Goal: Task Accomplishment & Management: Manage account settings

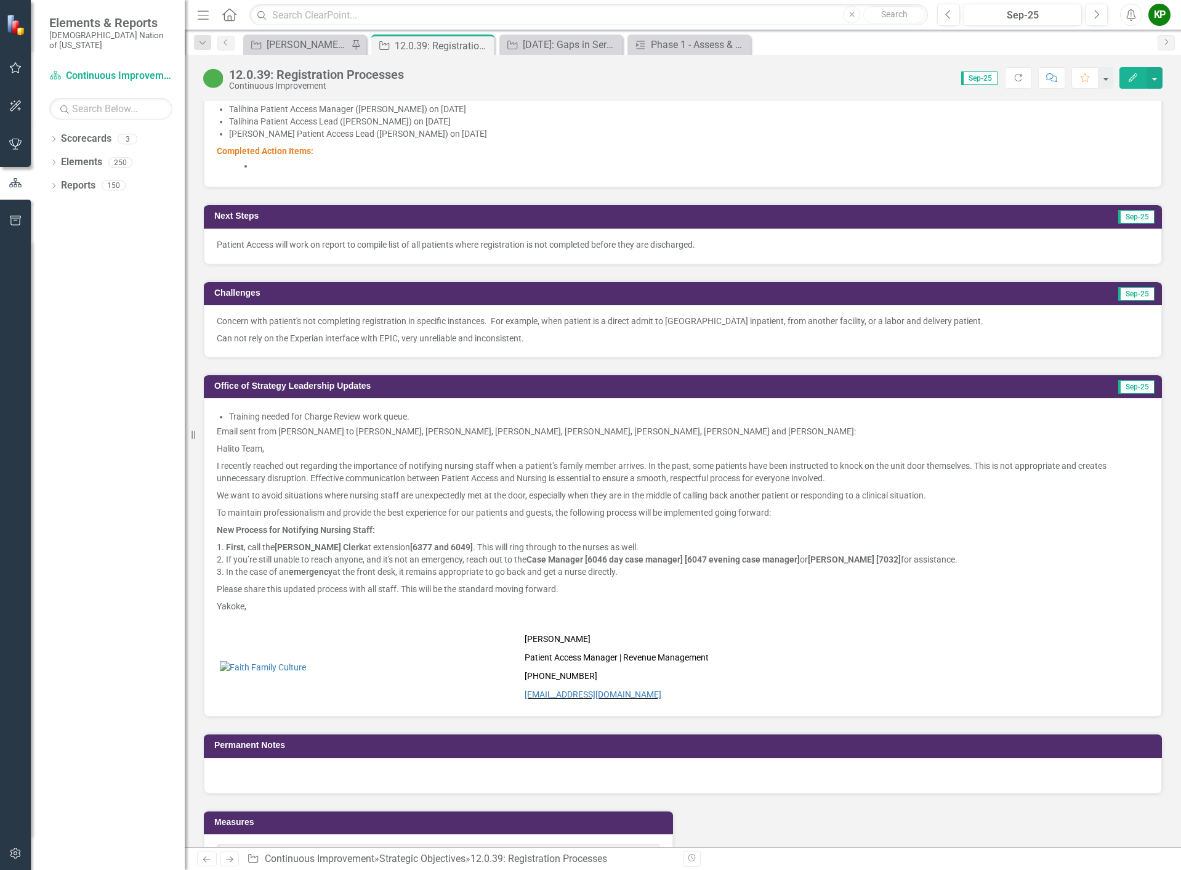
scroll to position [739, 0]
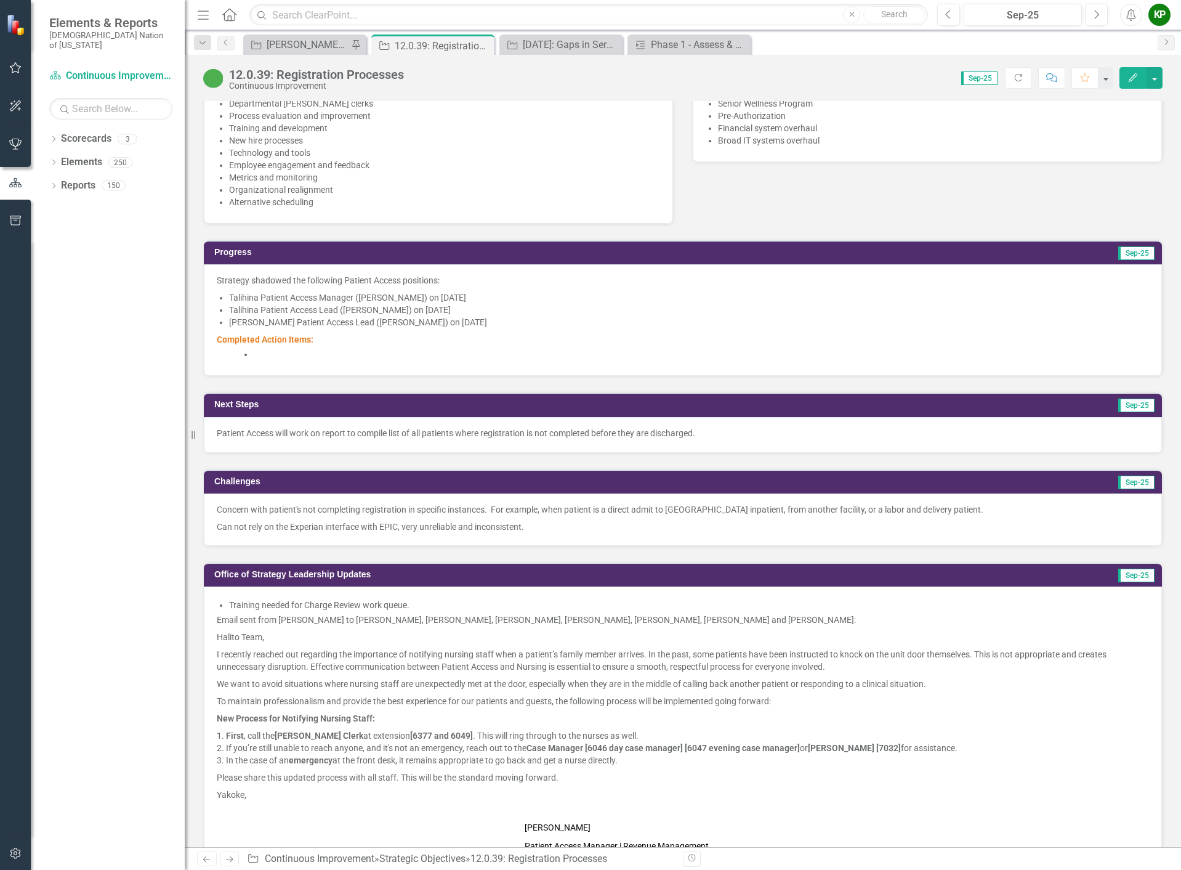
click at [338, 349] on li at bounding box center [701, 354] width 895 height 12
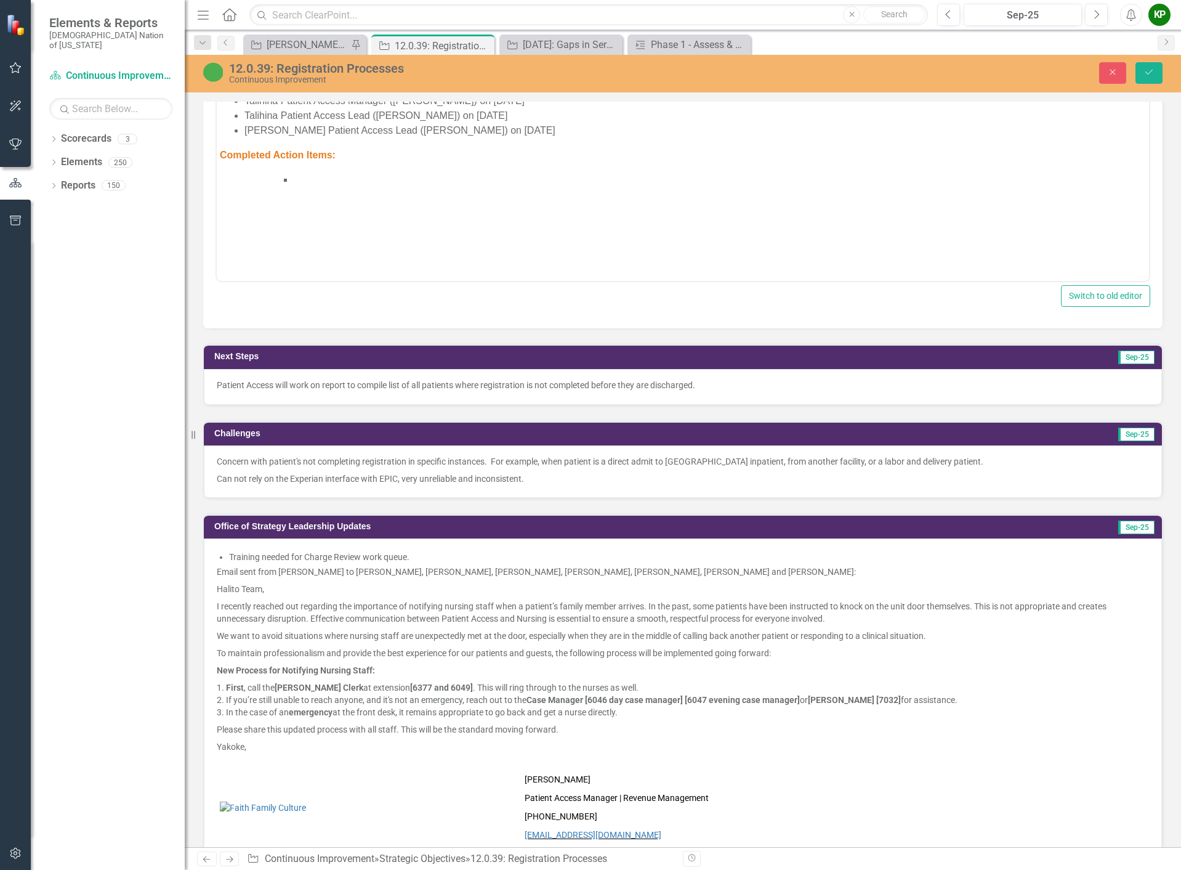
scroll to position [985, 0]
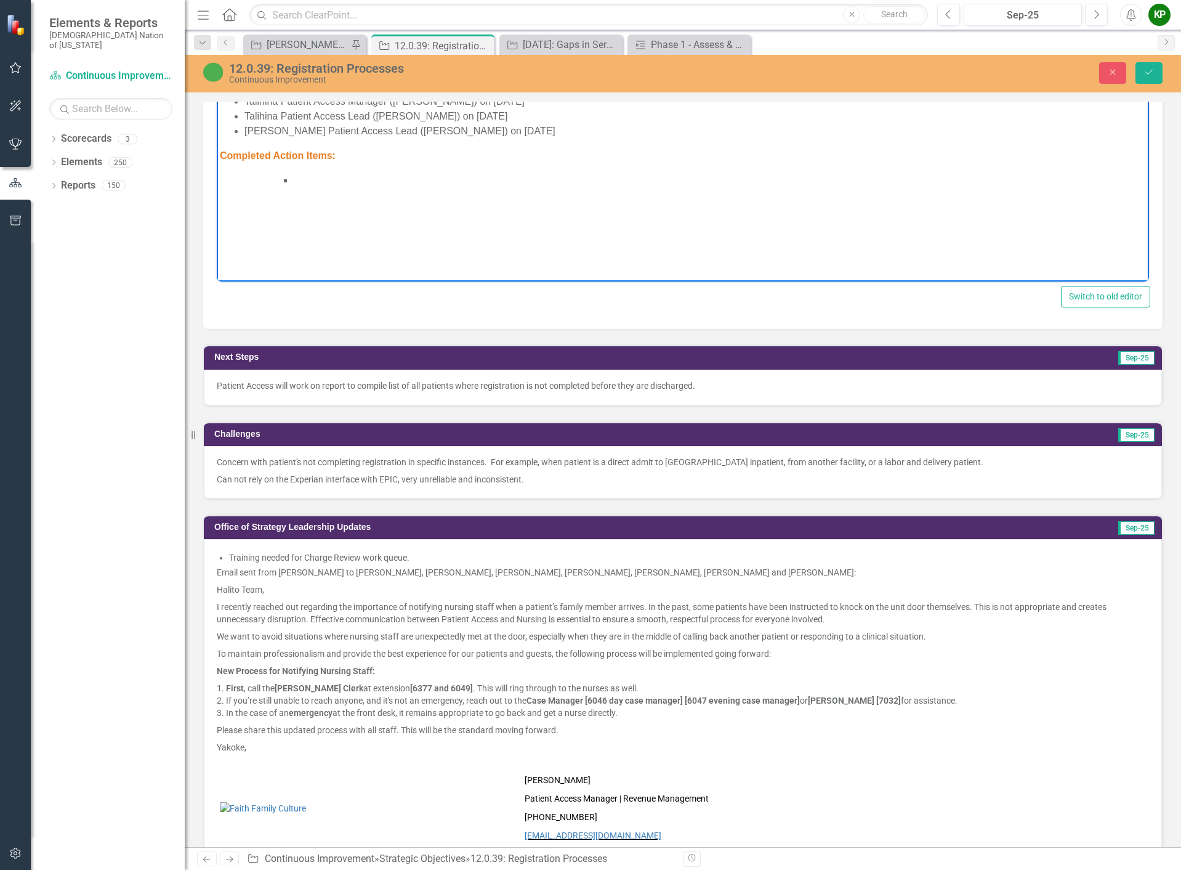
click at [259, 169] on body "Strategy shadowed the following Patient Access positions: Talihina Patient Acce…" at bounding box center [683, 159] width 932 height 185
click at [320, 184] on li "Rich Text Area. Press ALT-0 for help." at bounding box center [720, 180] width 852 height 15
click at [1153, 82] on button "Save" at bounding box center [1149, 73] width 27 height 22
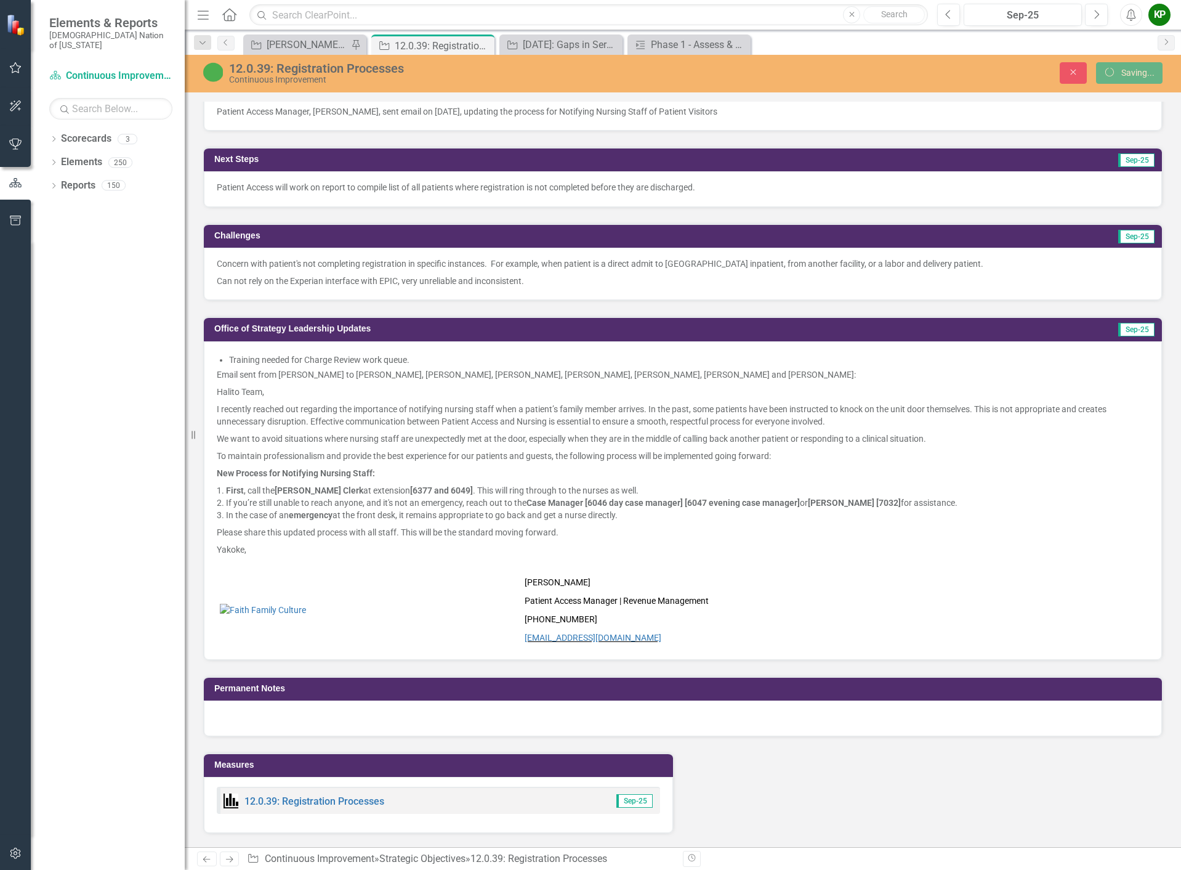
scroll to position [980, 0]
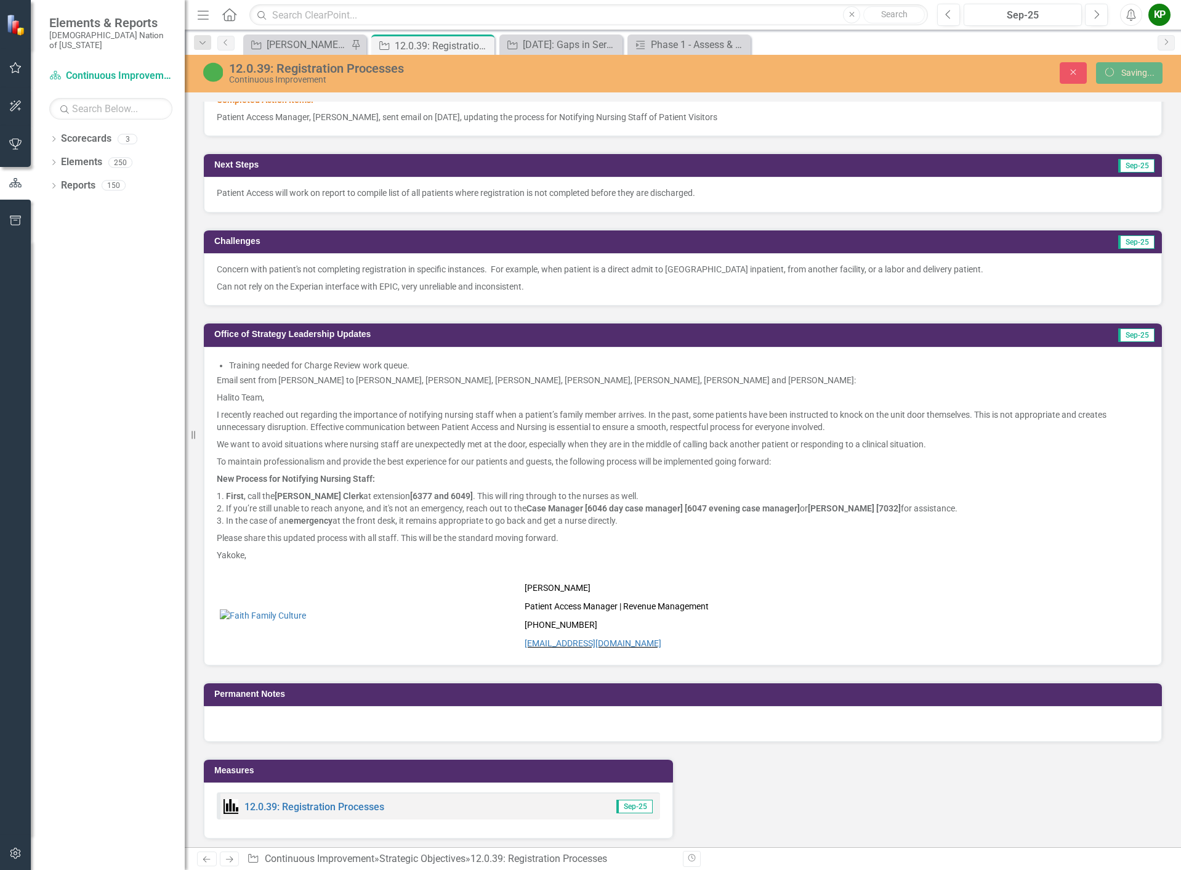
click at [616, 380] on span "Email sent from [PERSON_NAME] to [PERSON_NAME], [PERSON_NAME], [PERSON_NAME], […" at bounding box center [536, 380] width 639 height 10
click at [604, 377] on span "Email sent from [PERSON_NAME] to [PERSON_NAME], [PERSON_NAME], [PERSON_NAME], […" at bounding box center [536, 380] width 639 height 10
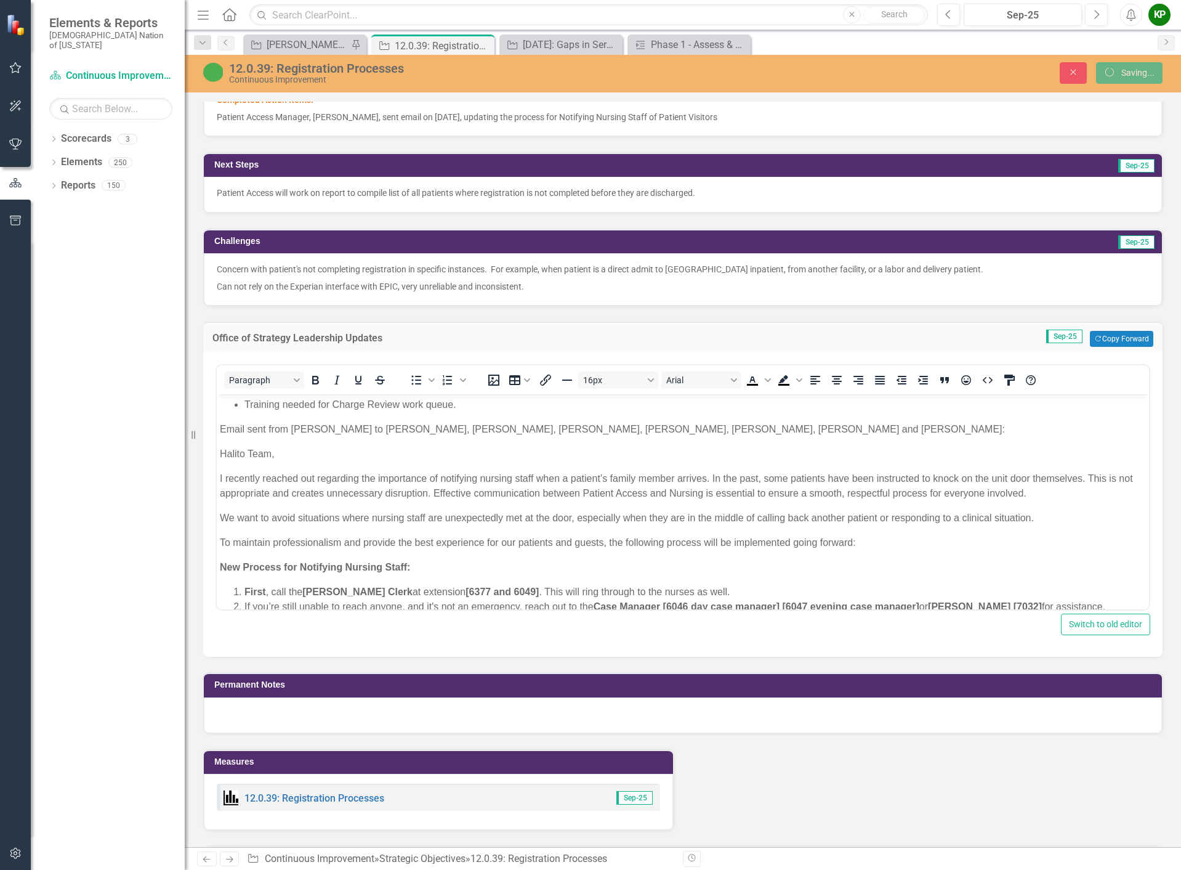
scroll to position [0, 0]
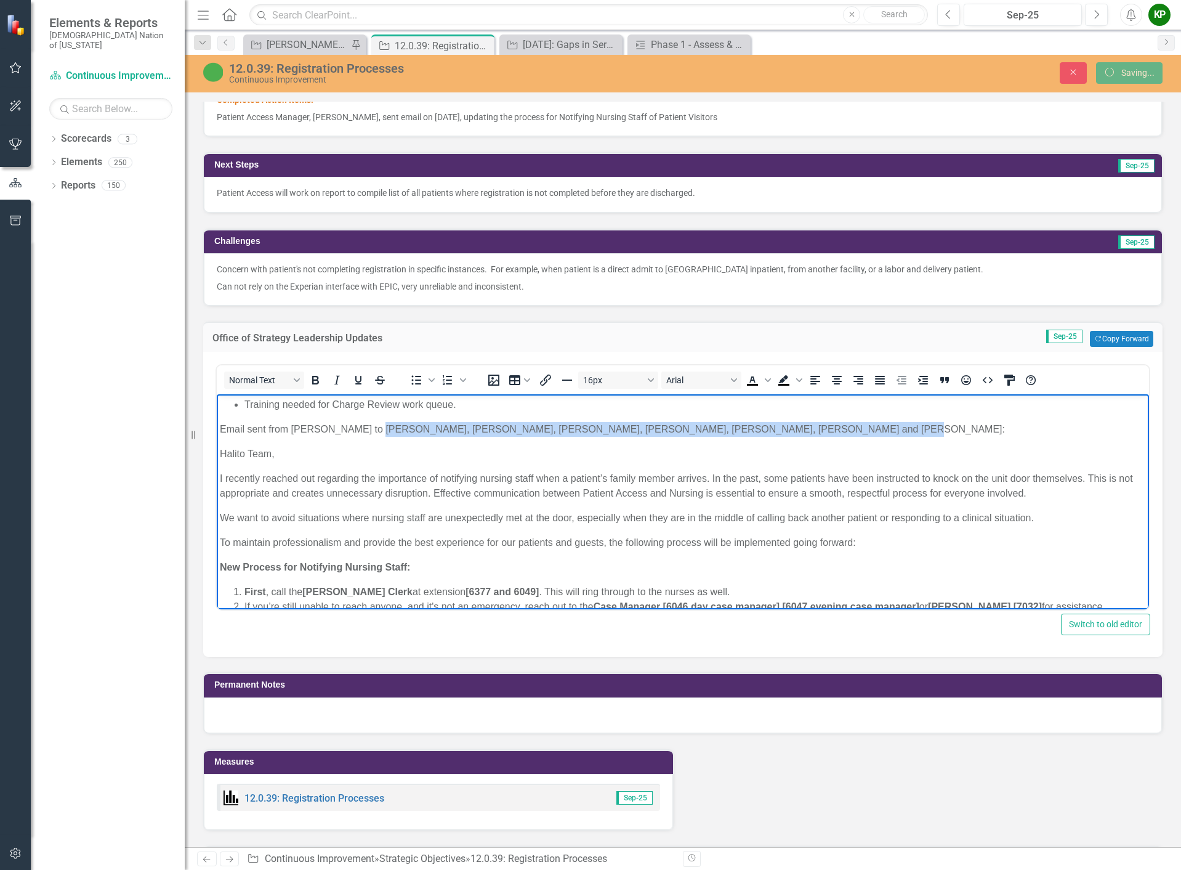
drag, startPoint x: 806, startPoint y: 427, endPoint x: 371, endPoint y: 427, distance: 435.4
click at [369, 427] on p "Email sent from [PERSON_NAME] to [PERSON_NAME], [PERSON_NAME], [PERSON_NAME], […" at bounding box center [683, 429] width 926 height 15
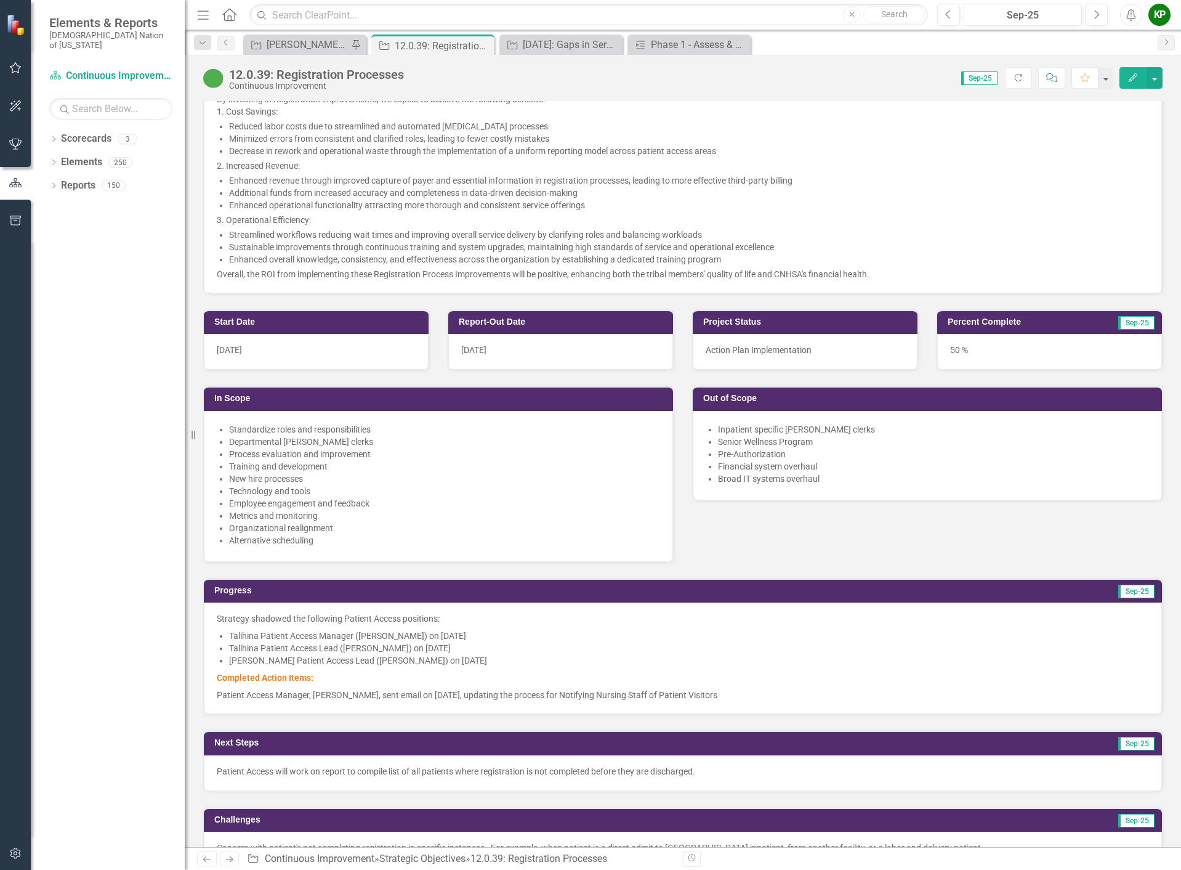
scroll to position [739, 0]
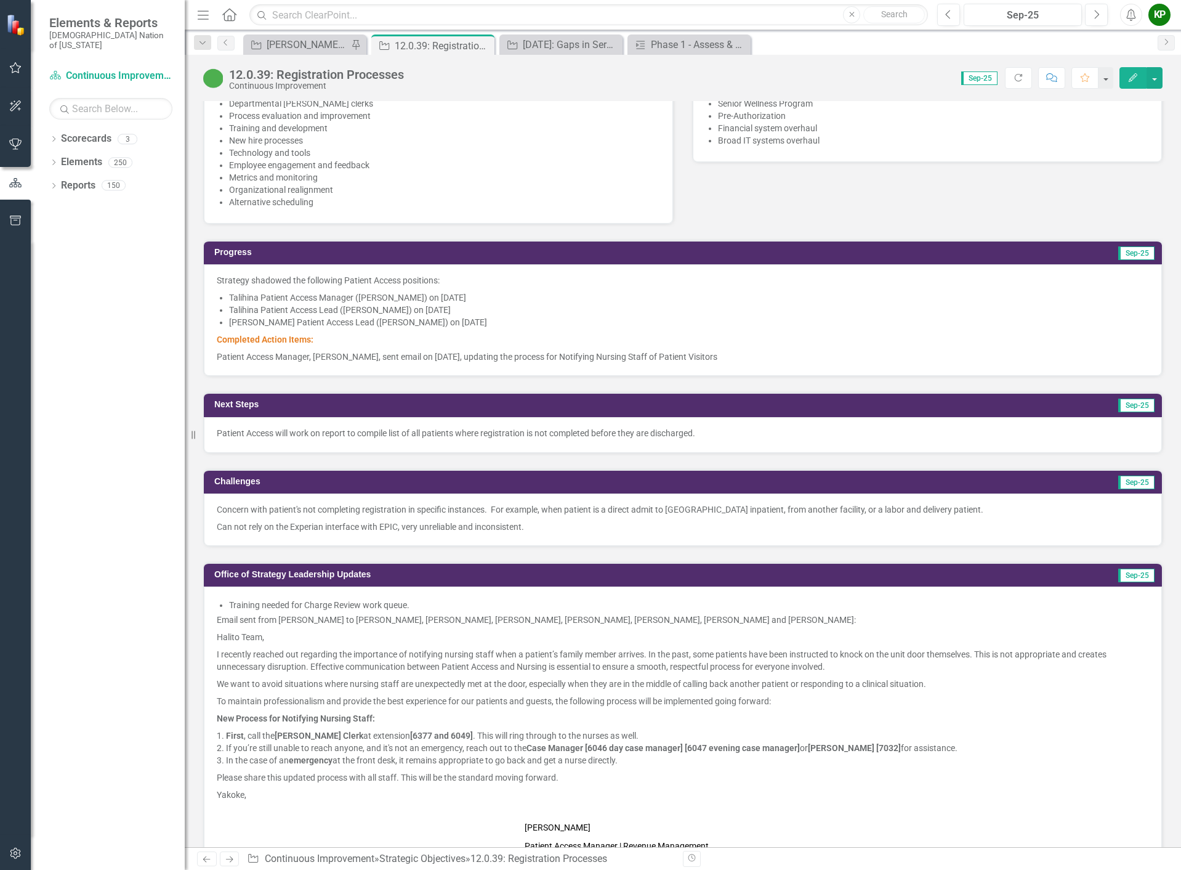
click at [642, 365] on div "Strategy shadowed the following Patient Access positions: Talihina Patient Acce…" at bounding box center [683, 319] width 958 height 111
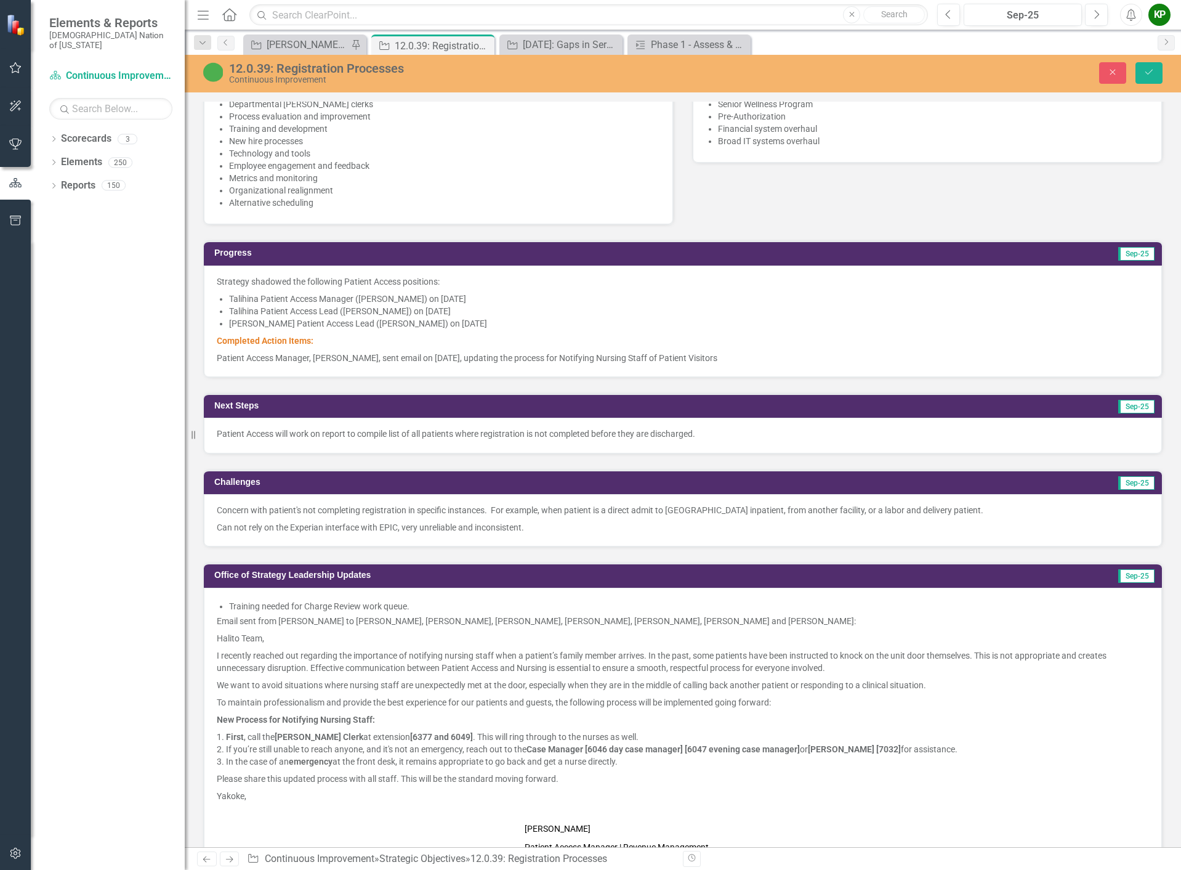
click at [753, 344] on p "Completed Action Items:" at bounding box center [683, 340] width 932 height 17
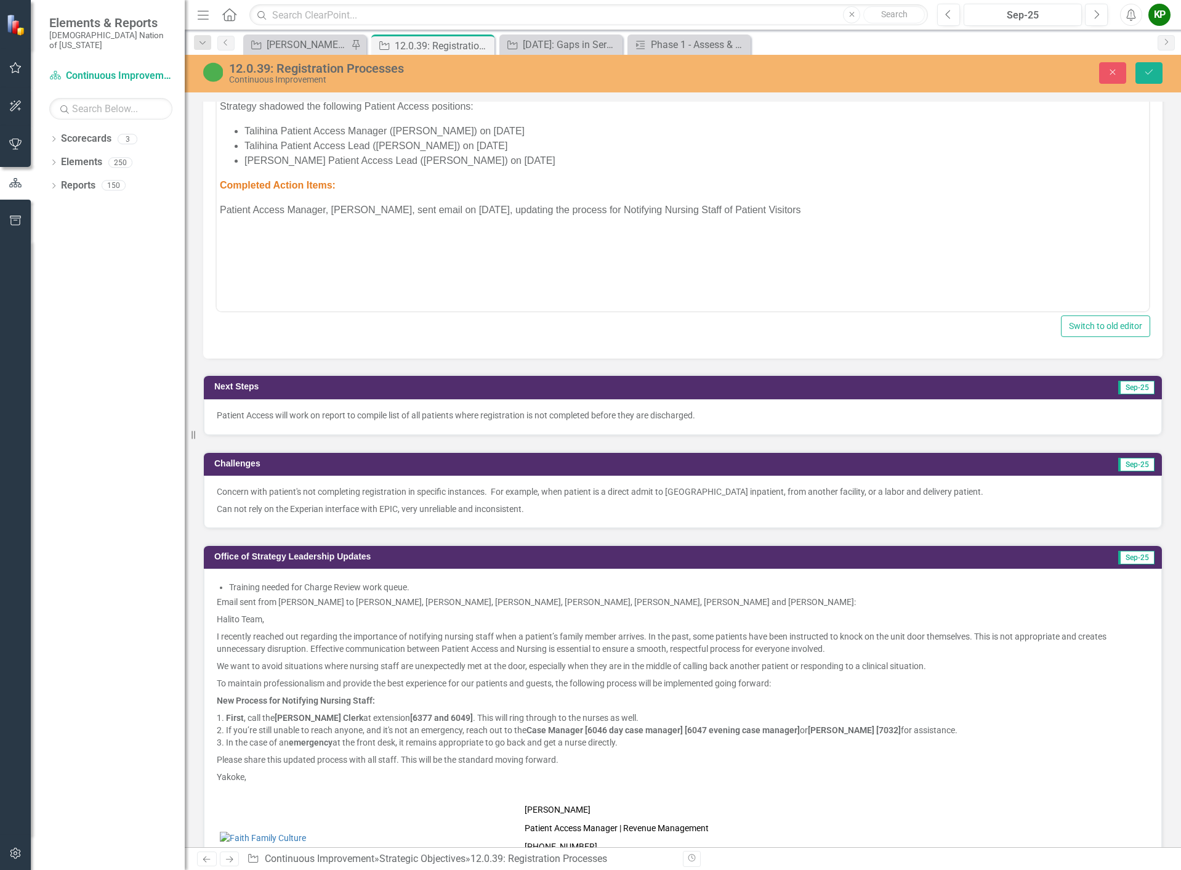
scroll to position [985, 0]
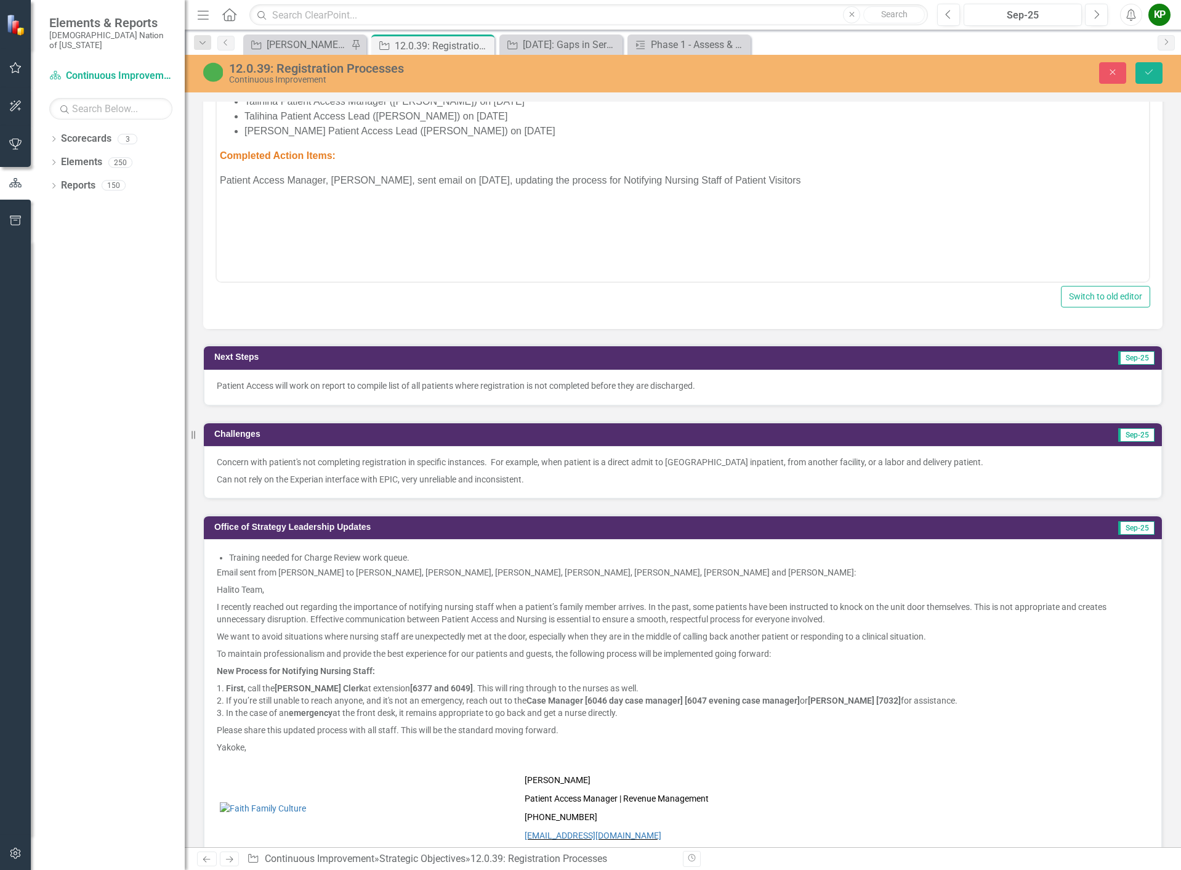
click at [719, 571] on span "Email sent from [PERSON_NAME] to [PERSON_NAME], [PERSON_NAME], [PERSON_NAME], […" at bounding box center [536, 572] width 639 height 10
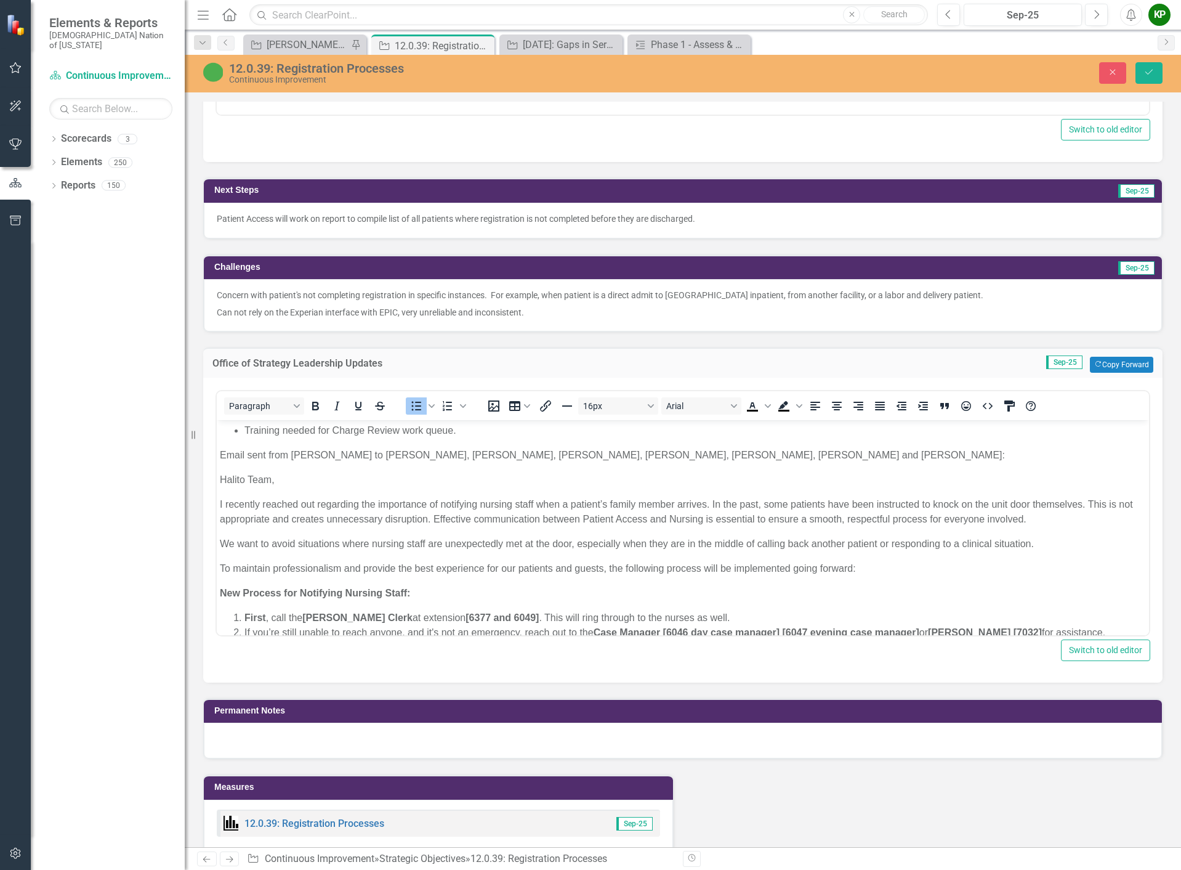
scroll to position [1170, 0]
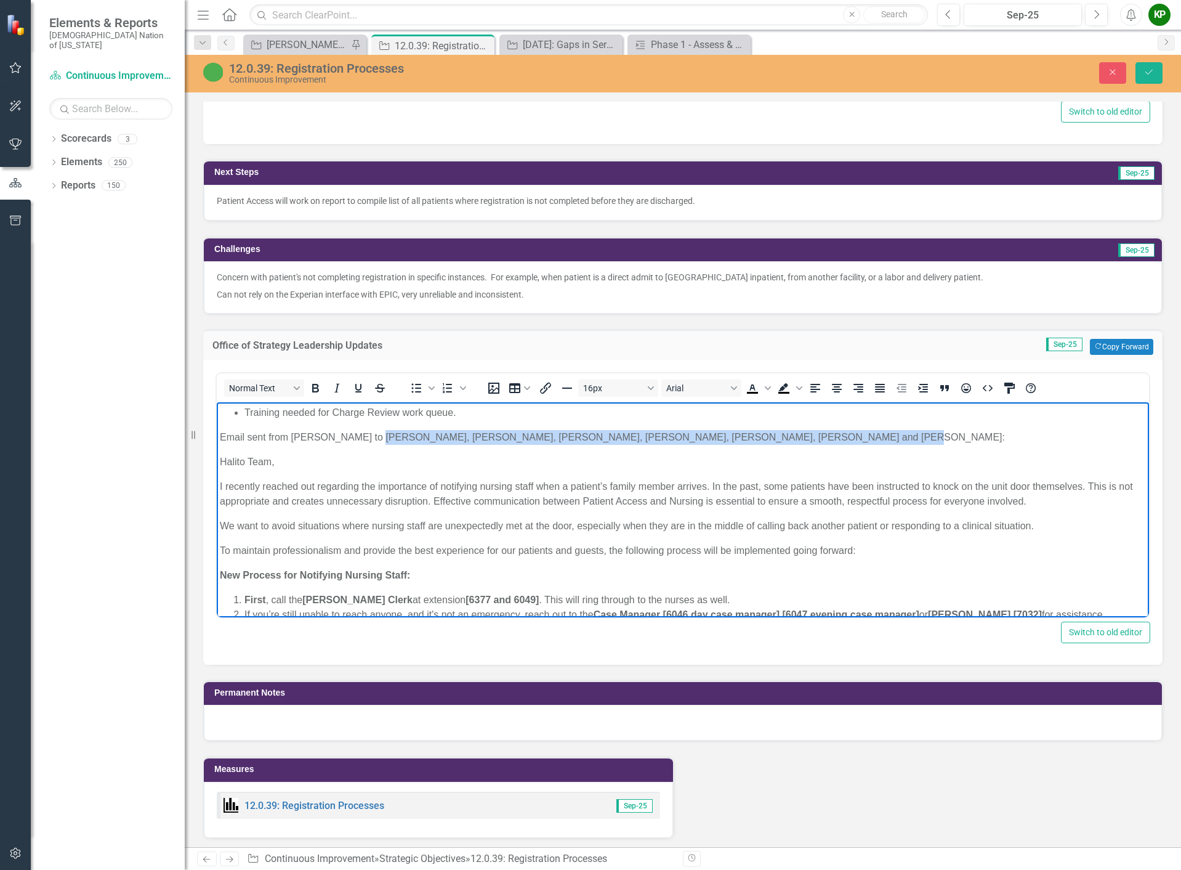
drag, startPoint x: 805, startPoint y: 434, endPoint x: 369, endPoint y: 438, distance: 436.0
click at [369, 438] on p "Email sent from [PERSON_NAME] to [PERSON_NAME], [PERSON_NAME], [PERSON_NAME], […" at bounding box center [683, 437] width 926 height 15
copy p "[PERSON_NAME], [PERSON_NAME], [PERSON_NAME], [PERSON_NAME], [PERSON_NAME], [PER…"
click at [1153, 77] on button "Save" at bounding box center [1149, 73] width 27 height 22
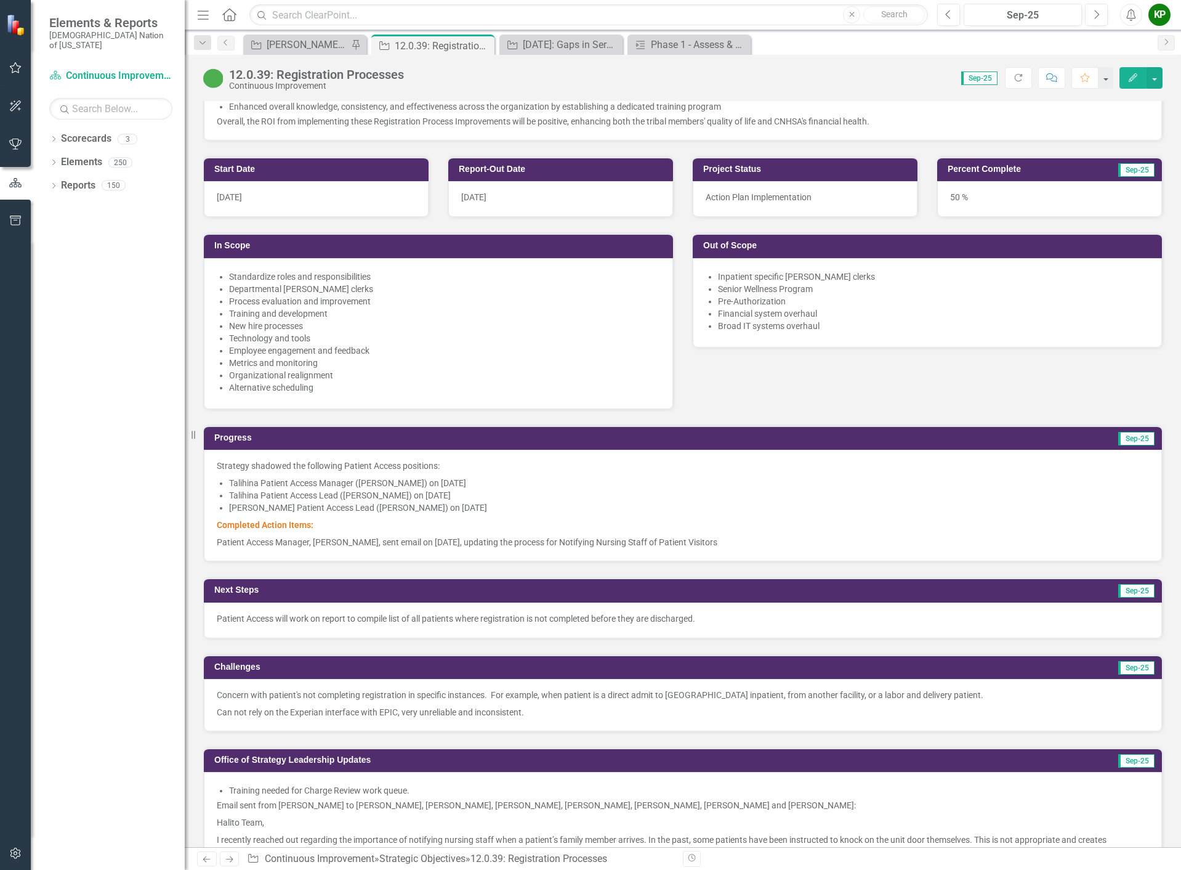
scroll to position [554, 0]
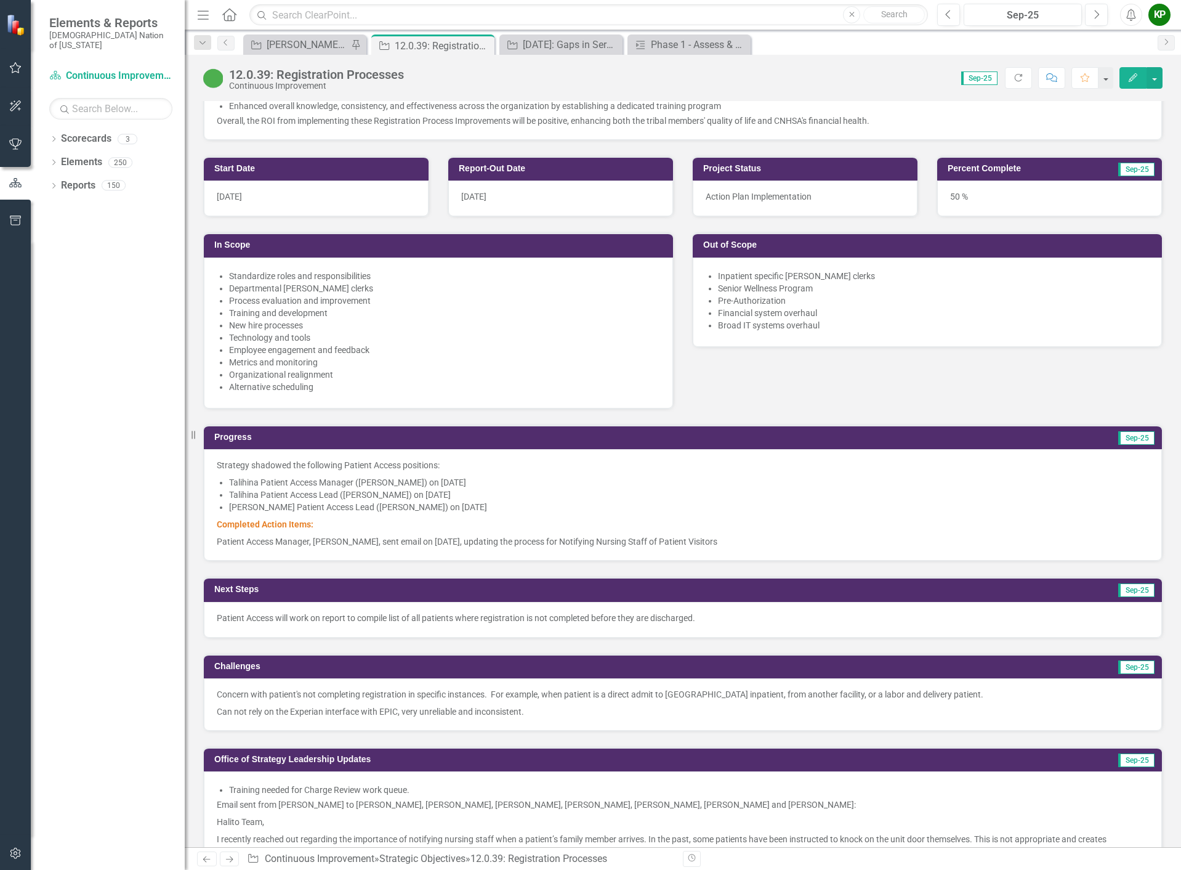
click at [504, 513] on li "[PERSON_NAME] Patient Access Lead ([PERSON_NAME]) on [DATE]" at bounding box center [689, 507] width 920 height 12
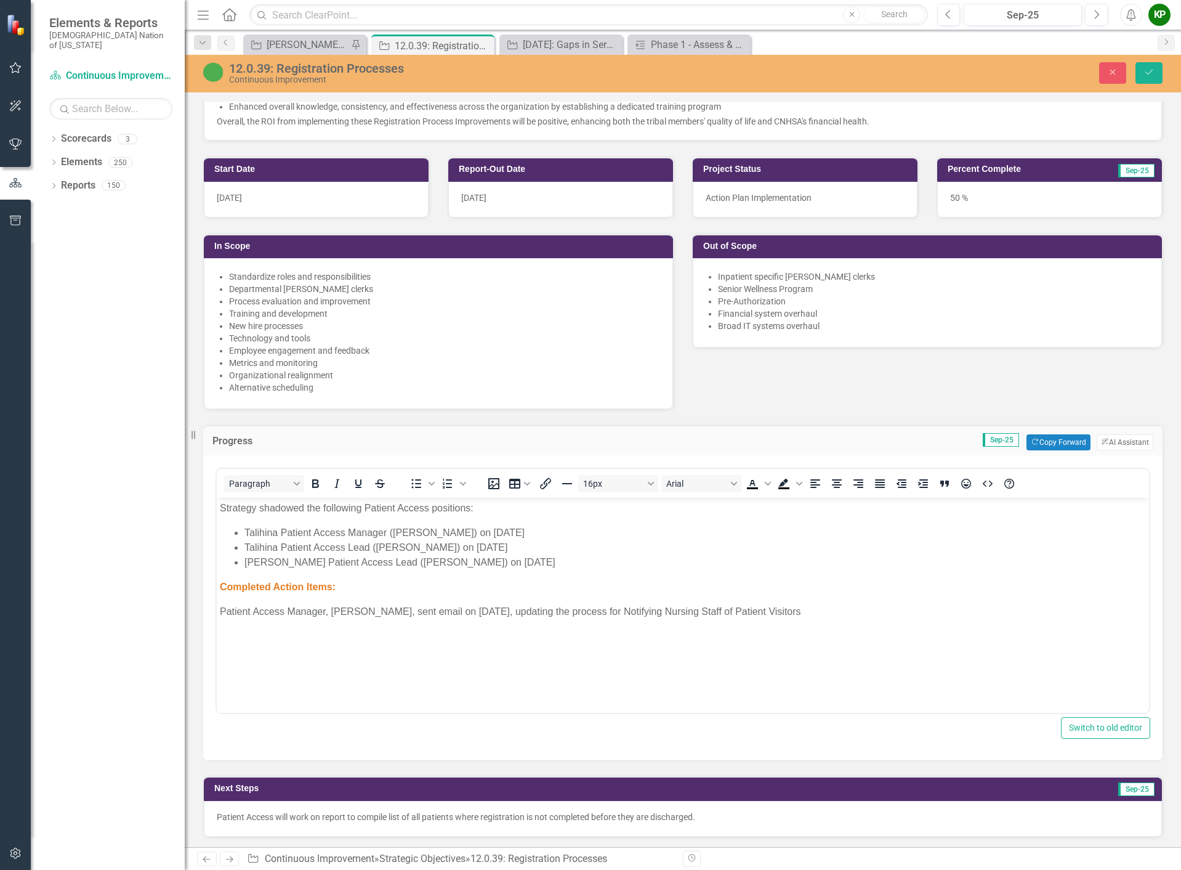
scroll to position [0, 0]
click at [834, 611] on p "Patient Access Manager, Ashley Shaver, sent email on September 5, 2025, updatin…" at bounding box center [683, 611] width 926 height 15
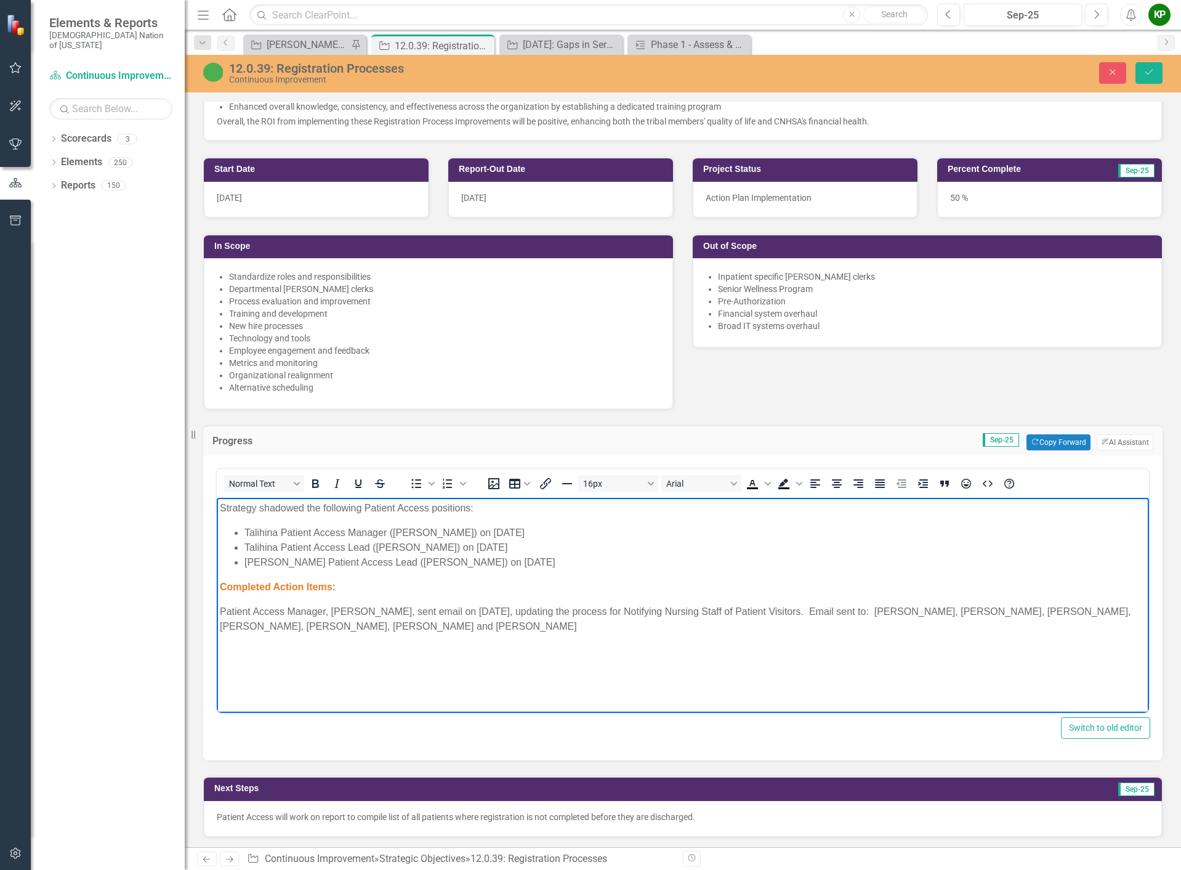
click at [910, 611] on p "Patient Access Manager, [PERSON_NAME], sent email on [DATE], updating the proce…" at bounding box center [683, 619] width 926 height 30
click at [464, 635] on body "Strategy shadowed the following Patient Access positions: Talihina Patient Acce…" at bounding box center [683, 590] width 932 height 185
click at [910, 613] on p "Patient Access Manager, [PERSON_NAME], sent email on [DATE], updating the proce…" at bounding box center [683, 619] width 926 height 30
click at [1030, 612] on p "Patient Access Manager, [PERSON_NAME], sent email on [DATE], updating the proce…" at bounding box center [683, 619] width 926 height 30
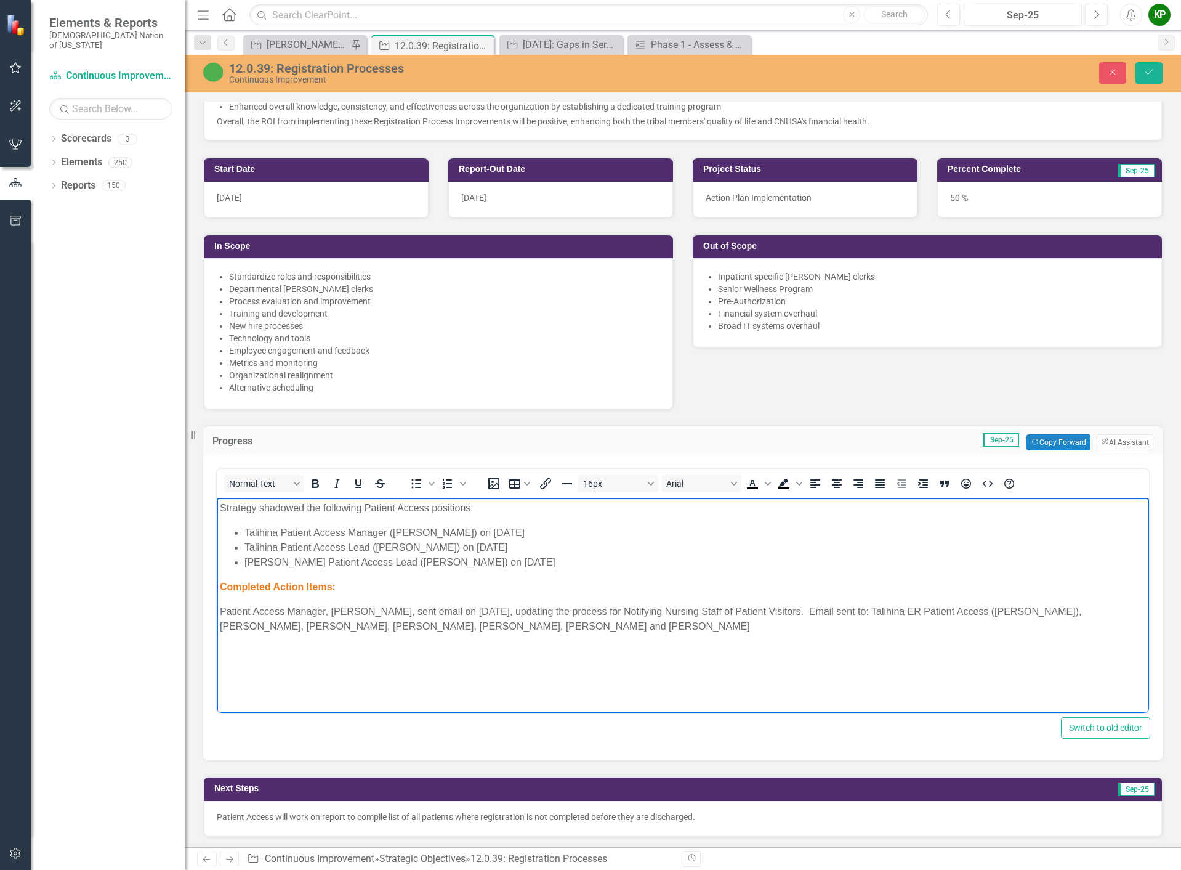
click at [1093, 610] on p "Patient Access Manager, [PERSON_NAME], sent email on [DATE], updating the proce…" at bounding box center [683, 619] width 926 height 30
click at [426, 634] on body "Strategy shadowed the following Patient Access positions: Talihina Patient Acce…" at bounding box center [683, 590] width 932 height 185
click at [395, 628] on p "Patient Access Manager, [PERSON_NAME], sent email on [DATE], updating the proce…" at bounding box center [683, 619] width 926 height 30
click at [568, 626] on p "Patient Access Manager, [PERSON_NAME], sent email on [DATE], updating the proce…" at bounding box center [683, 619] width 926 height 30
click at [570, 628] on p "Patient Access Manager, [PERSON_NAME], sent email on [DATE], updating the proce…" at bounding box center [683, 619] width 926 height 30
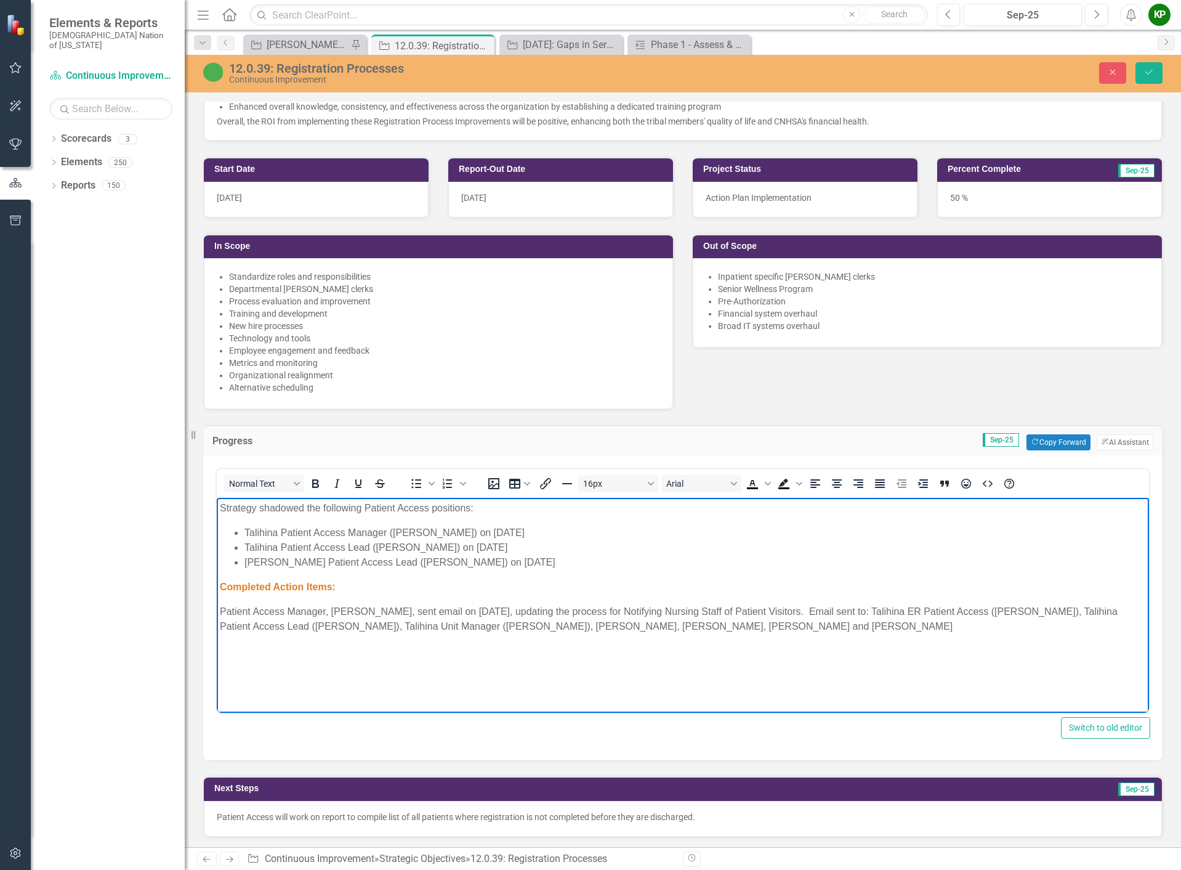
click at [566, 631] on p "Patient Access Manager, [PERSON_NAME], sent email on [DATE], updating the proce…" at bounding box center [683, 619] width 926 height 30
click at [753, 624] on p "Patient Access Manager, [PERSON_NAME], sent email on [DATE], updating the proce…" at bounding box center [683, 619] width 926 height 30
click at [754, 627] on p "Patient Access Manager, [PERSON_NAME], sent email on [DATE], updating the proce…" at bounding box center [683, 619] width 926 height 30
drag, startPoint x: 1058, startPoint y: 626, endPoint x: 926, endPoint y: 623, distance: 132.4
click at [926, 623] on p "Patient Access Manager, [PERSON_NAME], sent email on [DATE], updating the proce…" at bounding box center [683, 626] width 926 height 44
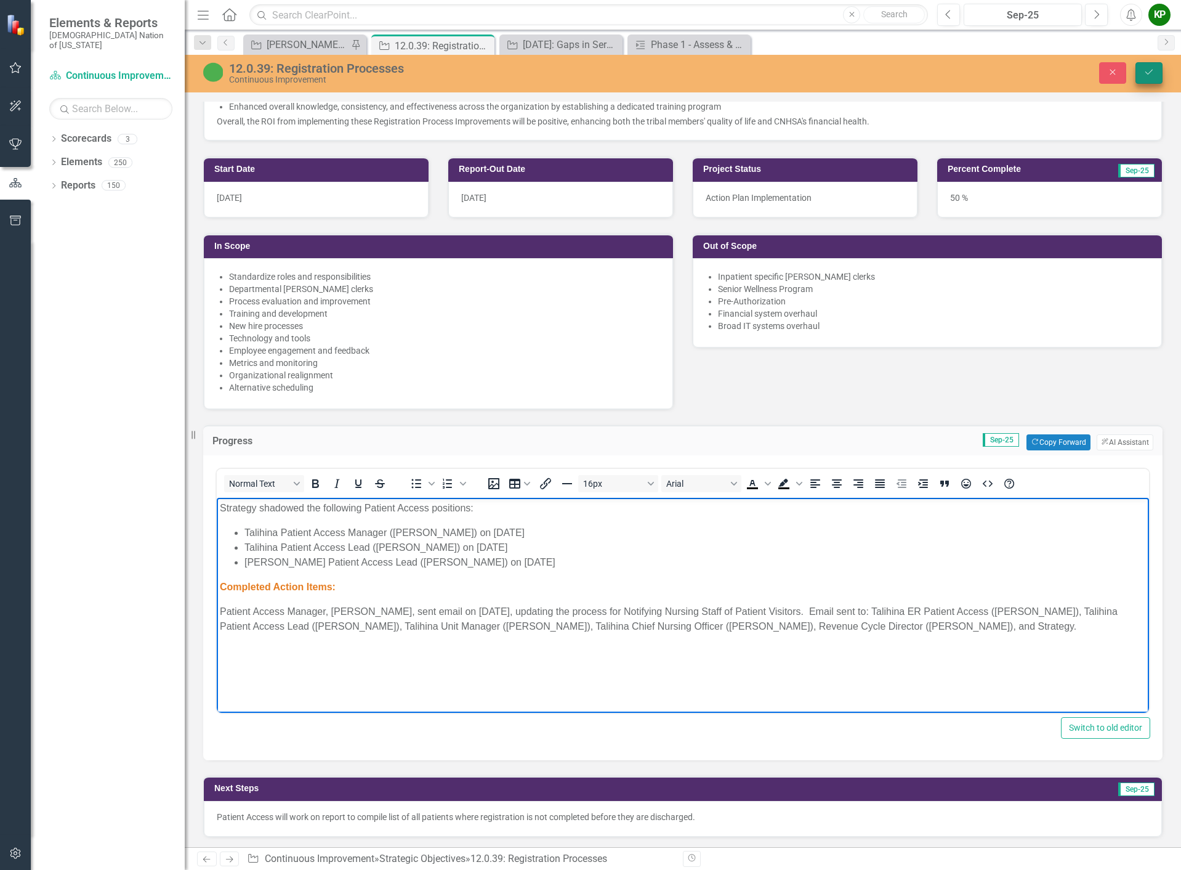
click at [1151, 70] on icon "Save" at bounding box center [1149, 72] width 11 height 9
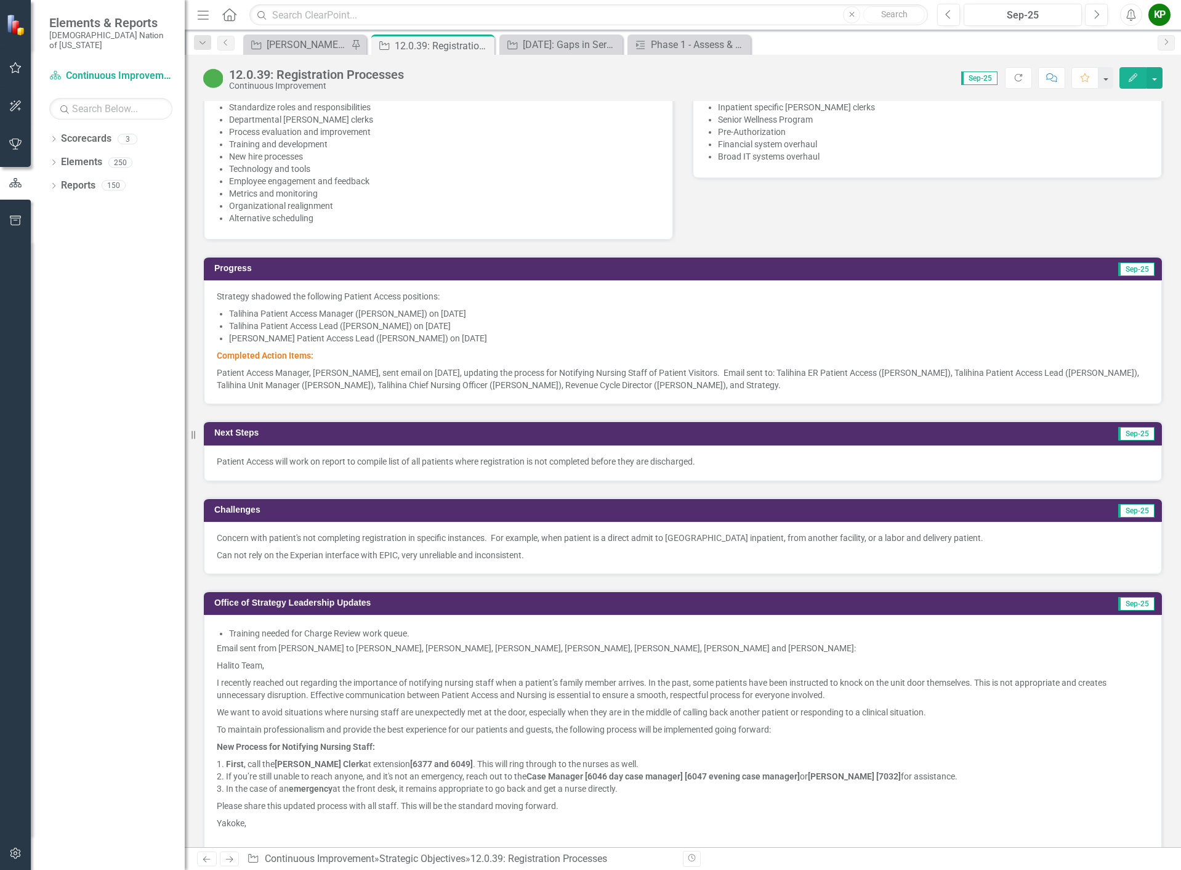
scroll to position [739, 0]
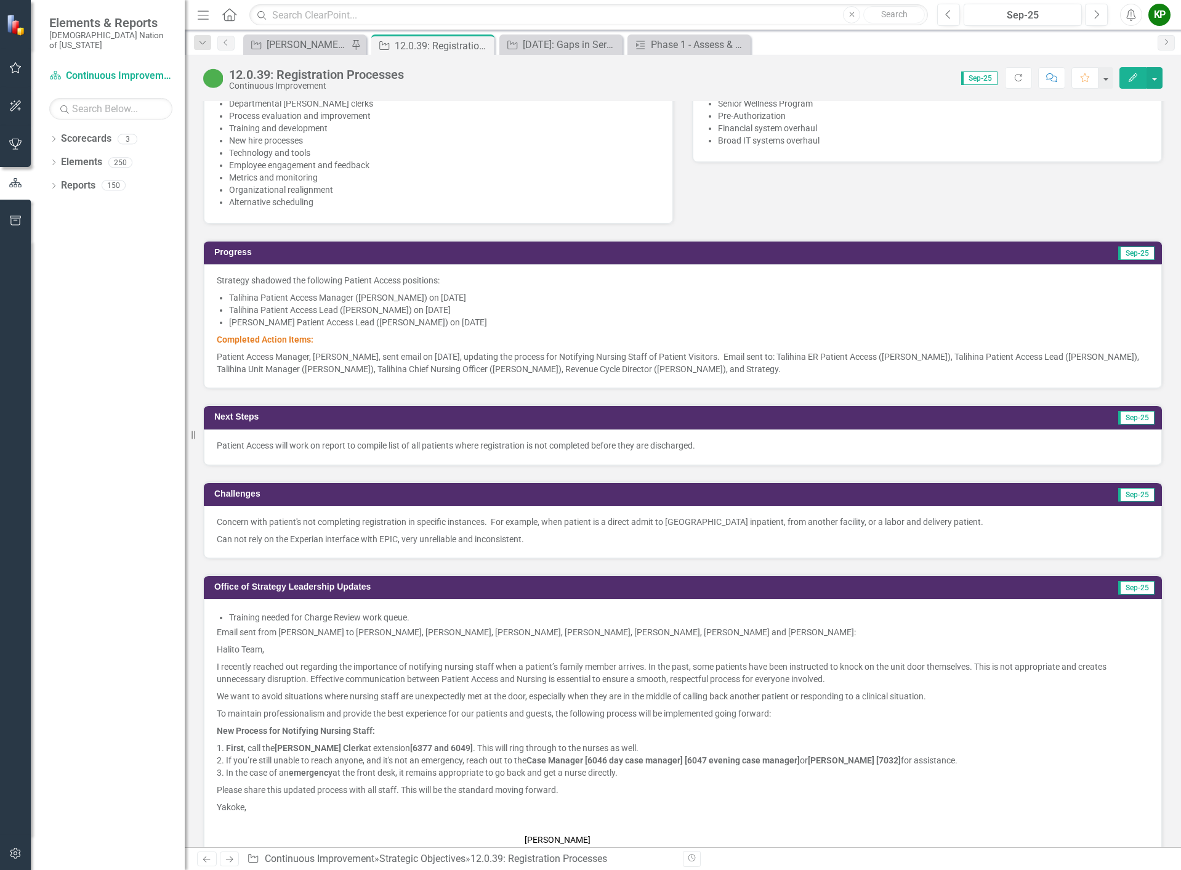
click at [537, 547] on div "Concern with patient's not completing registration in specific instances. For e…" at bounding box center [683, 532] width 958 height 52
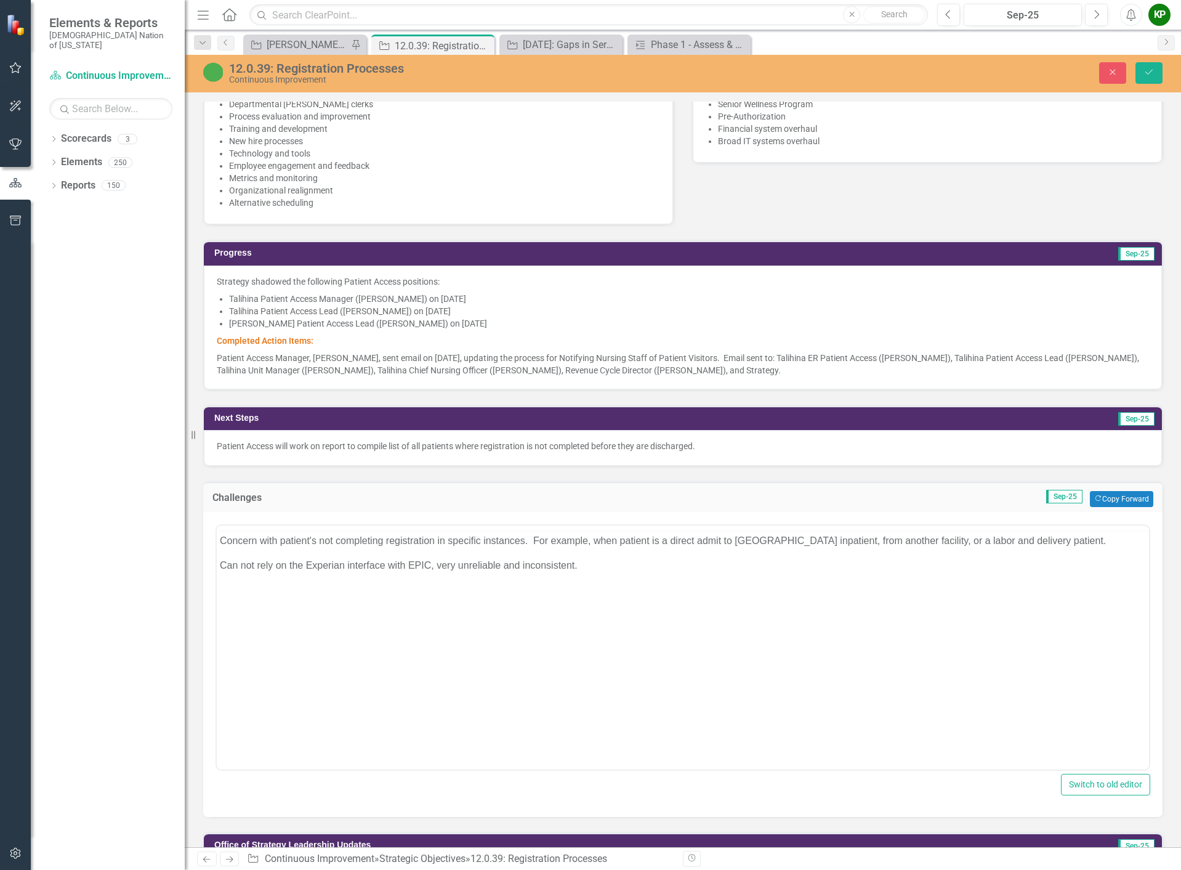
scroll to position [0, 0]
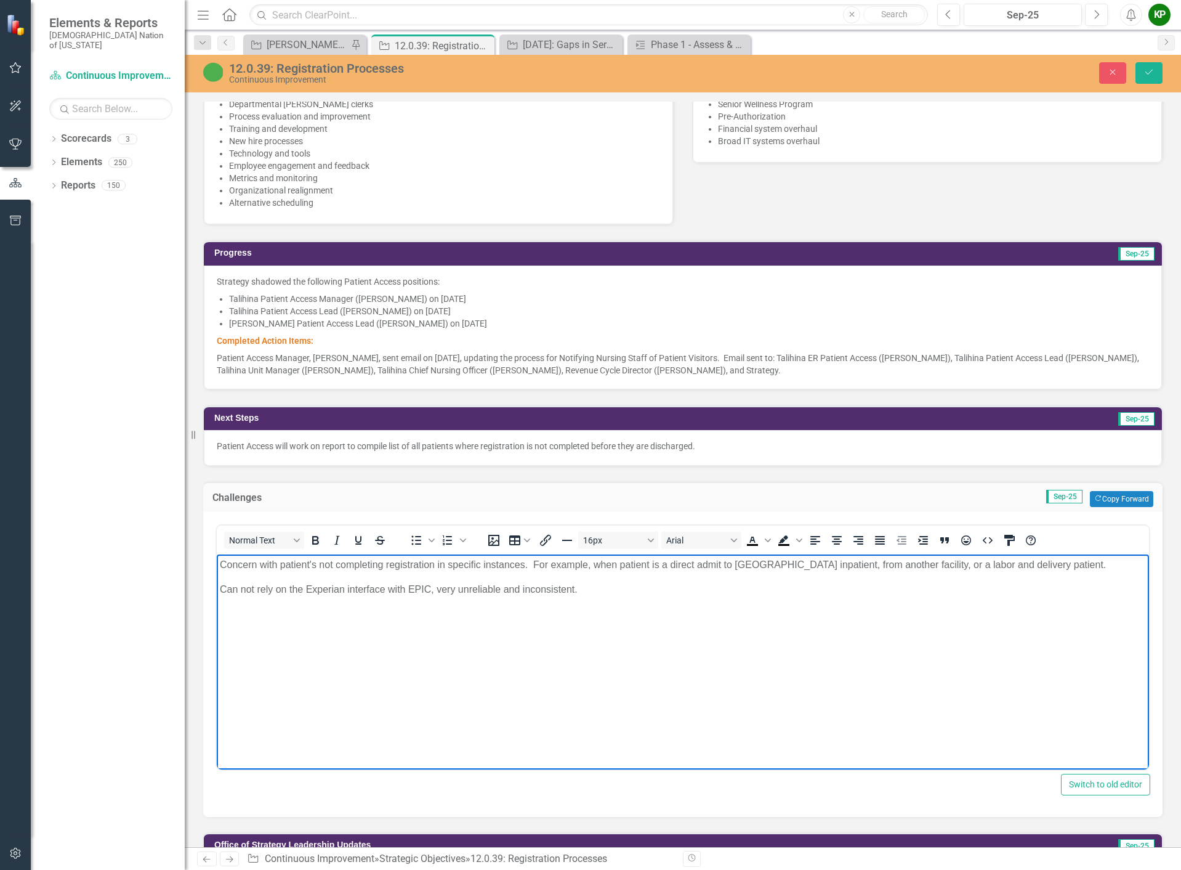
drag, startPoint x: 220, startPoint y: 561, endPoint x: 584, endPoint y: 591, distance: 365.8
click at [584, 591] on body "Concern with patient's not completing registration in specific instances. For e…" at bounding box center [683, 646] width 932 height 185
click at [419, 536] on icon "Bullet list" at bounding box center [417, 539] width 10 height 9
click at [1148, 75] on icon "Save" at bounding box center [1149, 72] width 11 height 9
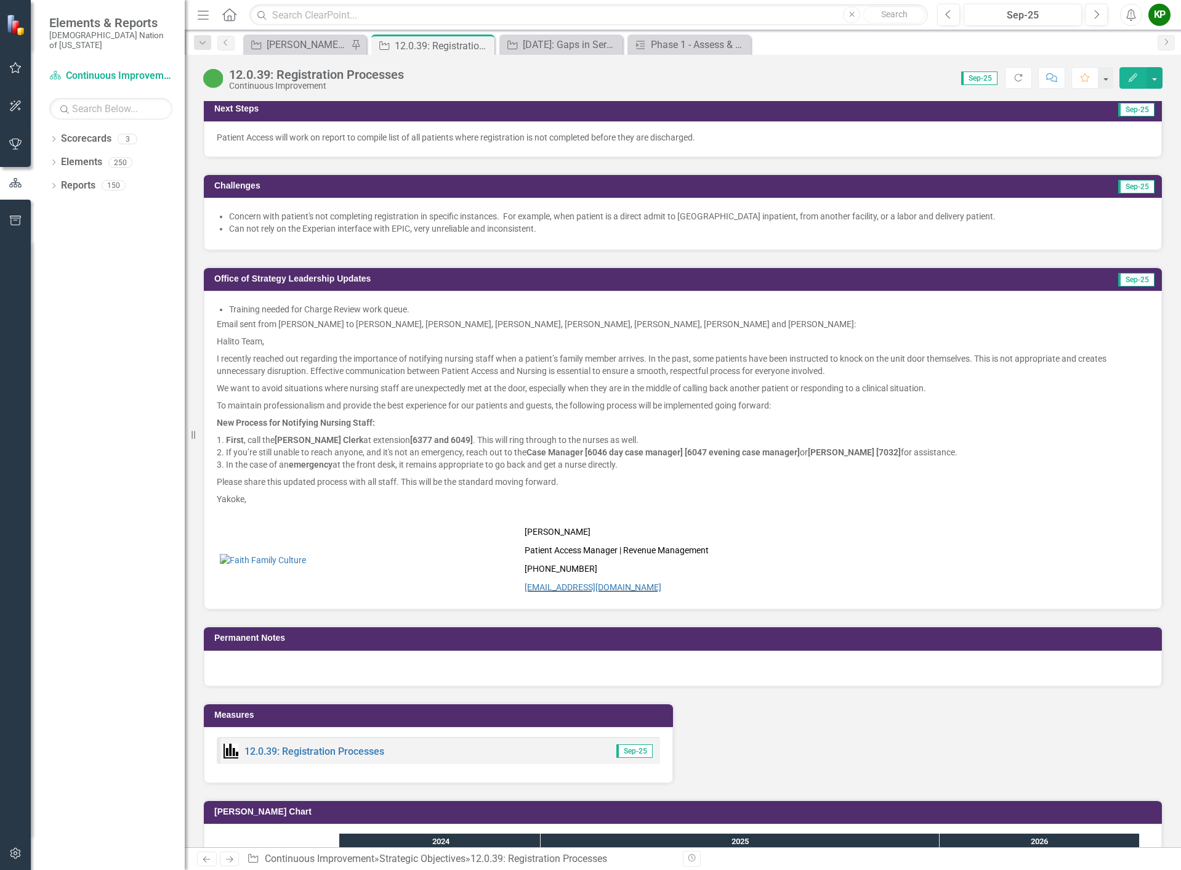
scroll to position [862, 0]
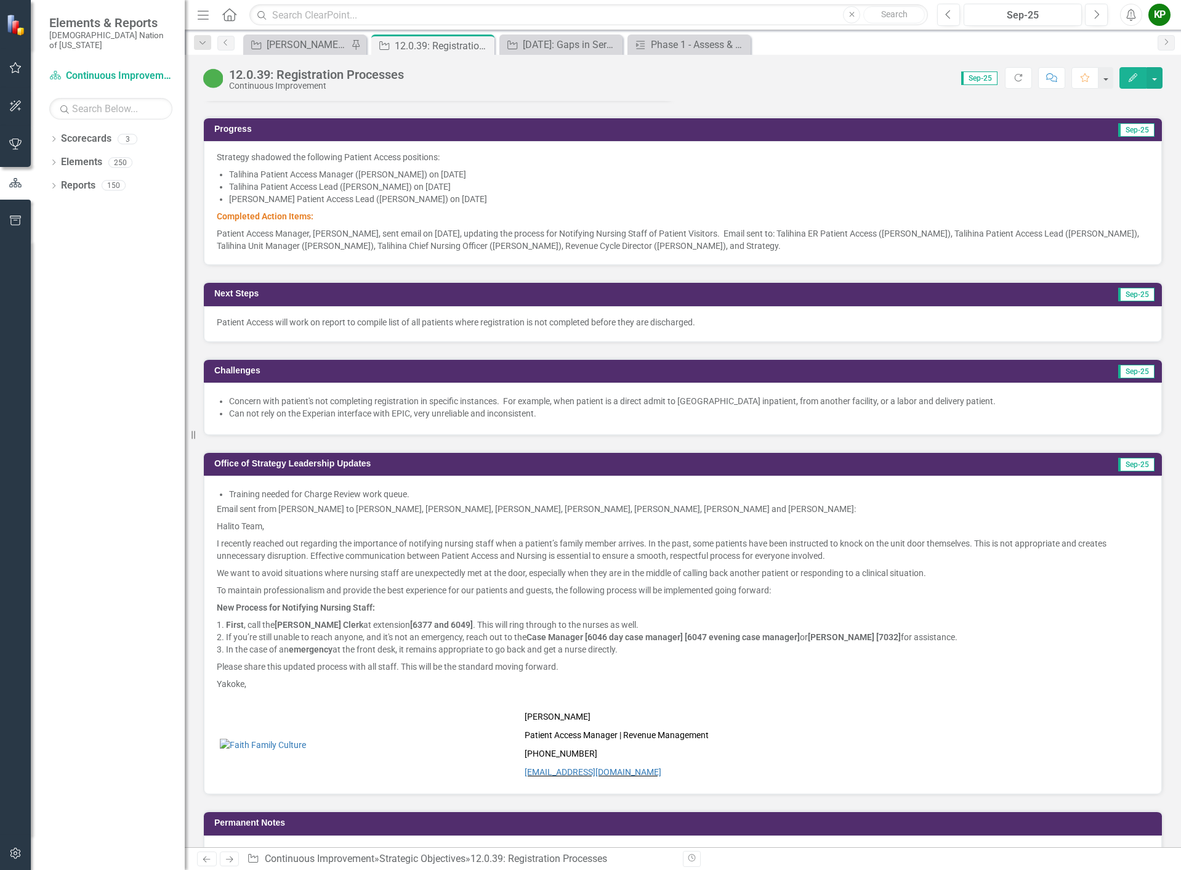
click at [362, 328] on div "Patient Access will work on report to compile list of all patients where regist…" at bounding box center [683, 324] width 958 height 36
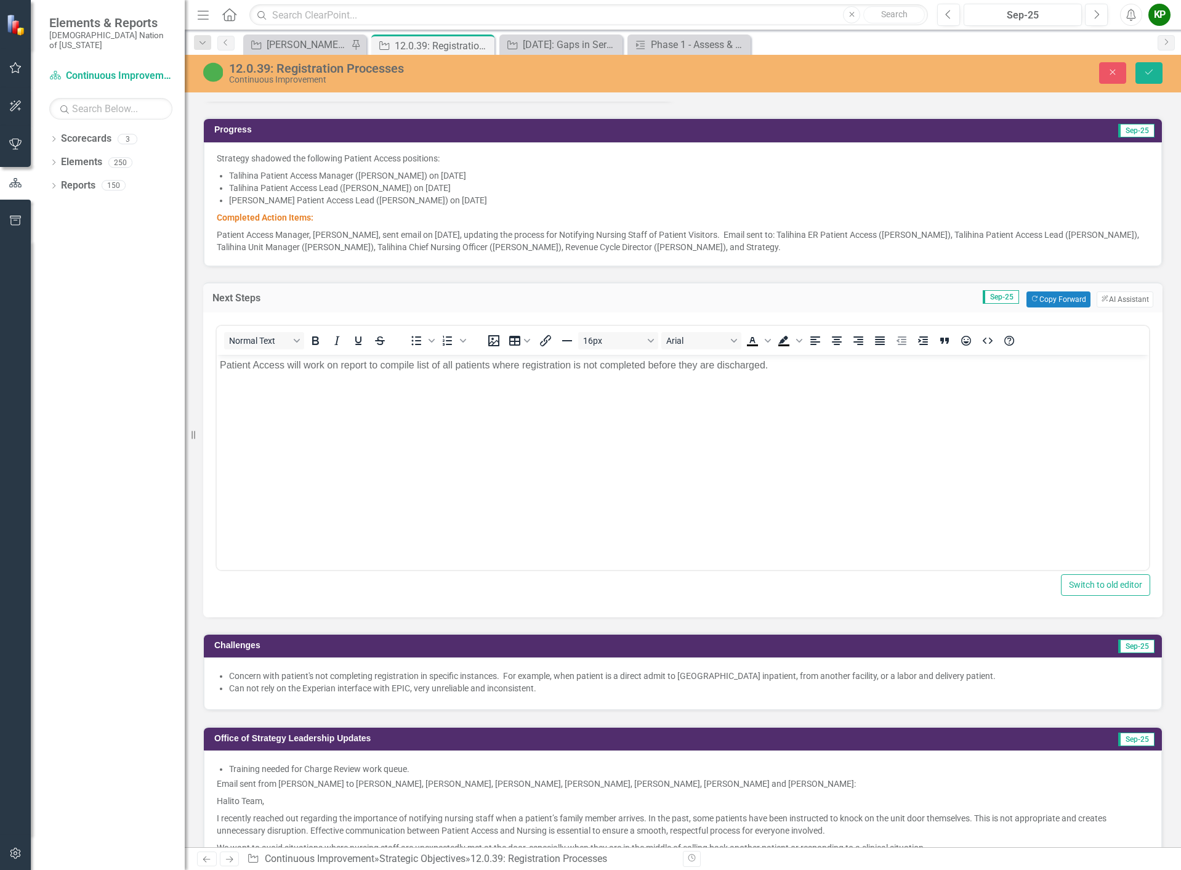
scroll to position [0, 0]
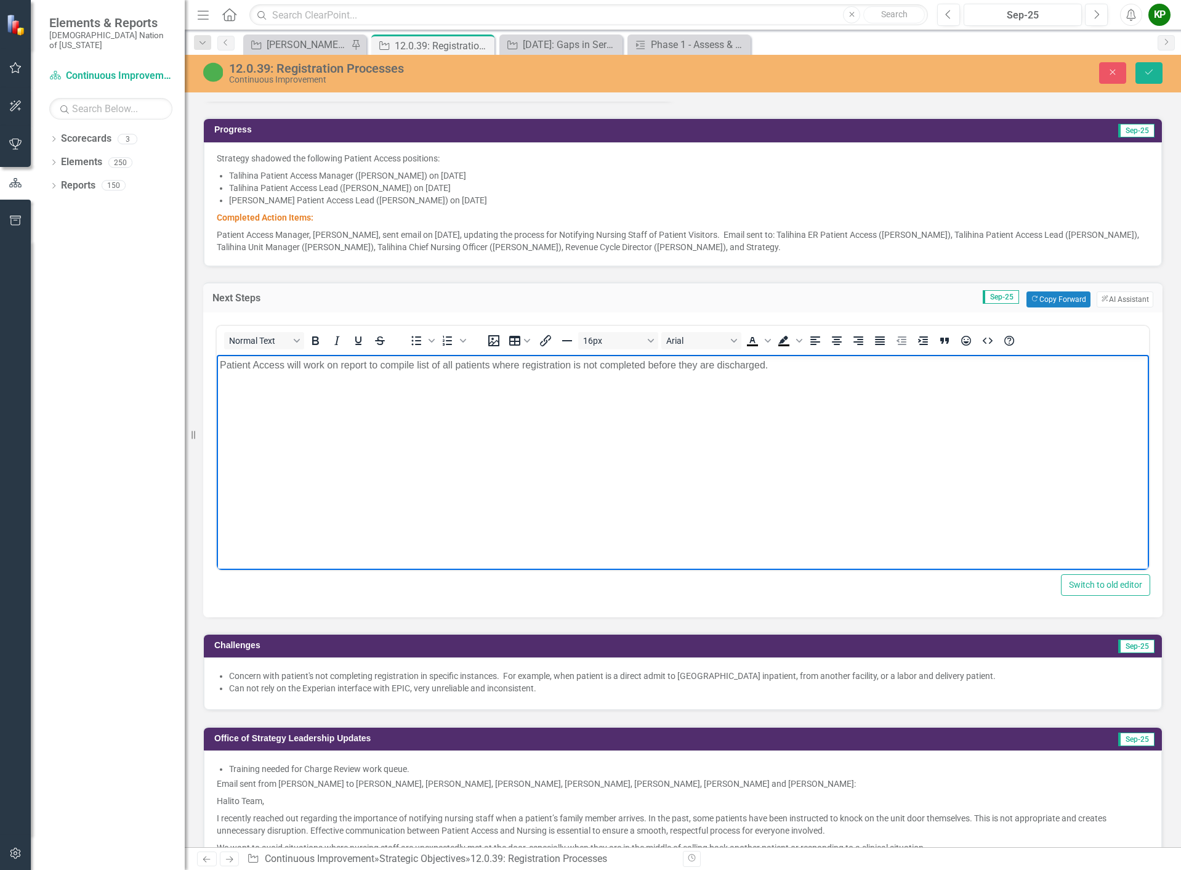
click at [778, 368] on p "Patient Access will work on report to compile list of all patients where regist…" at bounding box center [683, 364] width 926 height 15
click at [1147, 73] on icon "Save" at bounding box center [1149, 72] width 11 height 9
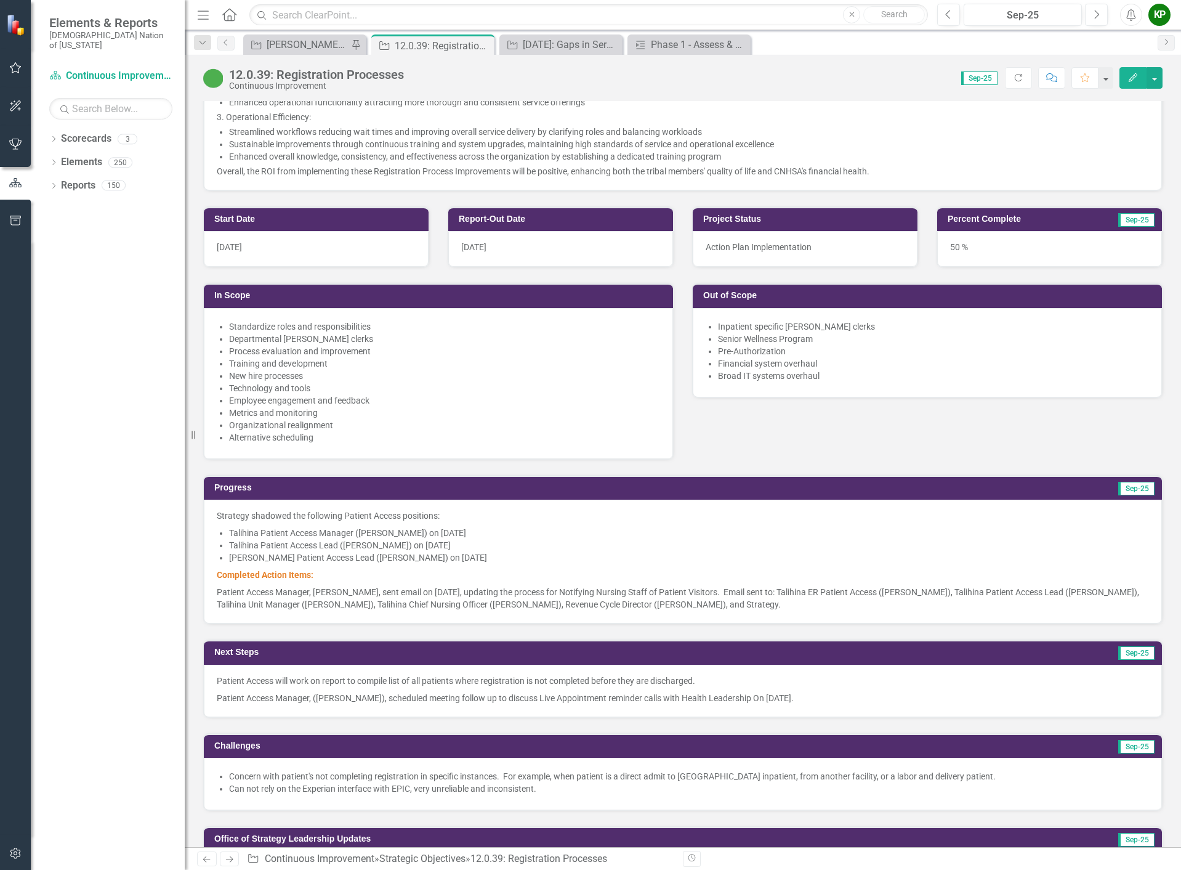
scroll to position [739, 0]
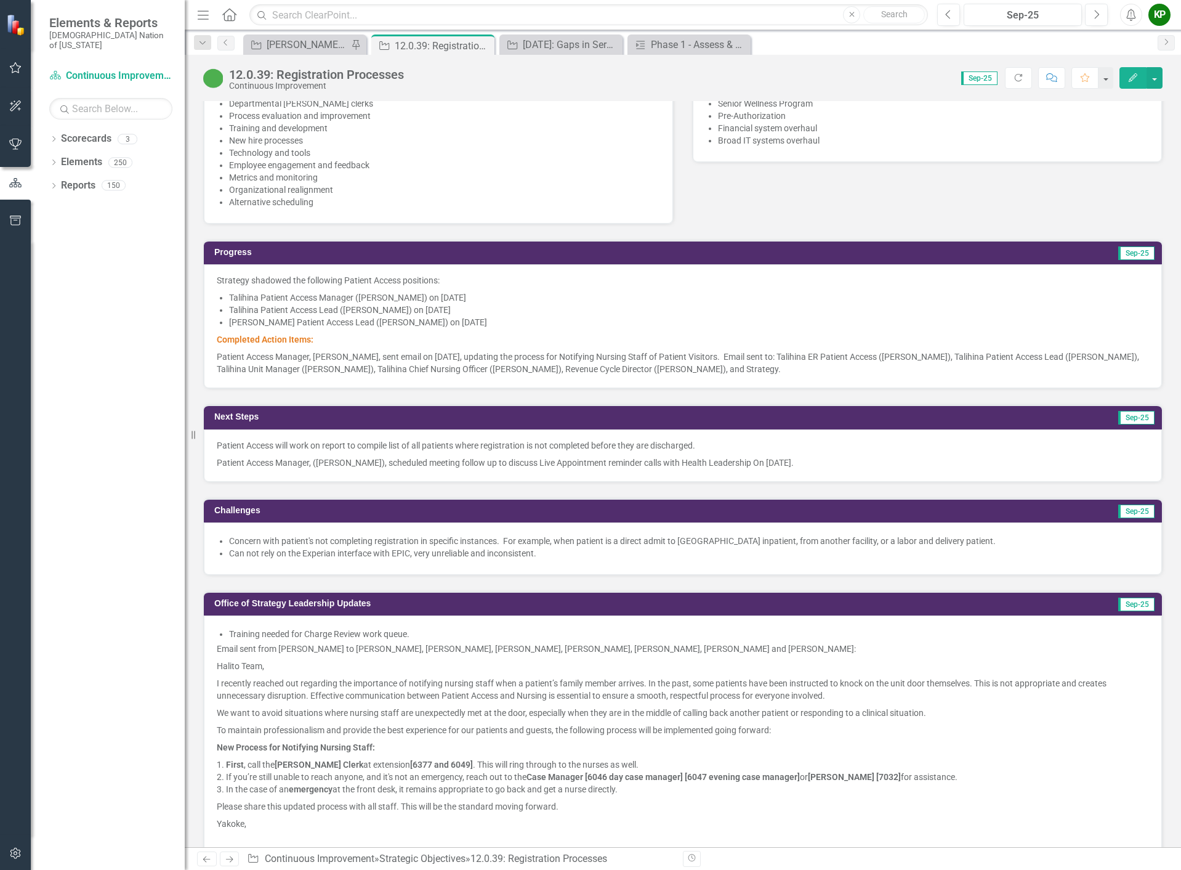
click at [732, 371] on p "Patient Access Manager, [PERSON_NAME], sent email on [DATE], updating the proce…" at bounding box center [683, 361] width 932 height 27
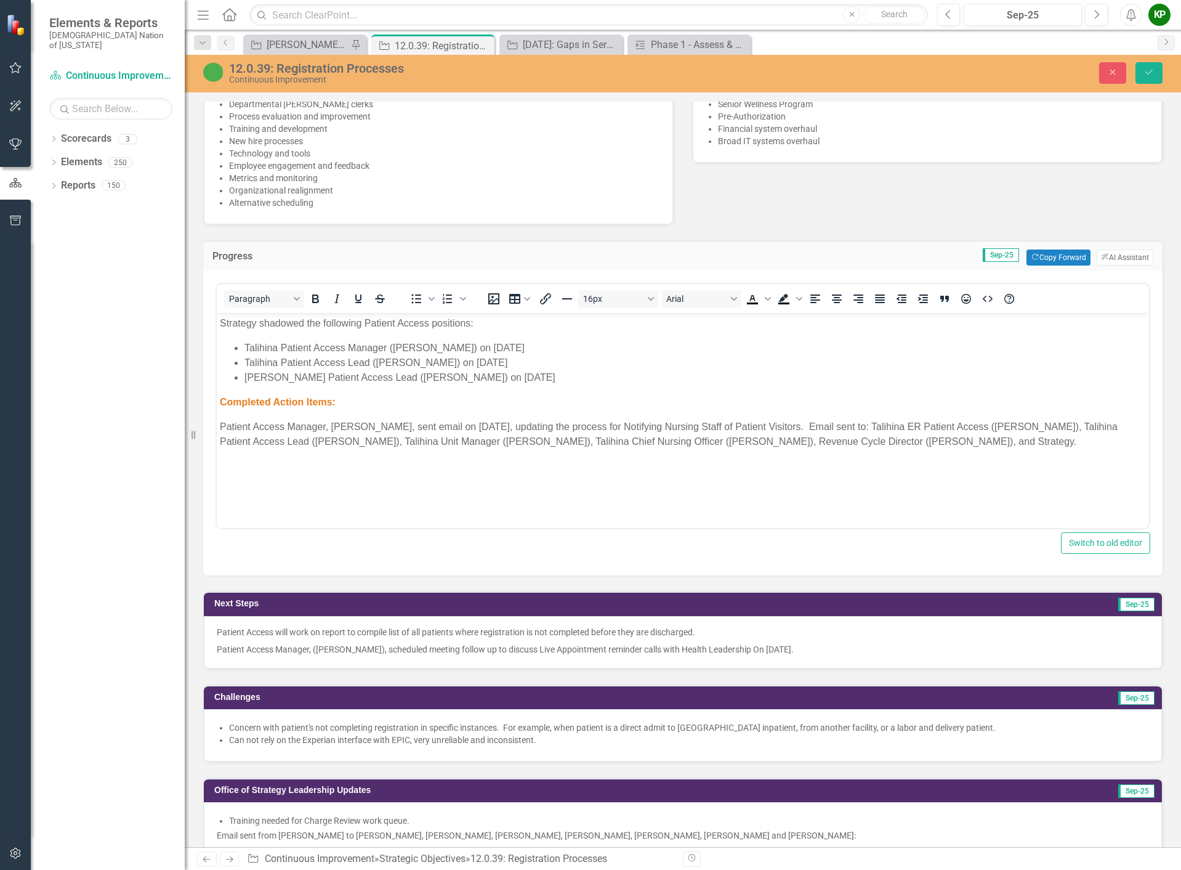
scroll to position [0, 0]
click at [1110, 256] on button "ClearPoint AI AI Assistant" at bounding box center [1125, 257] width 57 height 16
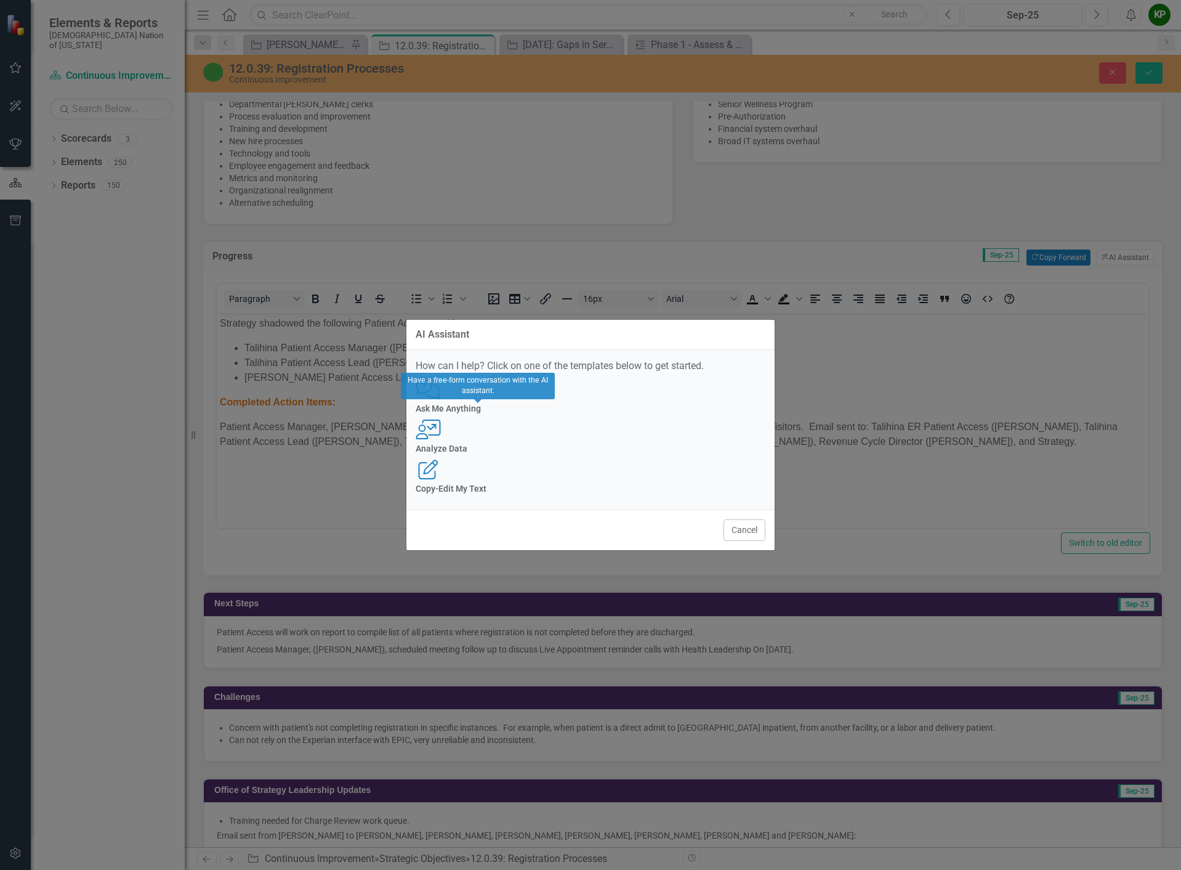
click at [441, 399] on icon "Comments with Question [PERSON_NAME]" at bounding box center [428, 389] width 25 height 20
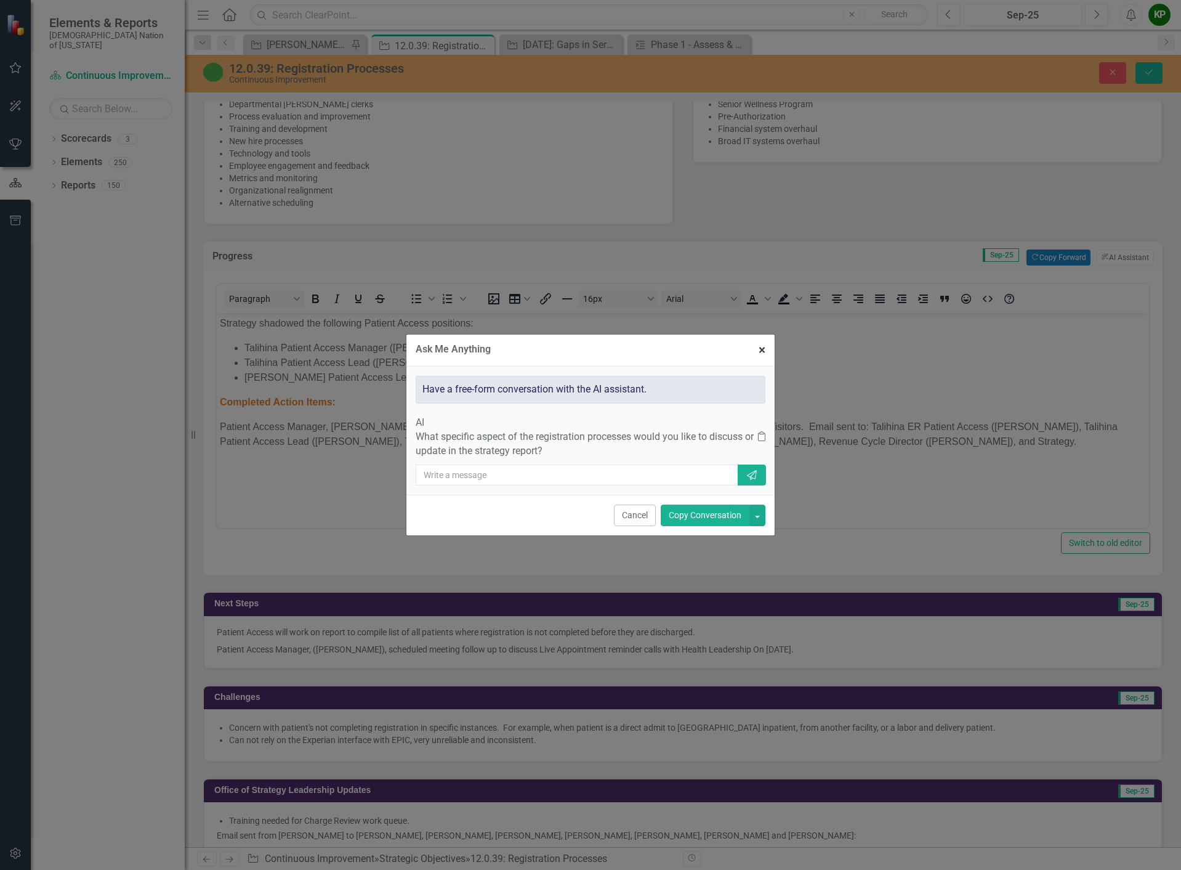
drag, startPoint x: 761, startPoint y: 338, endPoint x: 539, endPoint y: 41, distance: 371.0
click at [761, 342] on span "×" at bounding box center [762, 349] width 7 height 15
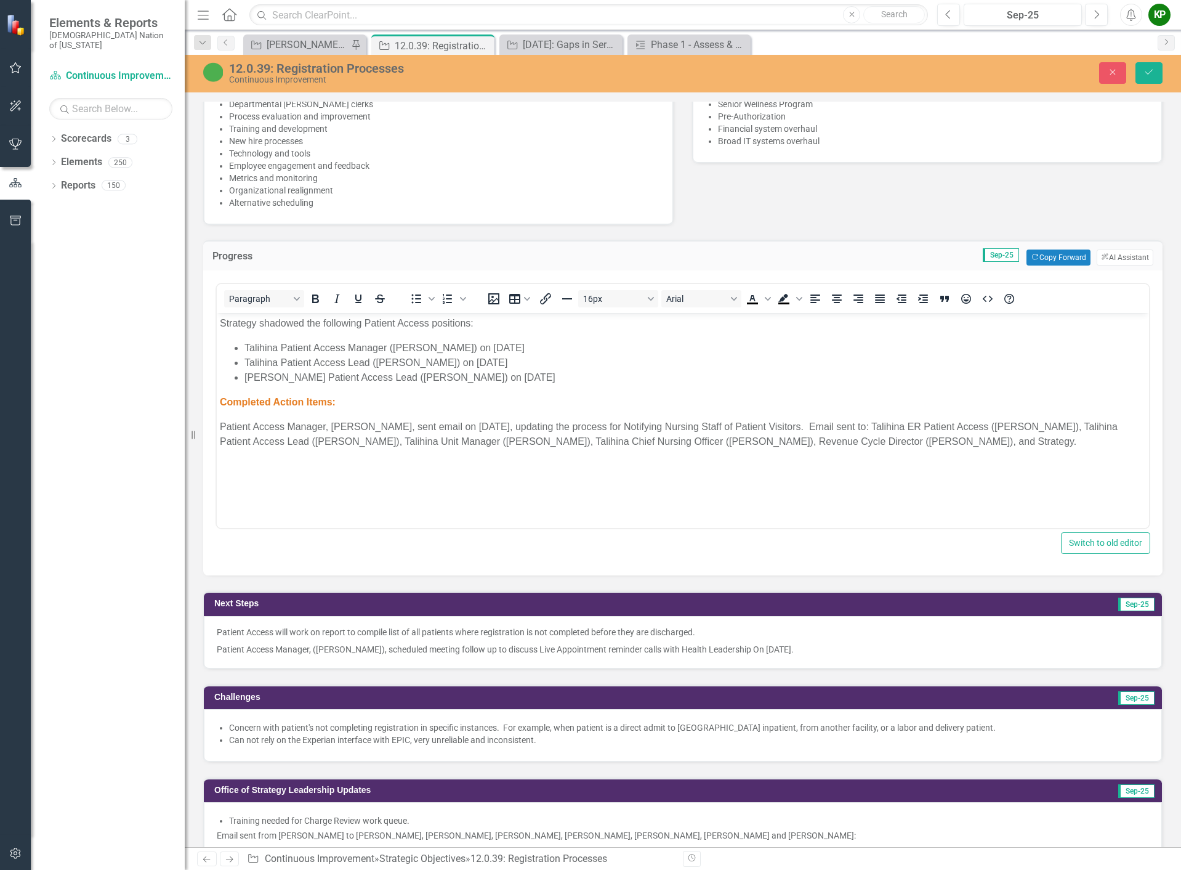
click at [609, 430] on p "Patient Access Manager, [PERSON_NAME], sent email on [DATE], updating the proce…" at bounding box center [683, 434] width 926 height 30
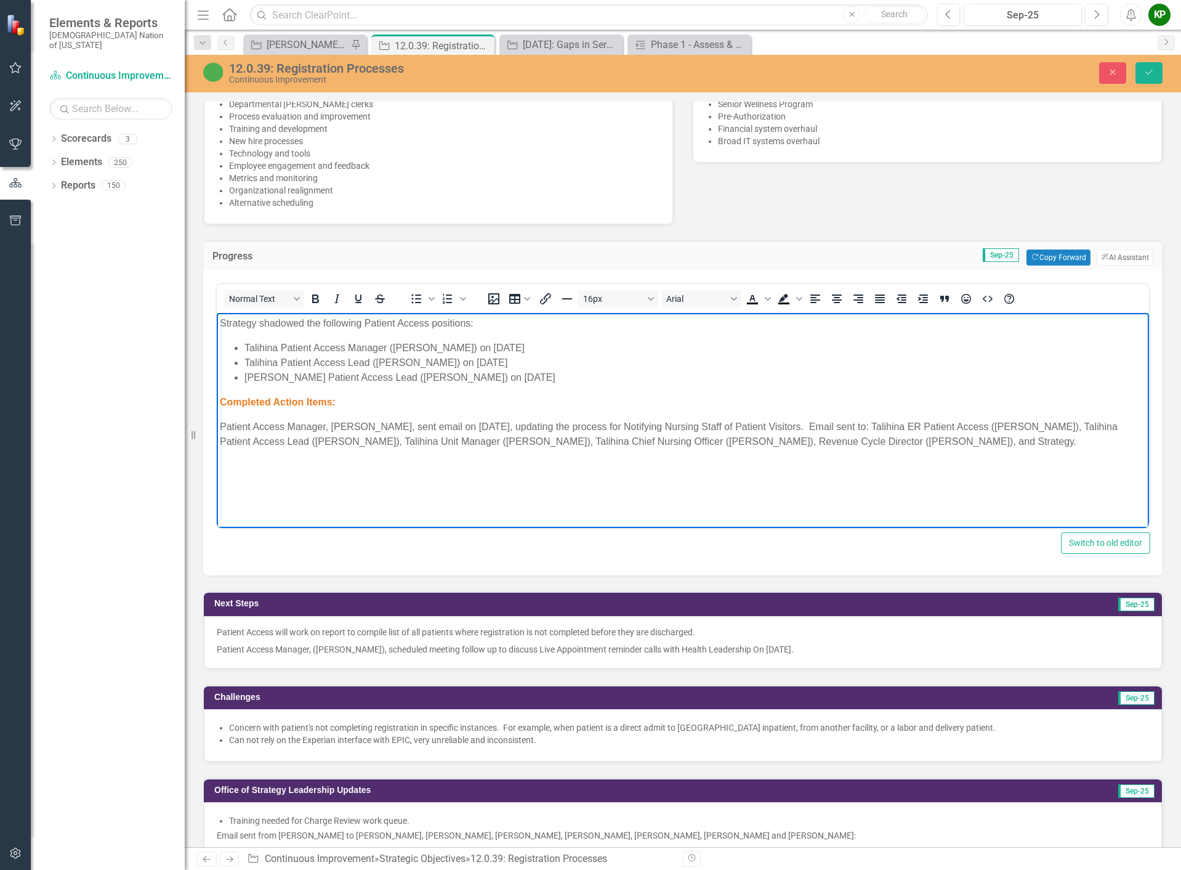
drag, startPoint x: 989, startPoint y: 441, endPoint x: 201, endPoint y: 312, distance: 798.8
click at [217, 313] on html "Strategy shadowed the following Patient Access positions: Talihina Patient Acce…" at bounding box center [683, 405] width 932 height 185
click at [1137, 262] on button "ClearPoint AI AI Assistant" at bounding box center [1125, 257] width 57 height 16
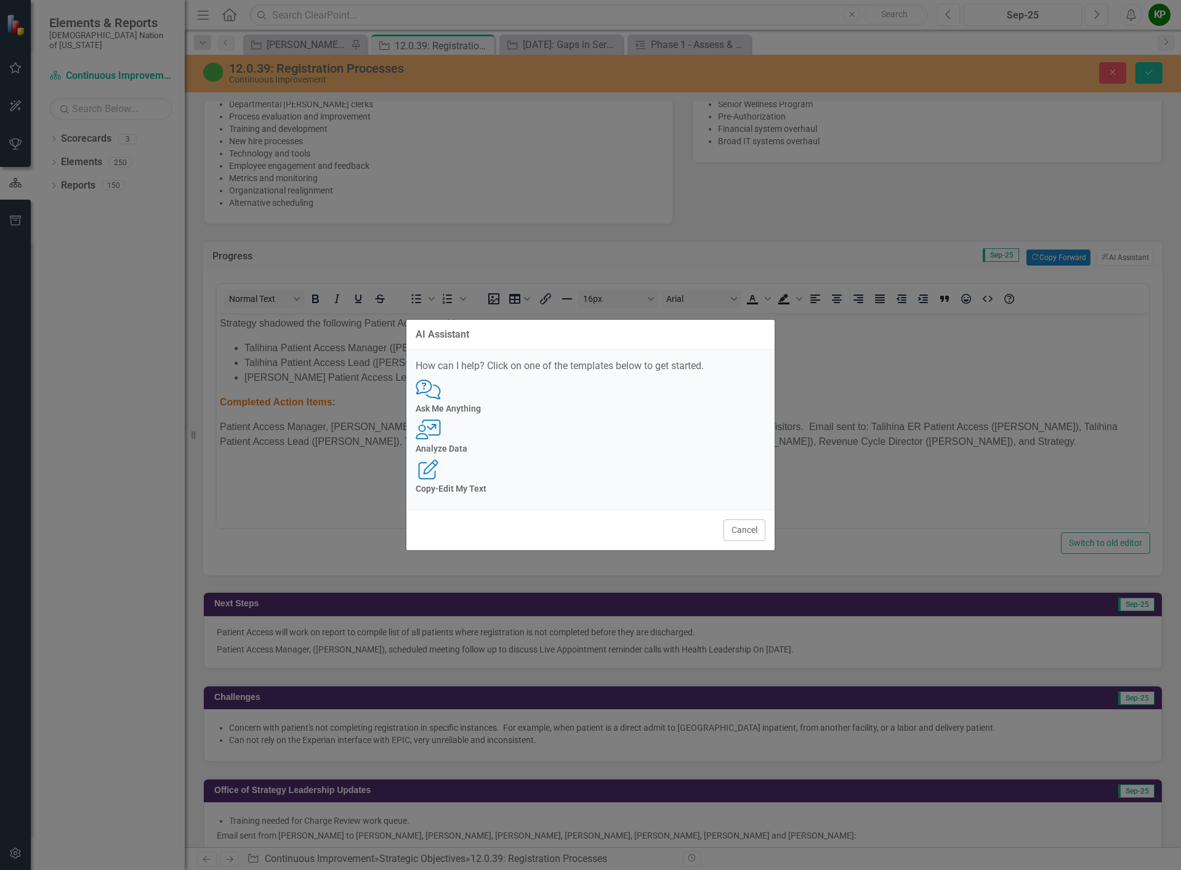
click at [441, 399] on icon "Comments with Question [PERSON_NAME]" at bounding box center [428, 389] width 25 height 20
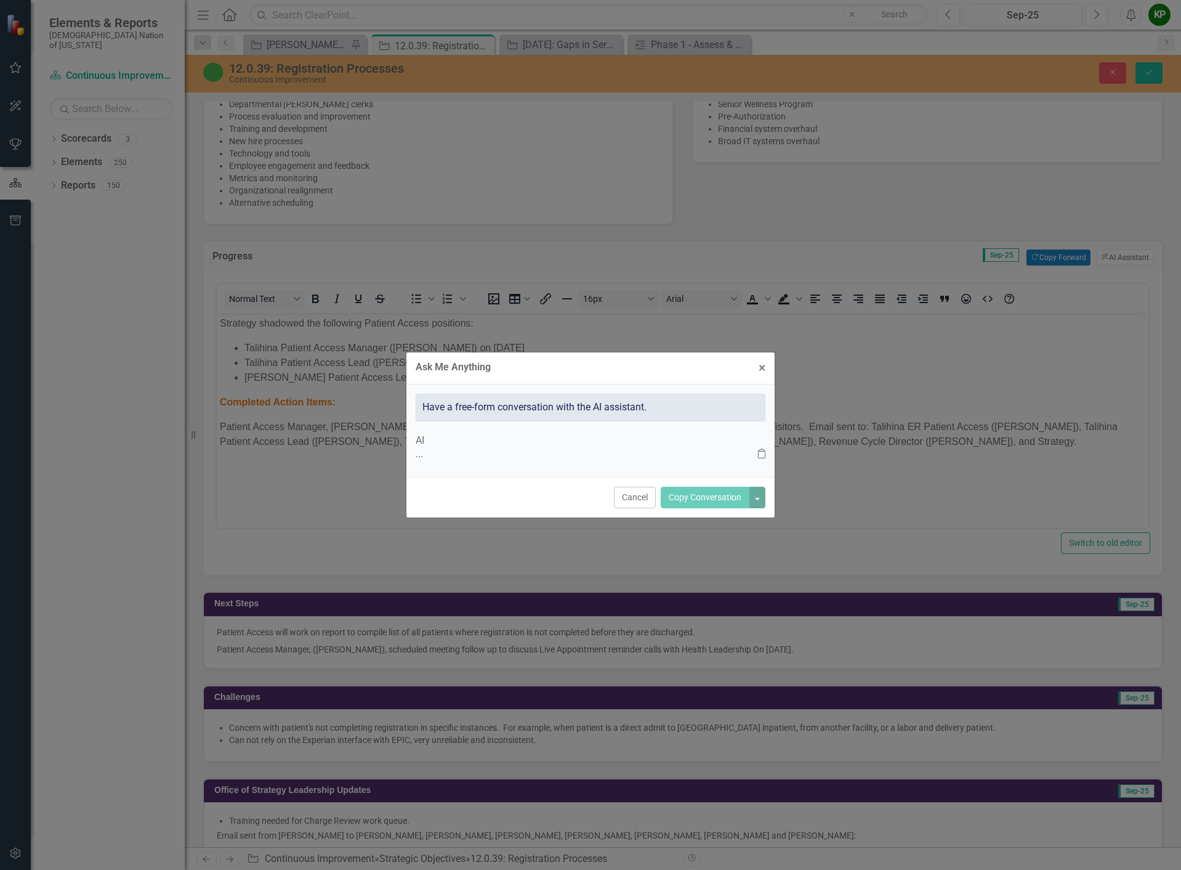
click at [508, 453] on div "... Clipboard" at bounding box center [591, 454] width 350 height 14
click at [506, 447] on p "What" at bounding box center [587, 454] width 342 height 14
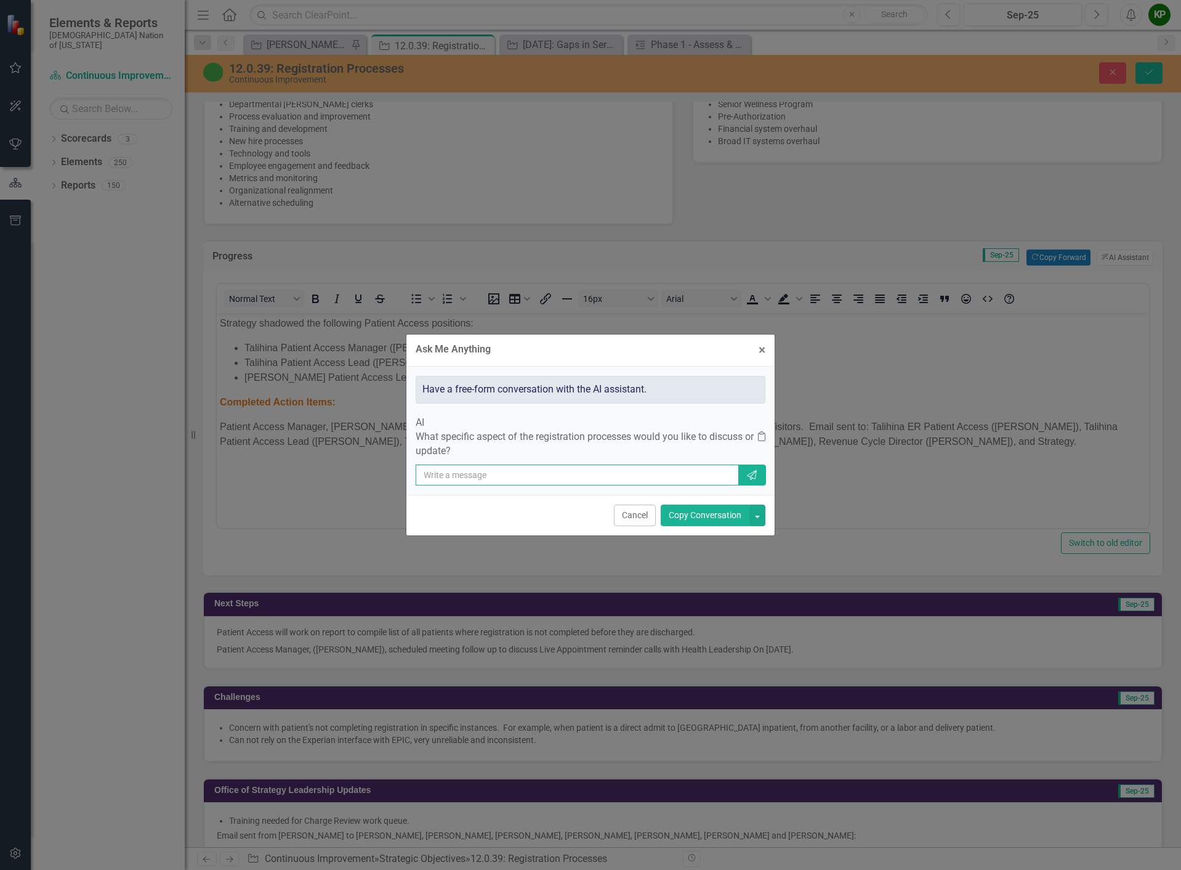
click at [491, 474] on input "text" at bounding box center [577, 474] width 323 height 21
click at [570, 472] on input "review and write professionally. keep bullets. Meeting with Benefit Coordinator…" at bounding box center [577, 474] width 323 height 21
drag, startPoint x: 628, startPoint y: 471, endPoint x: 1056, endPoint y: 707, distance: 489.2
click at [1056, 707] on div "Ask Me Anything × Close Have a free-form conversation with the AI assistant. AI…" at bounding box center [590, 435] width 1181 height 870
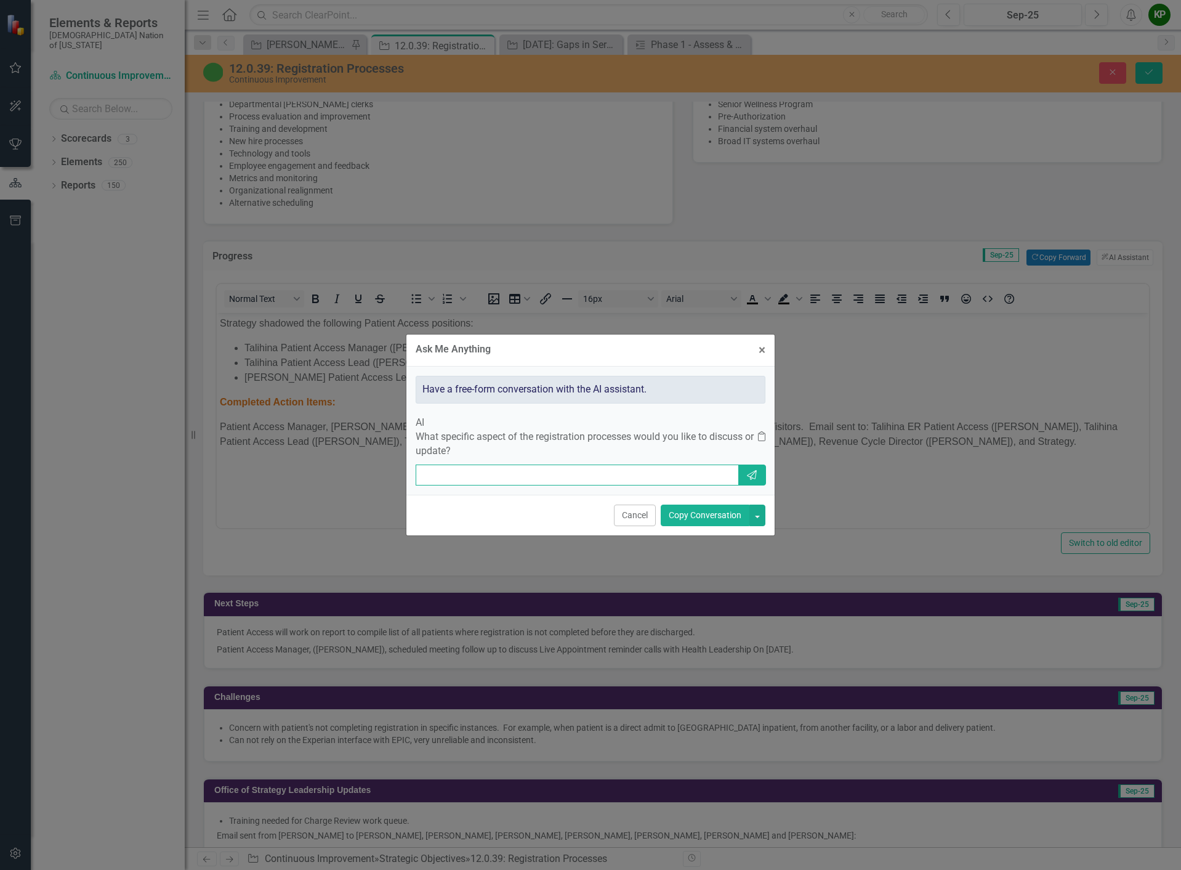
paste input "[PERSON_NAME], [PERSON_NAME], [PERSON_NAME], [PERSON_NAME], [PERSON_NAME], [PER…"
type input "review and write professionally. keep bullets. [PERSON_NAME], [PERSON_NAME], [P…"
click at [751, 470] on icon "Send" at bounding box center [752, 475] width 12 height 10
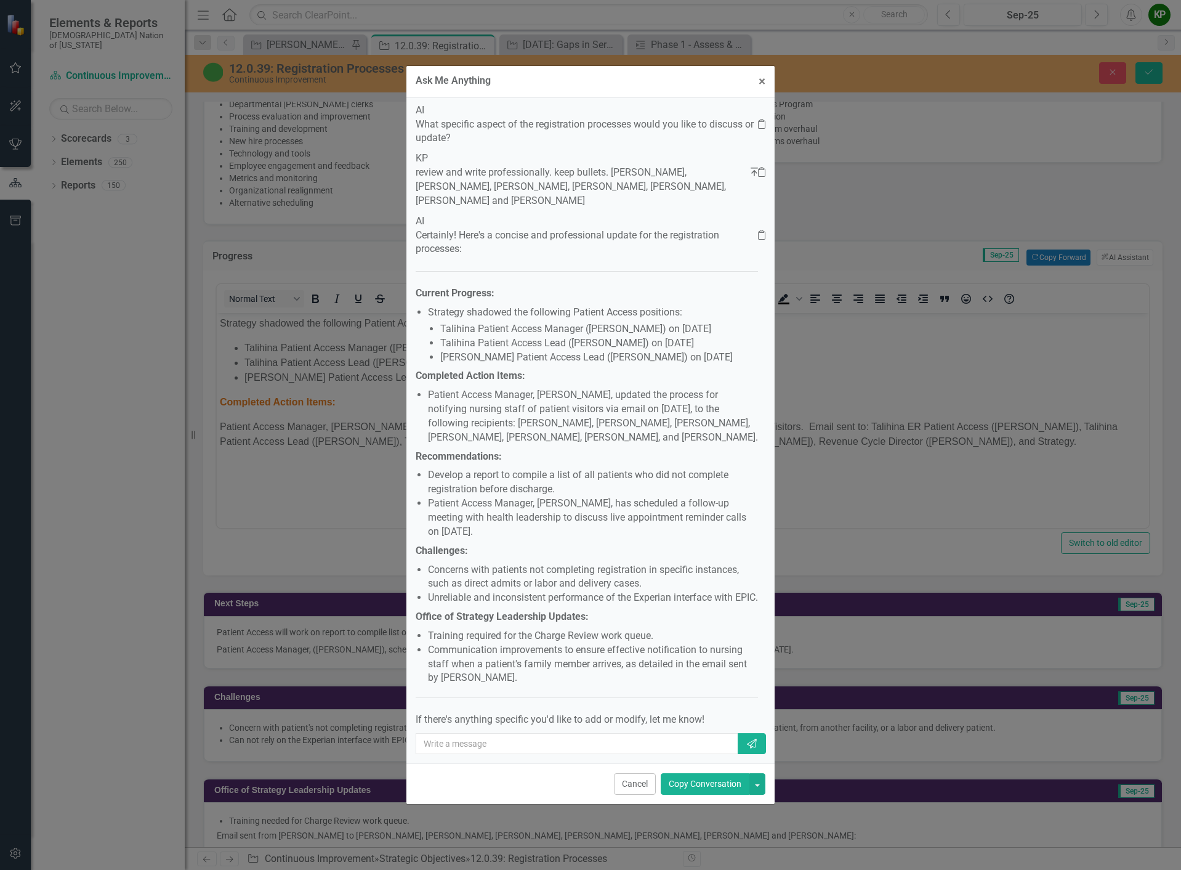
scroll to position [153, 0]
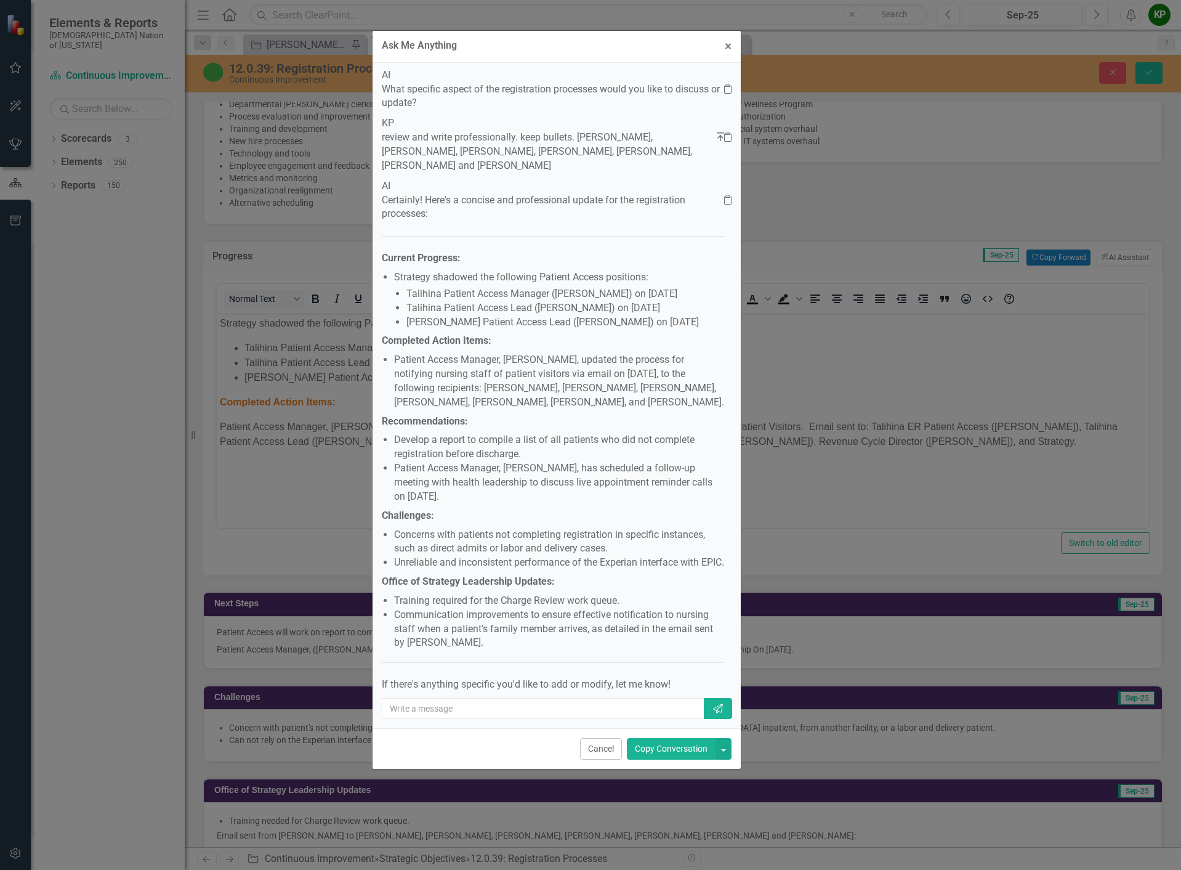
drag, startPoint x: 687, startPoint y: 81, endPoint x: 658, endPoint y: 52, distance: 41.8
click at [658, 52] on div "Ask Me Anything × Close" at bounding box center [557, 47] width 368 height 32
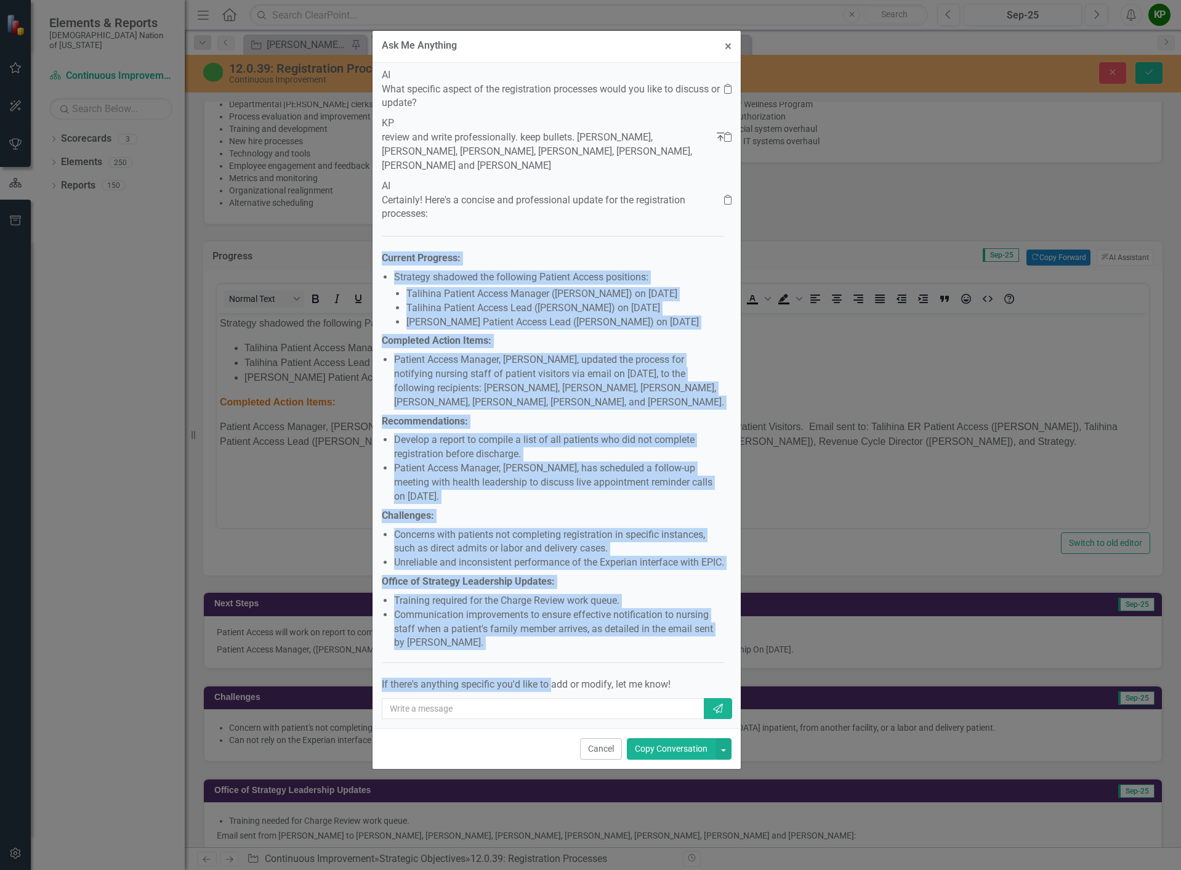
scroll to position [162, 0]
drag, startPoint x: 419, startPoint y: 286, endPoint x: 693, endPoint y: 604, distance: 419.7
click at [693, 604] on div "Certainly! Here's a concise and professional update for the registration proces…" at bounding box center [553, 442] width 342 height 499
copy div "Current Progress: Strategy shadowed the following Patient Access positions: Tal…"
click at [612, 747] on button "Cancel" at bounding box center [601, 749] width 42 height 22
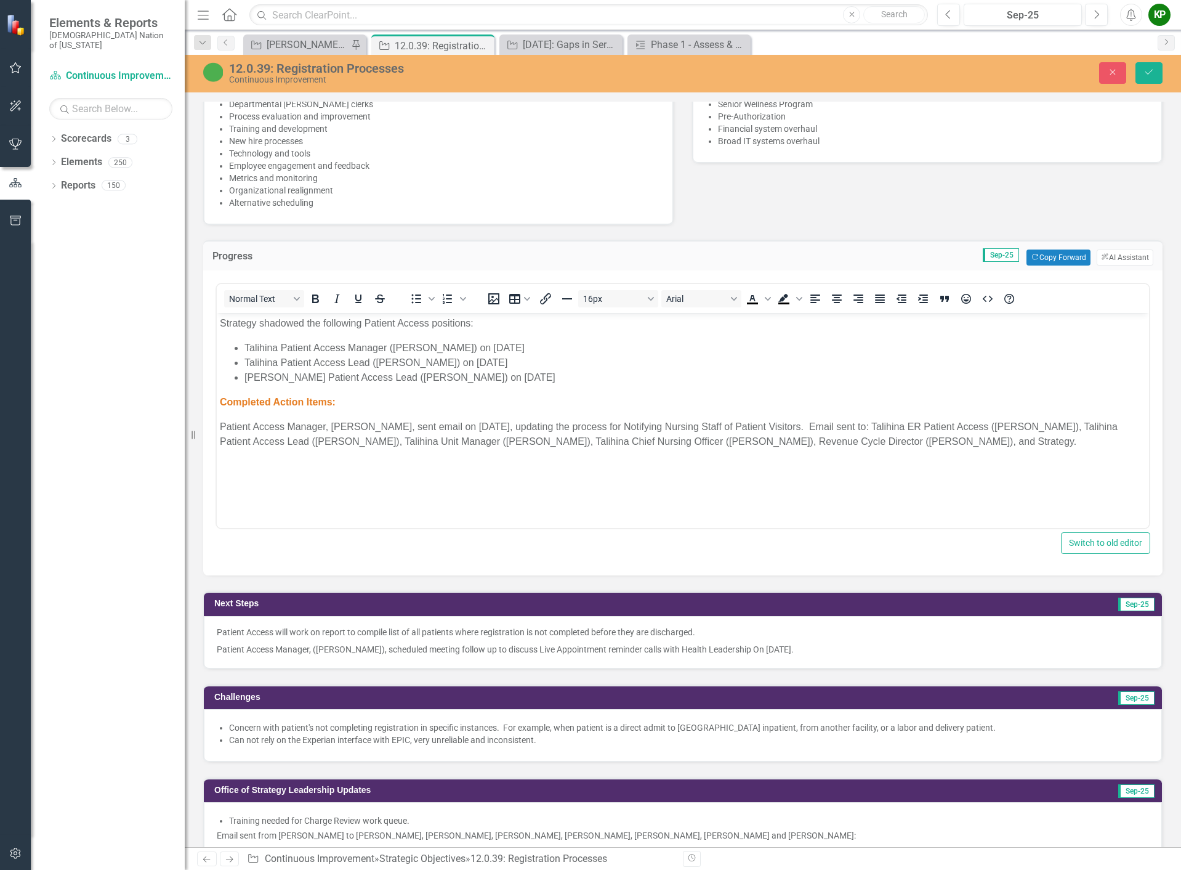
click at [388, 549] on div "Switch to old editor" at bounding box center [683, 543] width 935 height 22
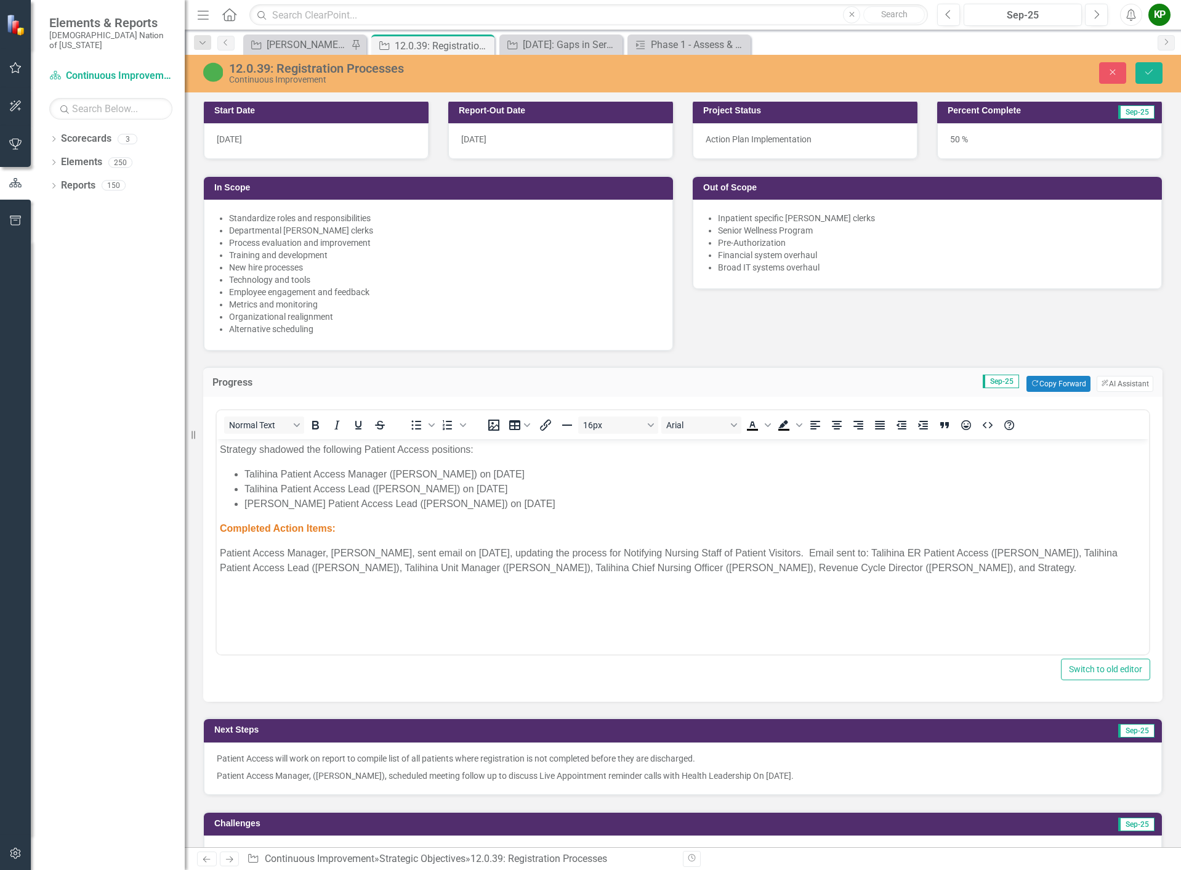
scroll to position [616, 0]
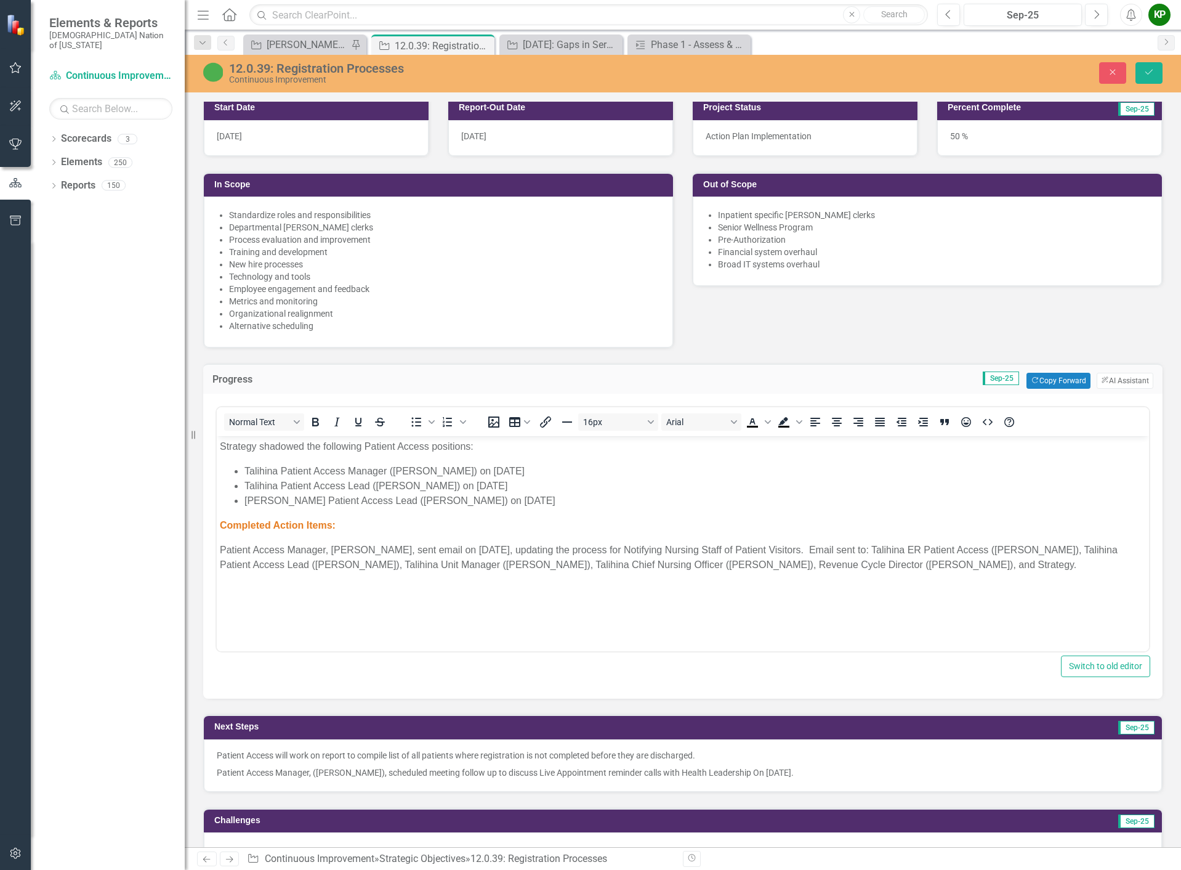
click at [390, 522] on p "Completed Action Items:" at bounding box center [683, 525] width 926 height 15
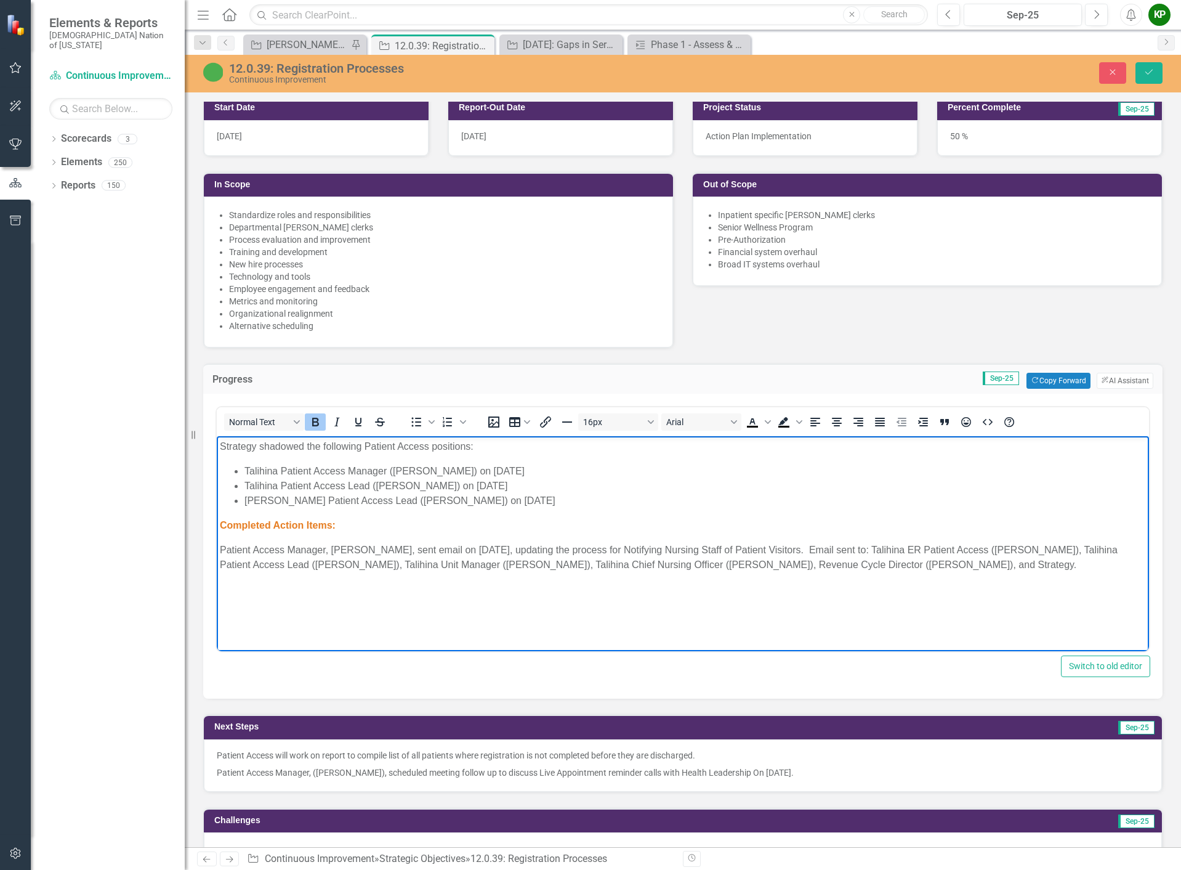
click at [349, 586] on body "Strategy shadowed the following Patient Access positions: Talihina Patient Acce…" at bounding box center [683, 528] width 932 height 185
click at [290, 570] on p "Patient Access Manager, [PERSON_NAME], sent email on [DATE], updating the proce…" at bounding box center [683, 558] width 926 height 30
click at [418, 519] on p "Completed Action Items:" at bounding box center [683, 525] width 926 height 15
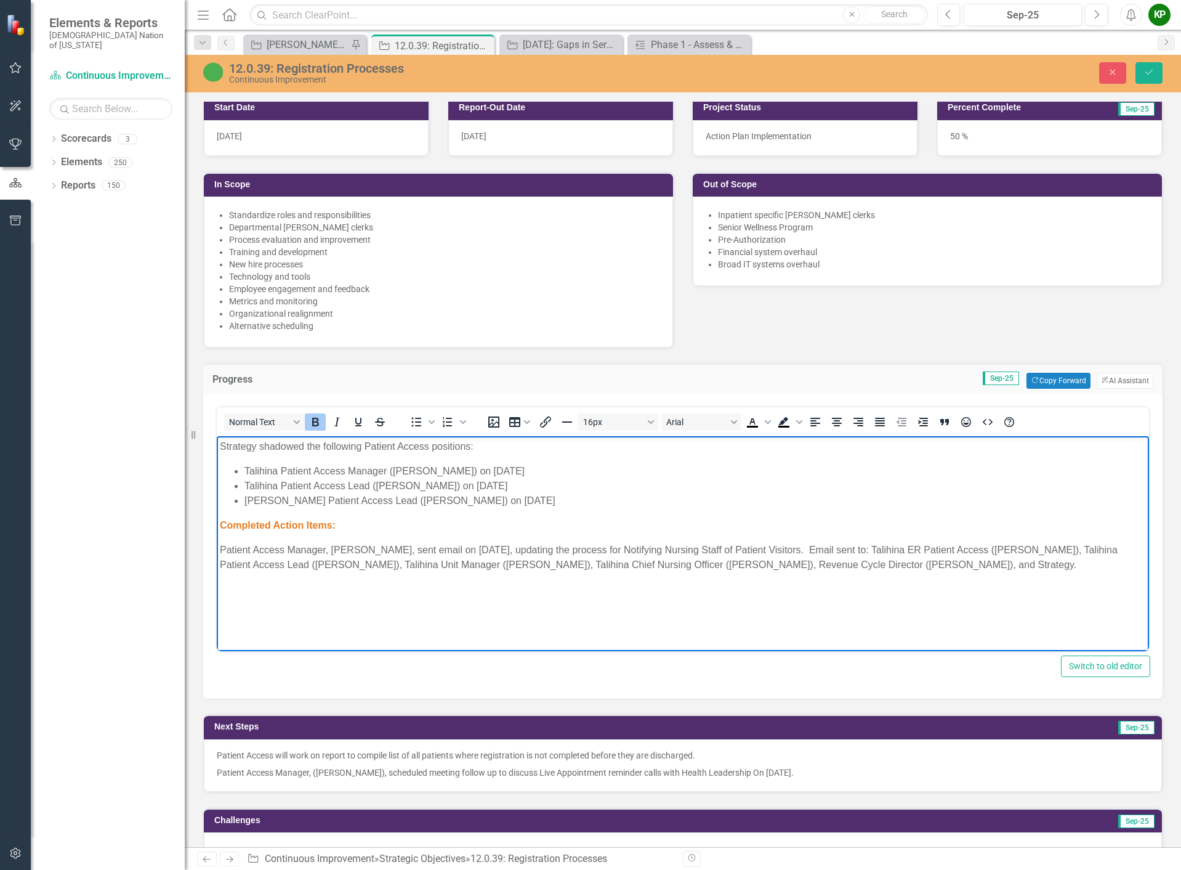
click at [418, 519] on p "Completed Action Items:" at bounding box center [683, 525] width 926 height 15
click at [376, 528] on p "Completed Action Items:" at bounding box center [683, 525] width 926 height 15
click at [666, 546] on p "Patient Access Manager, [PERSON_NAME], sent email on [DATE], updating the proce…" at bounding box center [683, 558] width 926 height 30
click at [738, 548] on p "Patient Access Manager, [PERSON_NAME], sent email on [DATE], updating the proce…" at bounding box center [683, 558] width 926 height 30
click at [770, 549] on p "Patient Access Manager, [PERSON_NAME], sent email on [DATE], updating the proce…" at bounding box center [683, 558] width 926 height 30
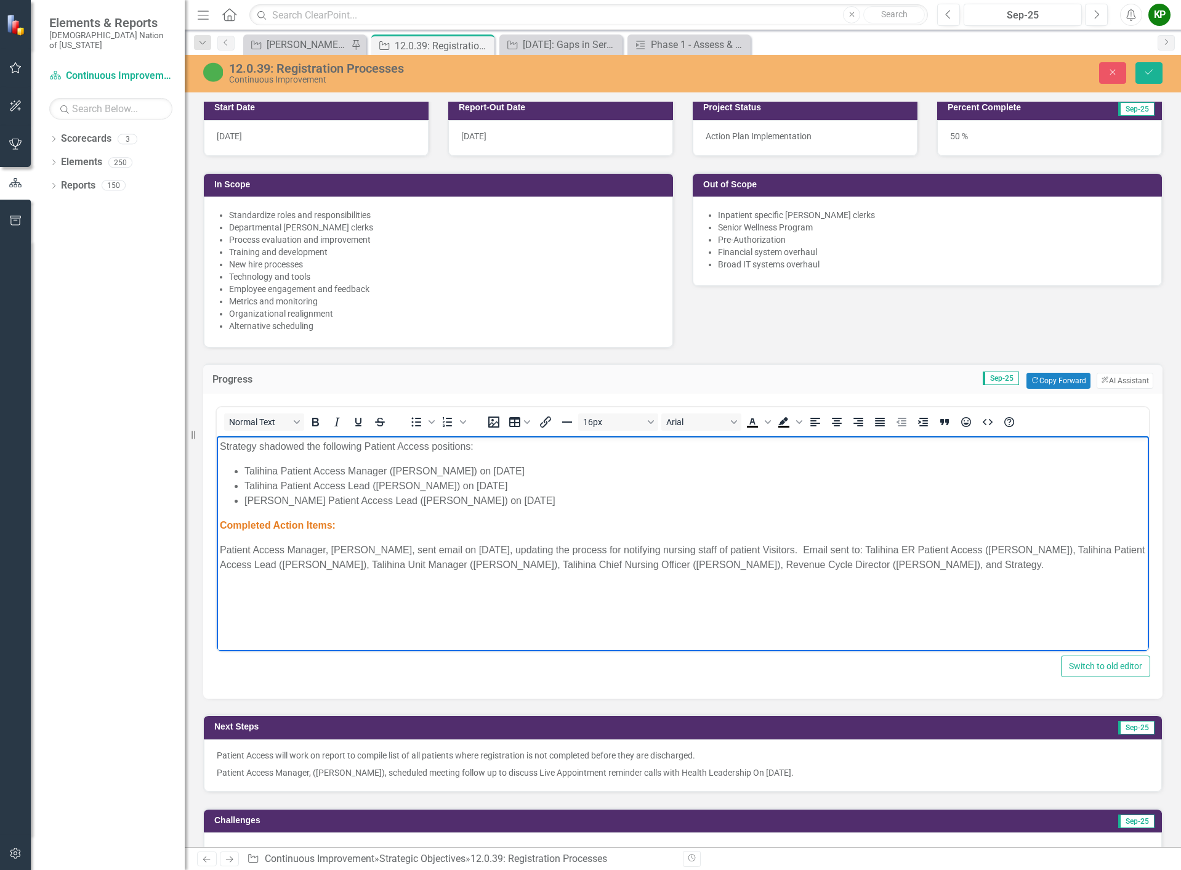
click at [802, 551] on p "Patient Access Manager, [PERSON_NAME], sent email on [DATE], updating the proce…" at bounding box center [683, 558] width 926 height 30
click at [434, 554] on p "Patient Access Manager, [PERSON_NAME], sent email on [DATE], updating the proce…" at bounding box center [683, 558] width 926 height 30
drag, startPoint x: 550, startPoint y: 549, endPoint x: 446, endPoint y: 547, distance: 104.1
click at [446, 547] on p "Patient Access Manager, [PERSON_NAME], sent email on [DATE], updating the proce…" at bounding box center [683, 558] width 926 height 30
click at [724, 547] on p "Patient Access Manager, [PERSON_NAME], sent email updating the process for noti…" at bounding box center [683, 558] width 926 height 30
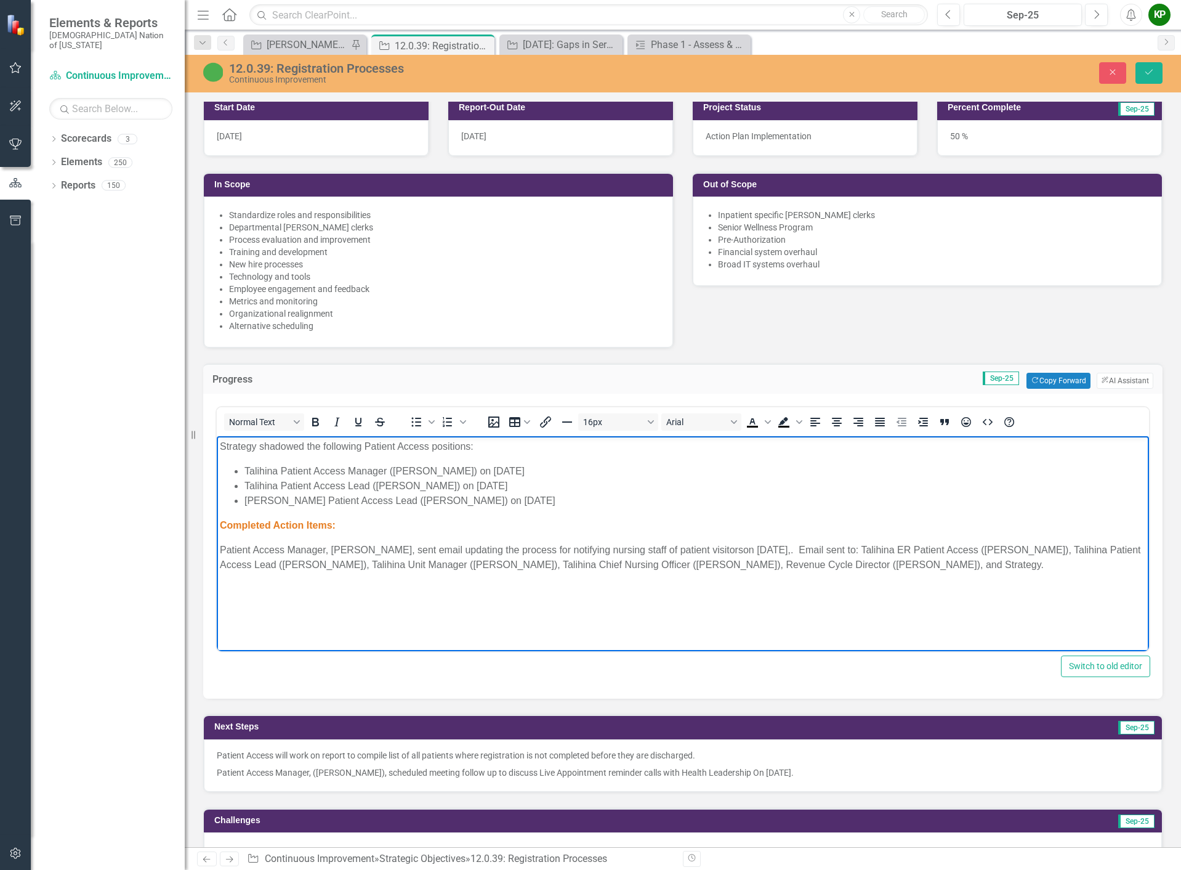
click at [721, 547] on p "Patient Access Manager, [PERSON_NAME], sent email updating the process for noti…" at bounding box center [683, 558] width 926 height 30
click at [724, 547] on p "Patient Access Manager, [PERSON_NAME], sent email updating the process for noti…" at bounding box center [683, 558] width 926 height 30
click at [1152, 76] on icon "Save" at bounding box center [1149, 72] width 11 height 9
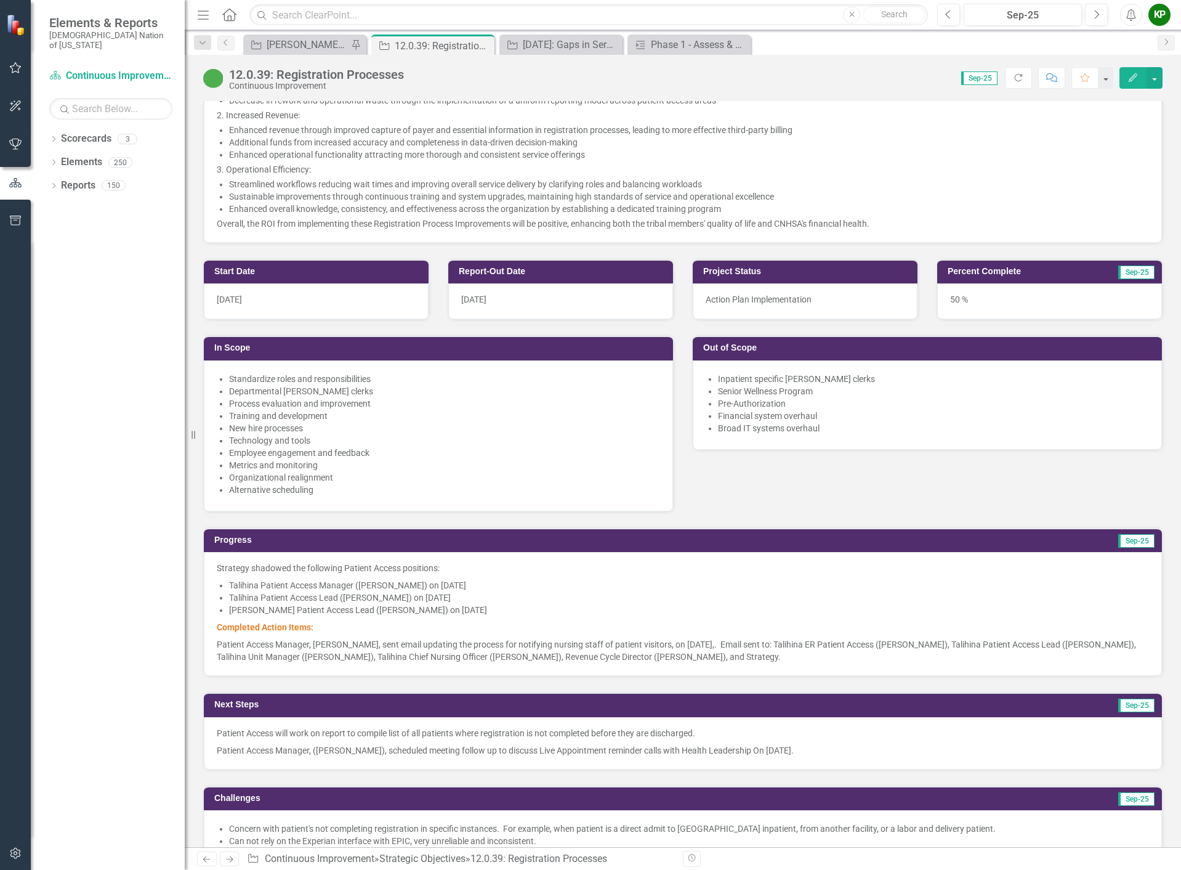
scroll to position [493, 0]
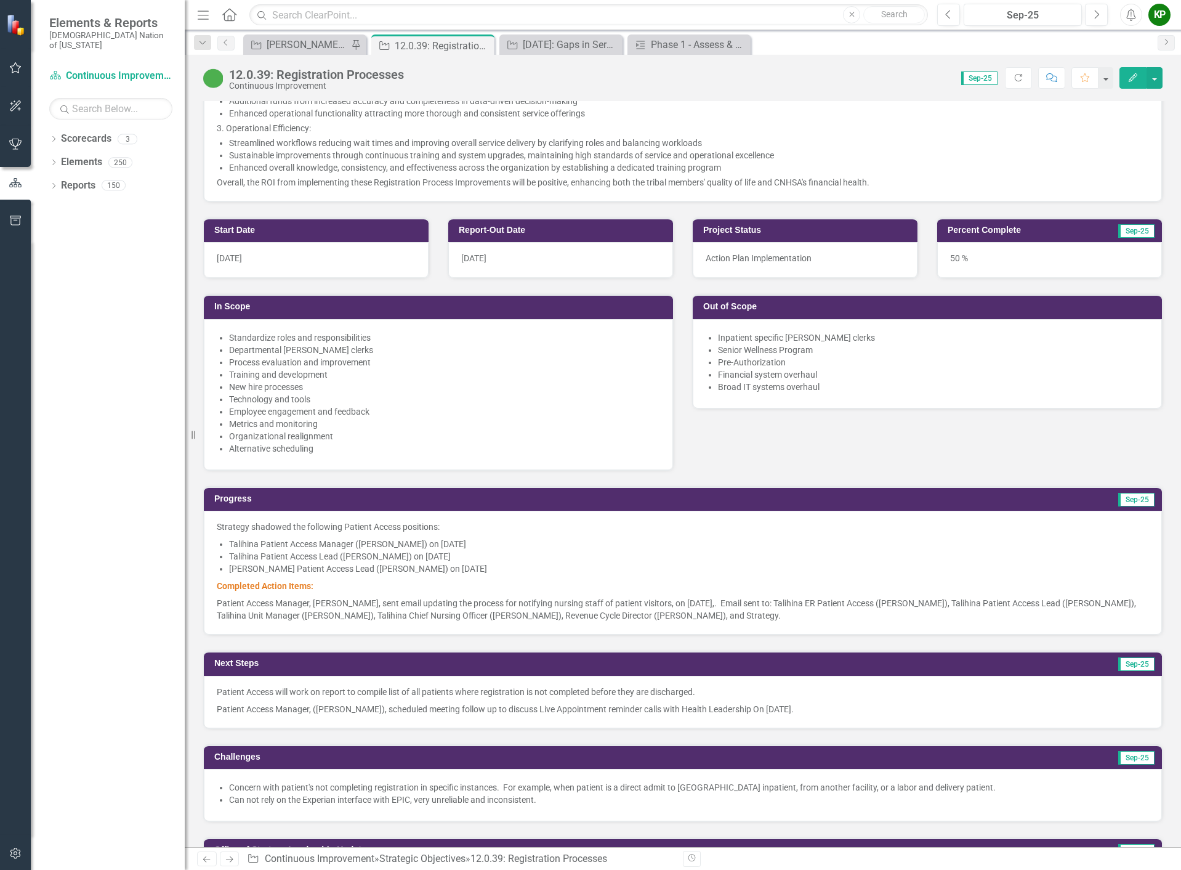
click at [624, 596] on p "Patient Access Manager, [PERSON_NAME], sent email updating the process for noti…" at bounding box center [683, 607] width 932 height 27
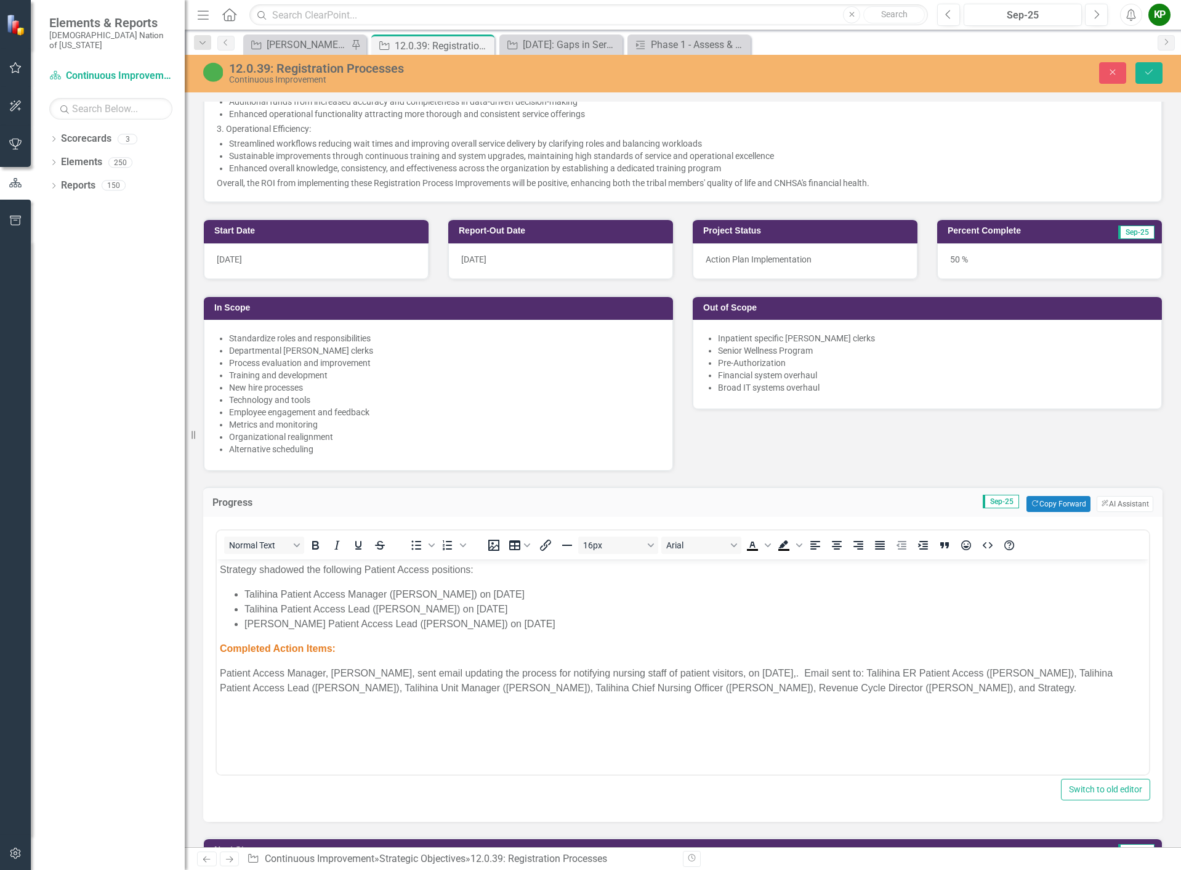
scroll to position [0, 0]
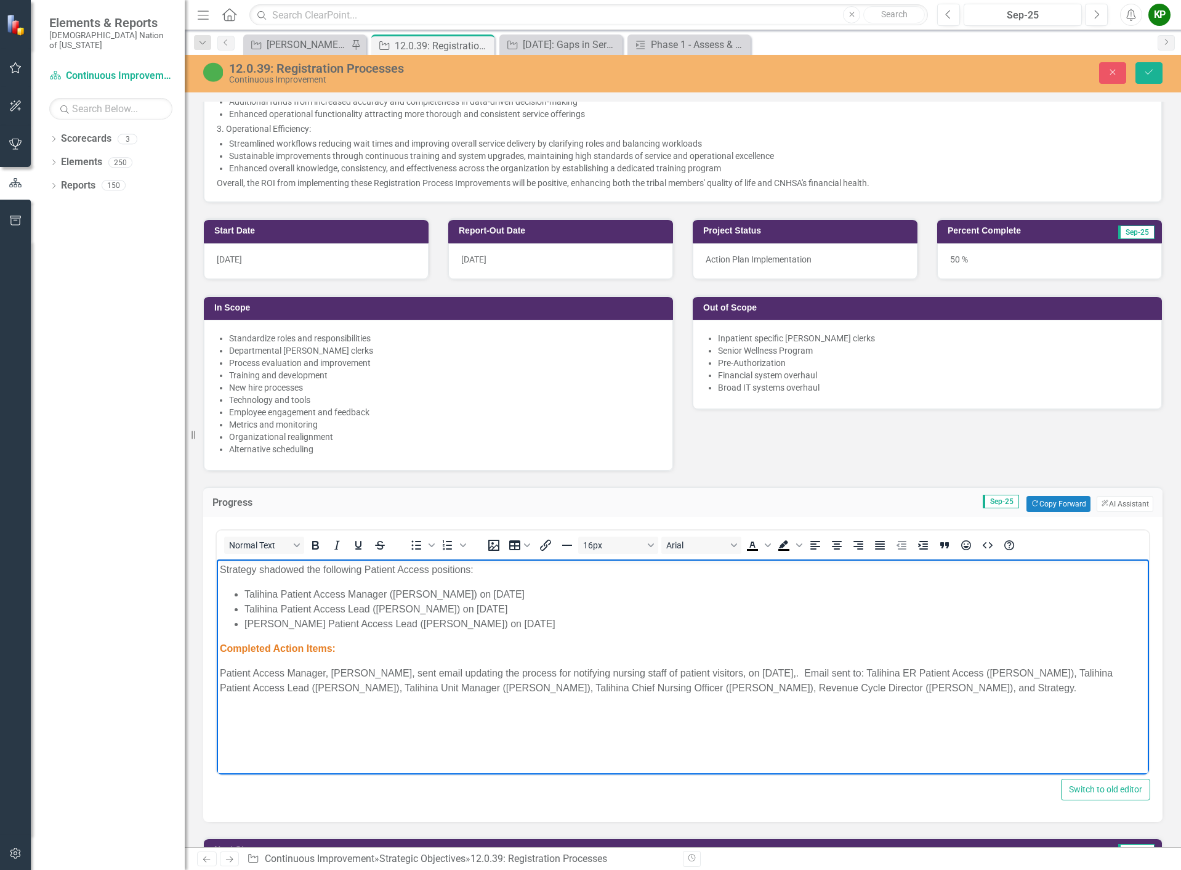
click at [1013, 693] on p "Patient Access Manager, [PERSON_NAME], sent email updating the process for noti…" at bounding box center [683, 681] width 926 height 30
click at [1155, 75] on button "Save" at bounding box center [1149, 73] width 27 height 22
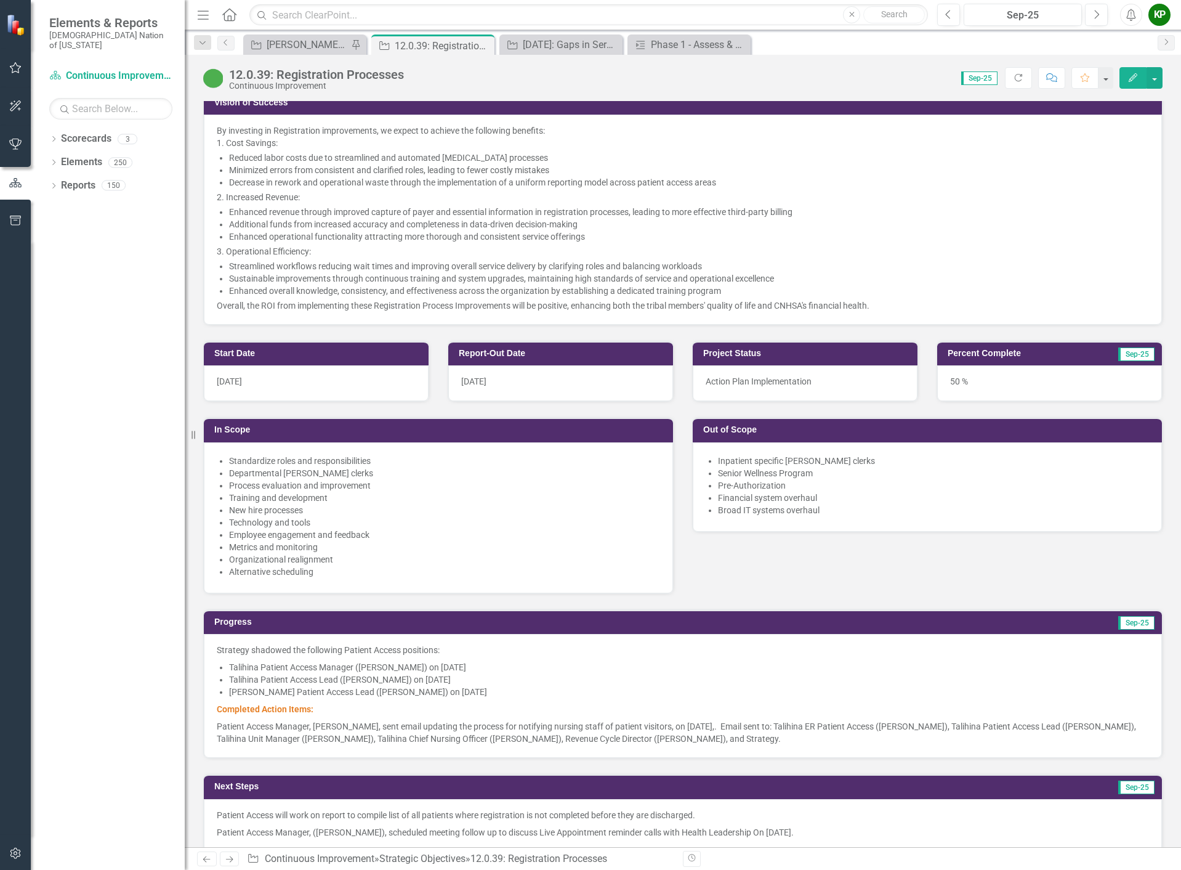
scroll to position [677, 0]
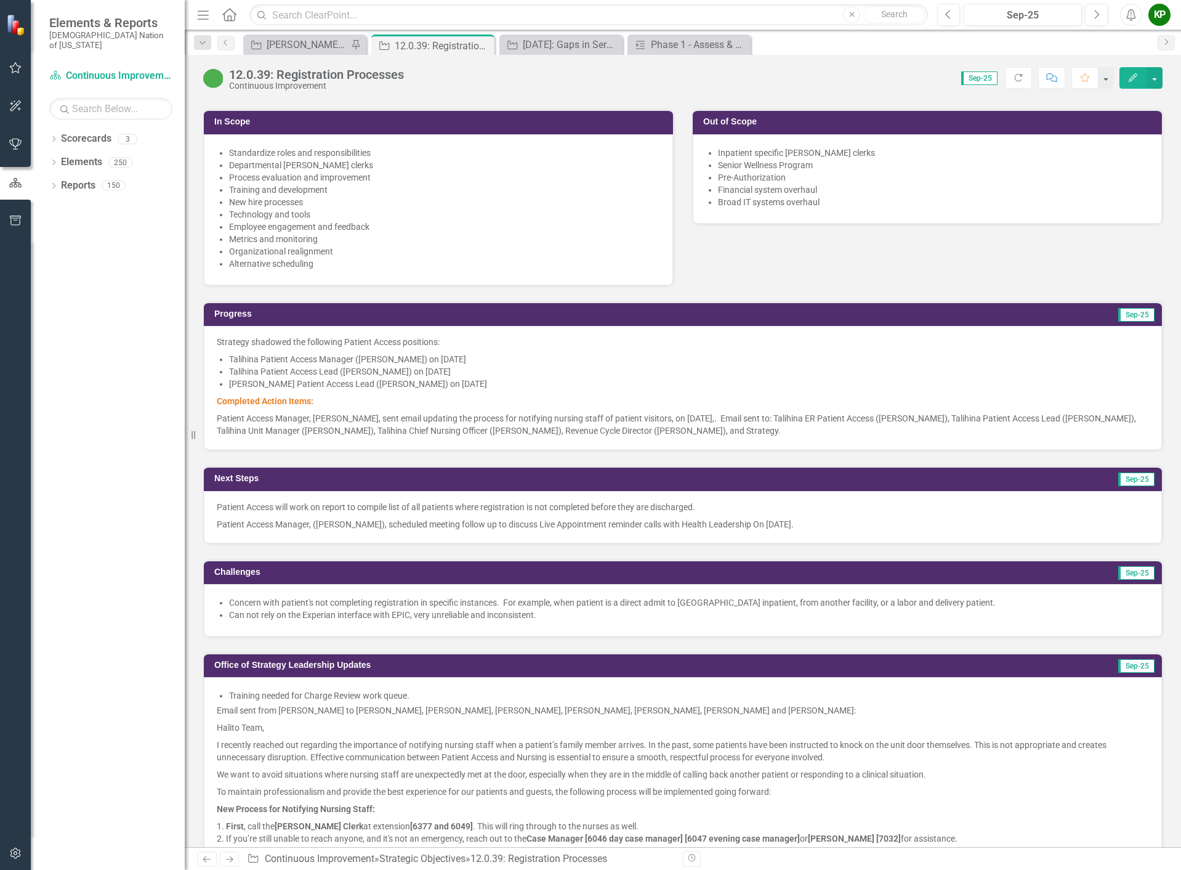
click at [320, 525] on p "Patient Access Manager, ([PERSON_NAME]), scheduled meeting follow up to discuss…" at bounding box center [683, 522] width 932 height 15
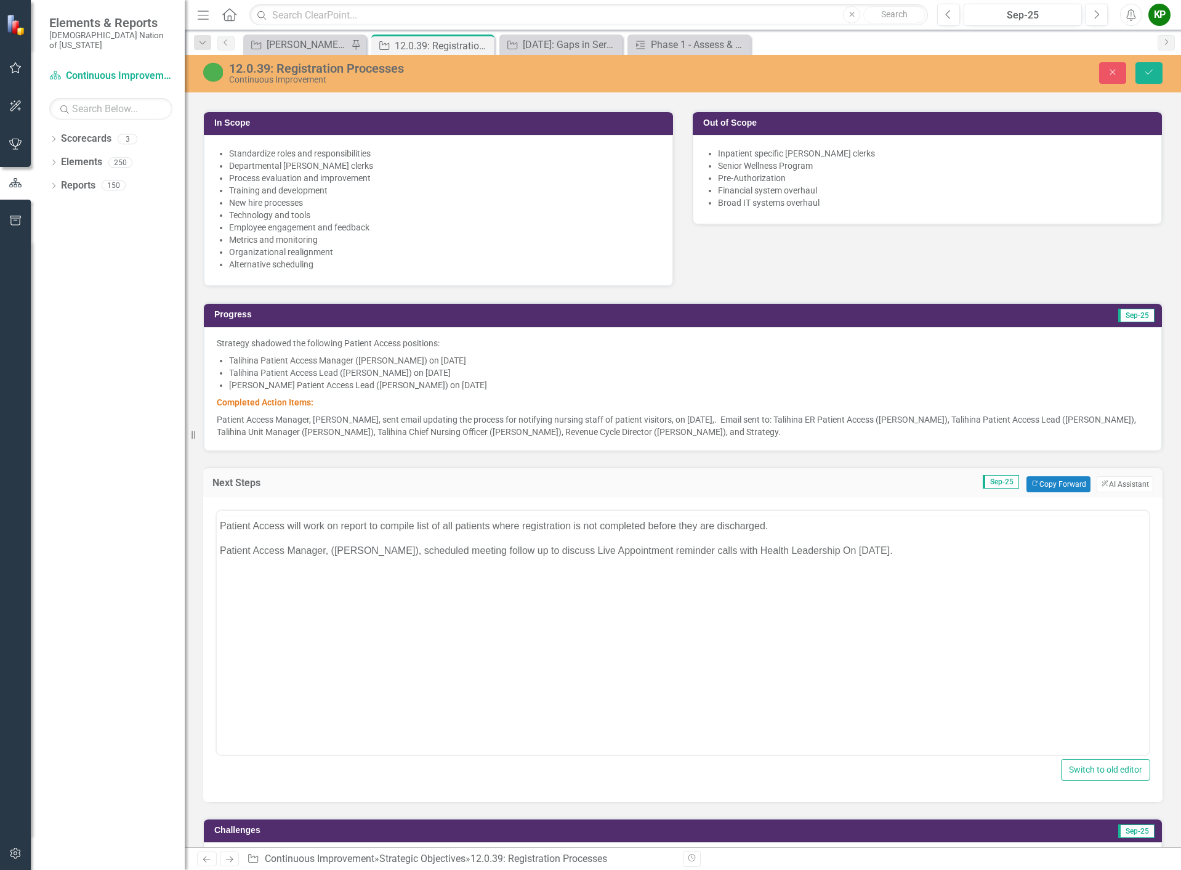
scroll to position [0, 0]
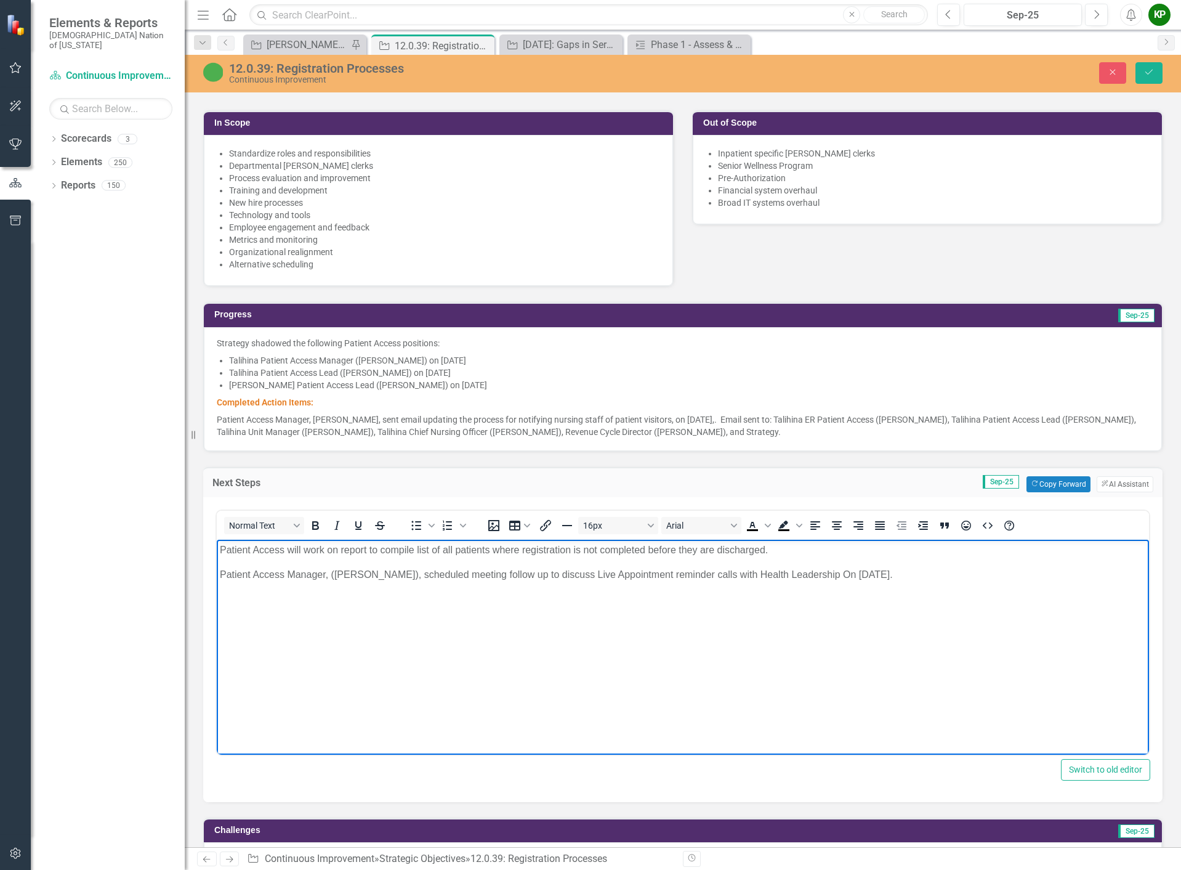
click at [426, 595] on body "Patient Access will work on report to compile list of all patients where regist…" at bounding box center [683, 631] width 932 height 185
drag, startPoint x: 781, startPoint y: 547, endPoint x: 432, endPoint y: 1080, distance: 636.4
click at [217, 540] on html "Patient Access will work on report to compile list of all patients where regist…" at bounding box center [683, 631] width 932 height 185
paste body "Rich Text Area. Press ALT-0 for help."
click at [248, 551] on li "Develop a report to compile a list of all patients who did not complete registr…" at bounding box center [695, 549] width 902 height 15
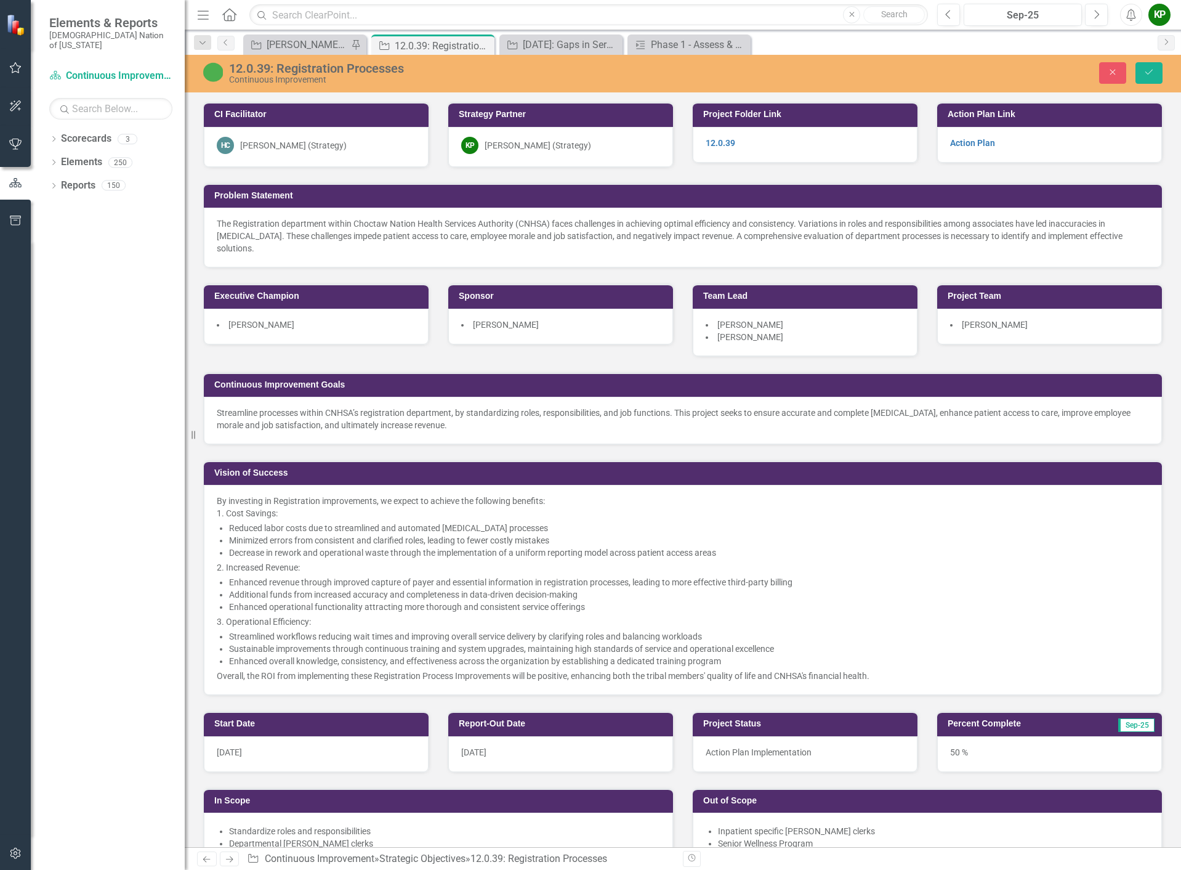
scroll to position [616, 0]
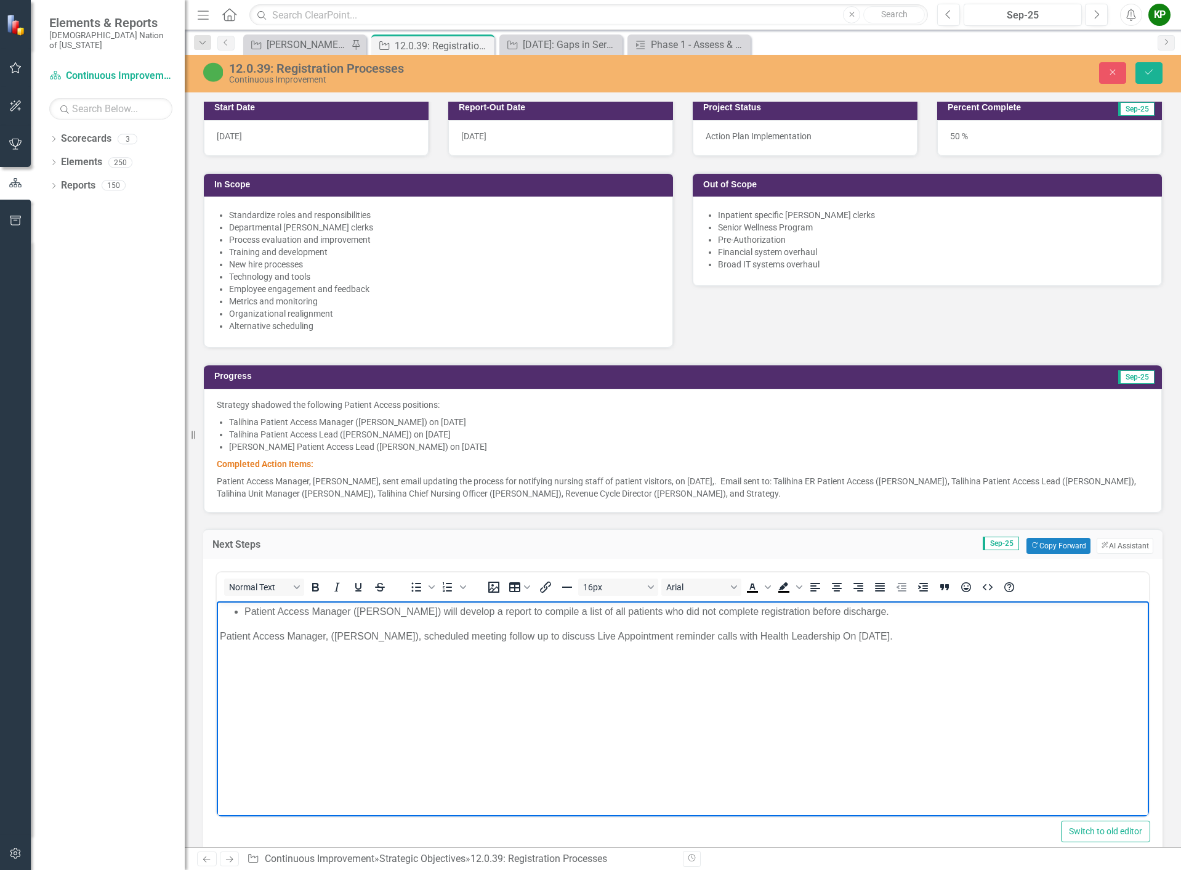
drag, startPoint x: 961, startPoint y: 649, endPoint x: 213, endPoint y: 666, distance: 747.8
click at [217, 666] on html "Patient Access Manager (Christi Hubbard) will develop a report to compile a lis…" at bounding box center [683, 692] width 932 height 185
click at [355, 639] on li "Patient Access Manager, [PERSON_NAME], has scheduled a follow-up meeting with h…" at bounding box center [695, 635] width 902 height 15
click at [1144, 68] on icon "Save" at bounding box center [1149, 72] width 11 height 9
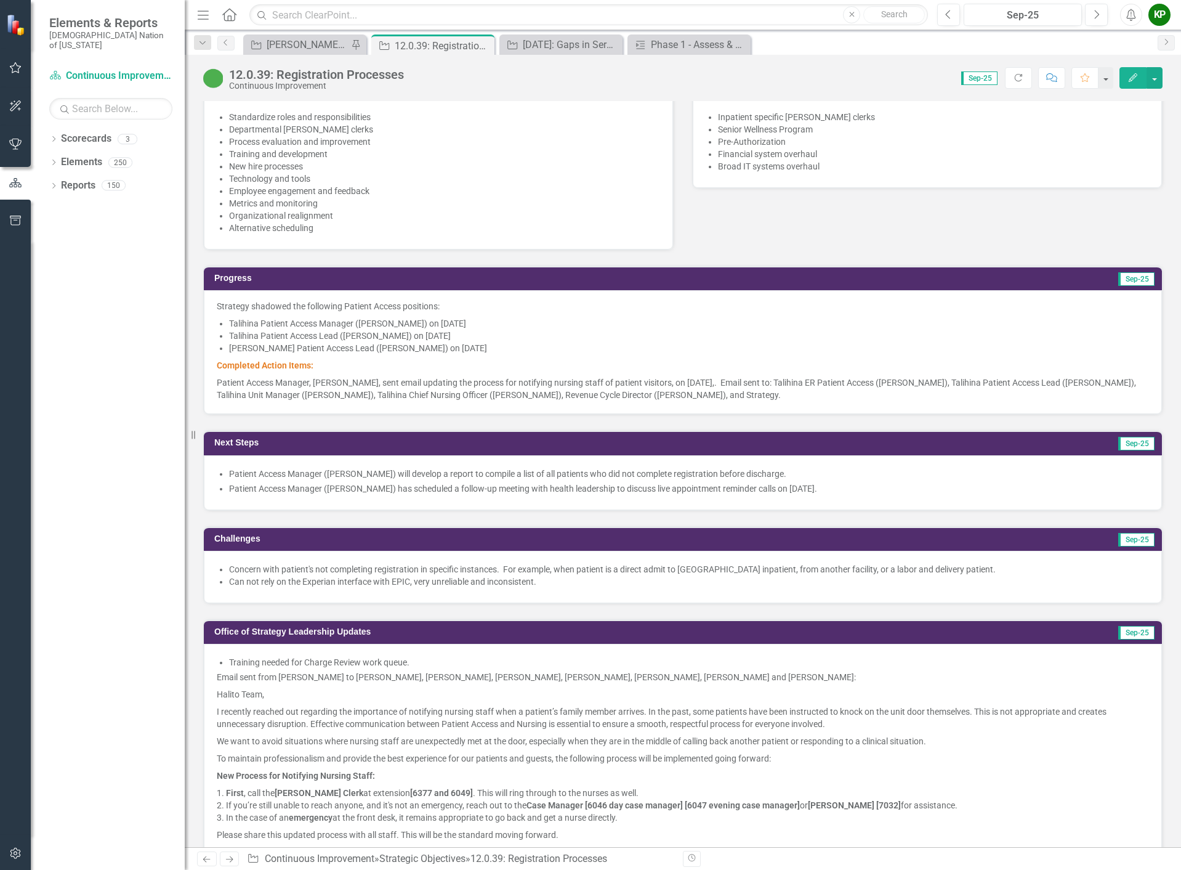
scroll to position [739, 0]
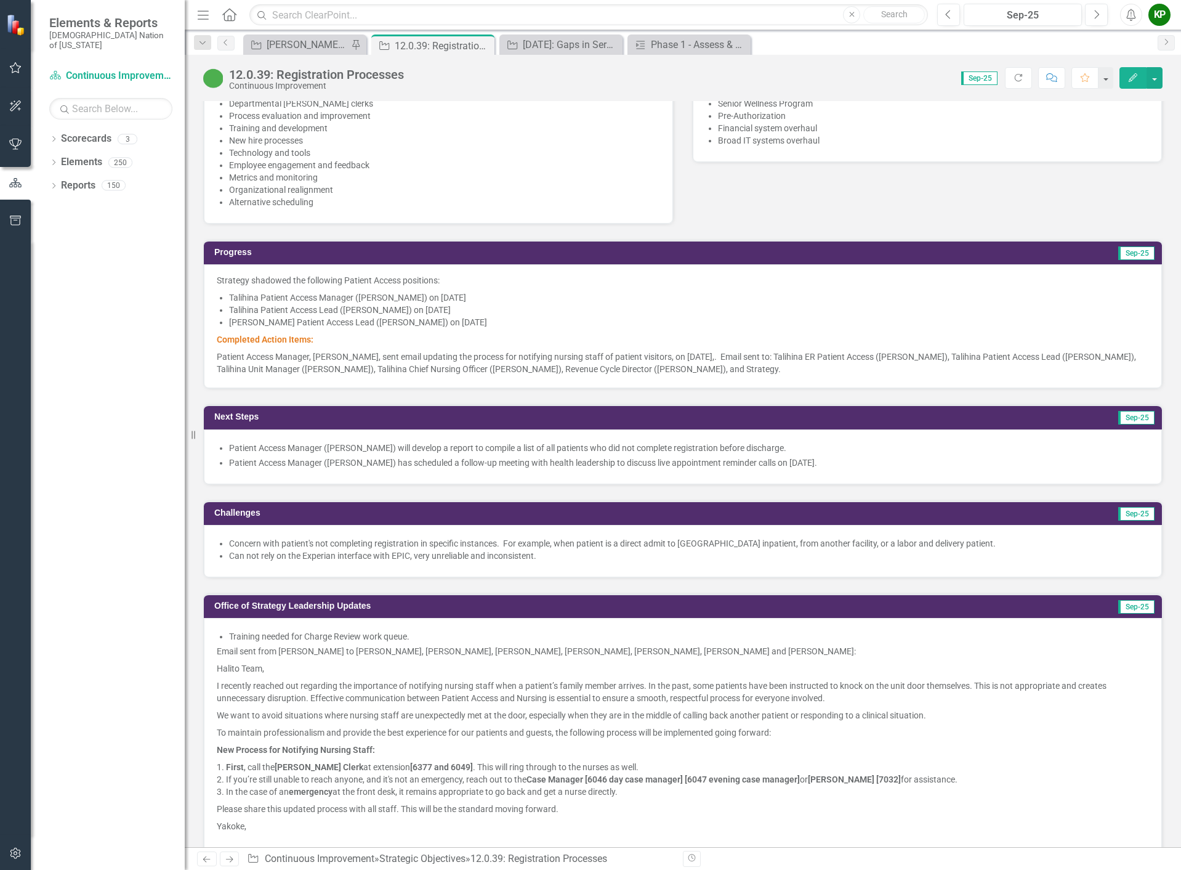
click at [325, 341] on p "Completed Action Items:" at bounding box center [683, 339] width 932 height 17
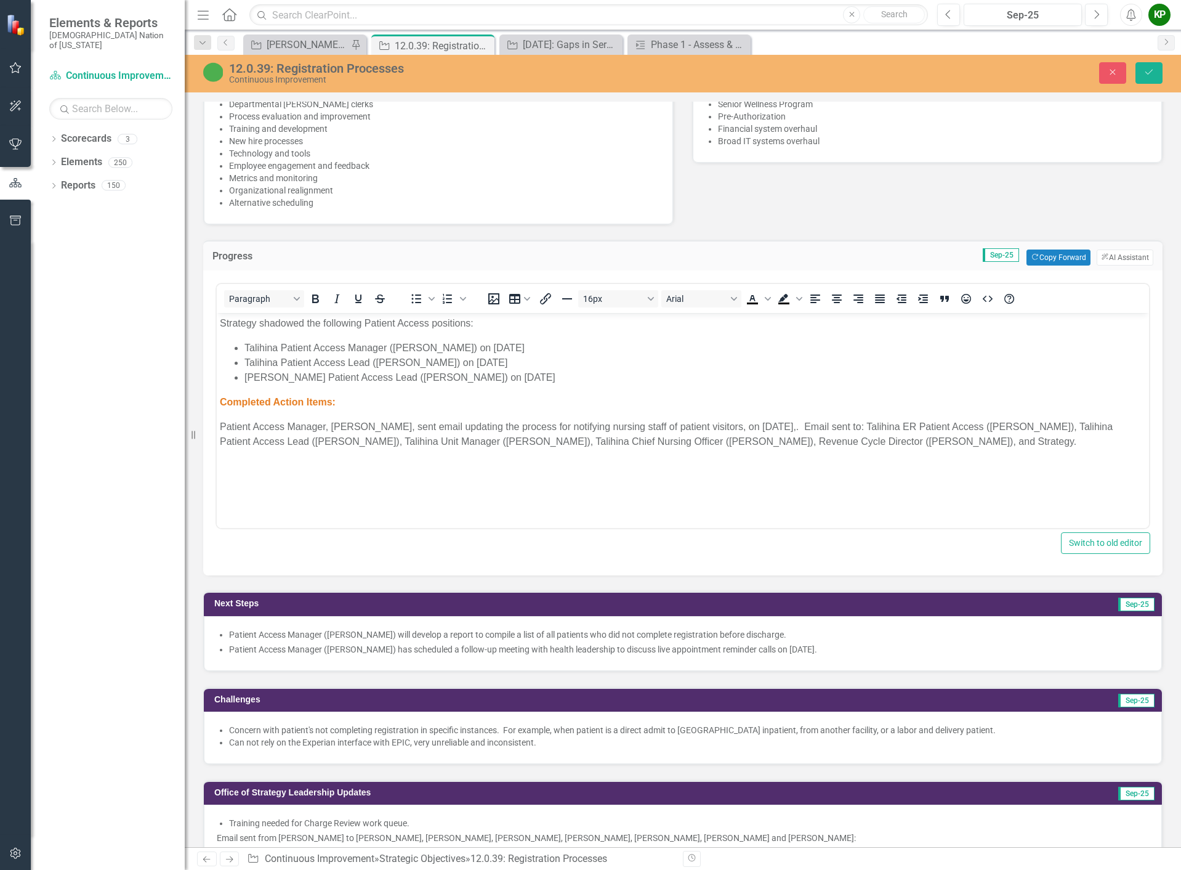
scroll to position [0, 0]
click at [1145, 68] on icon "Save" at bounding box center [1149, 72] width 11 height 9
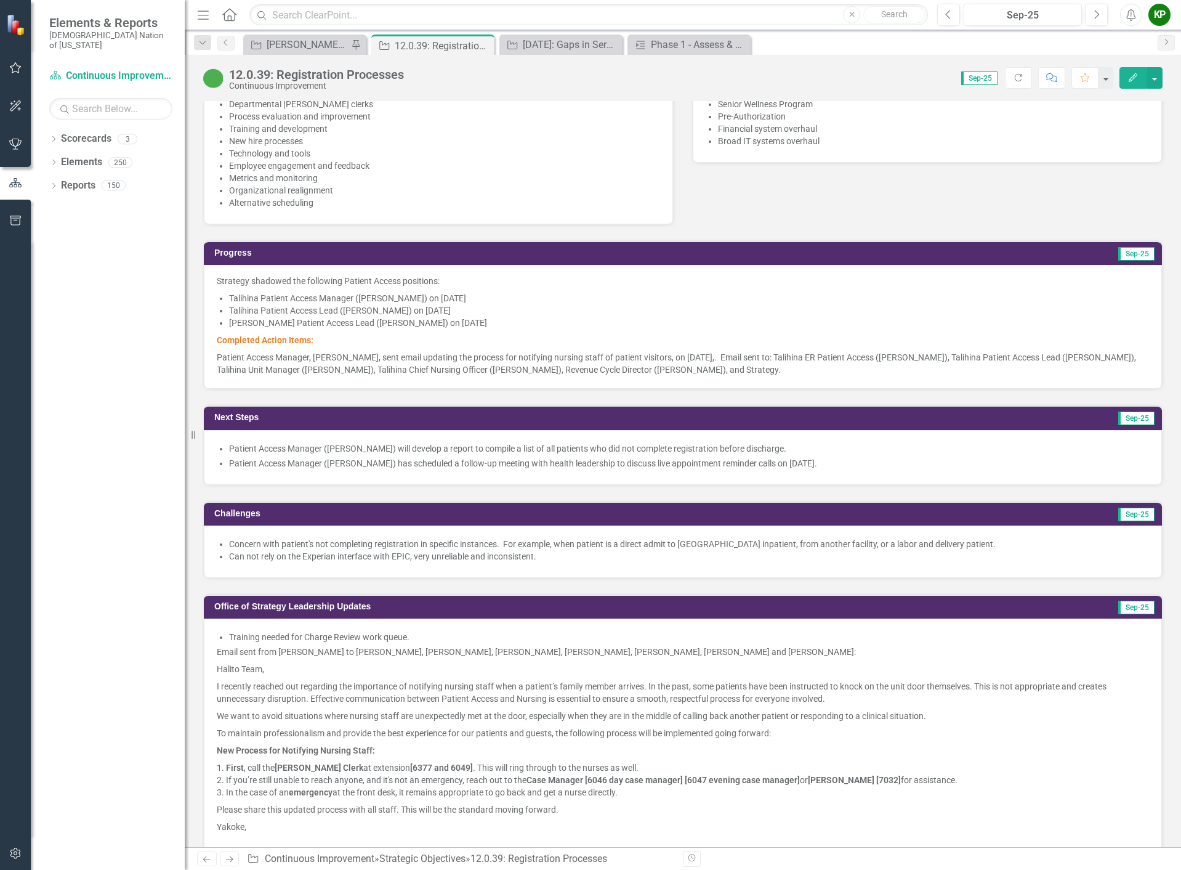
scroll to position [801, 0]
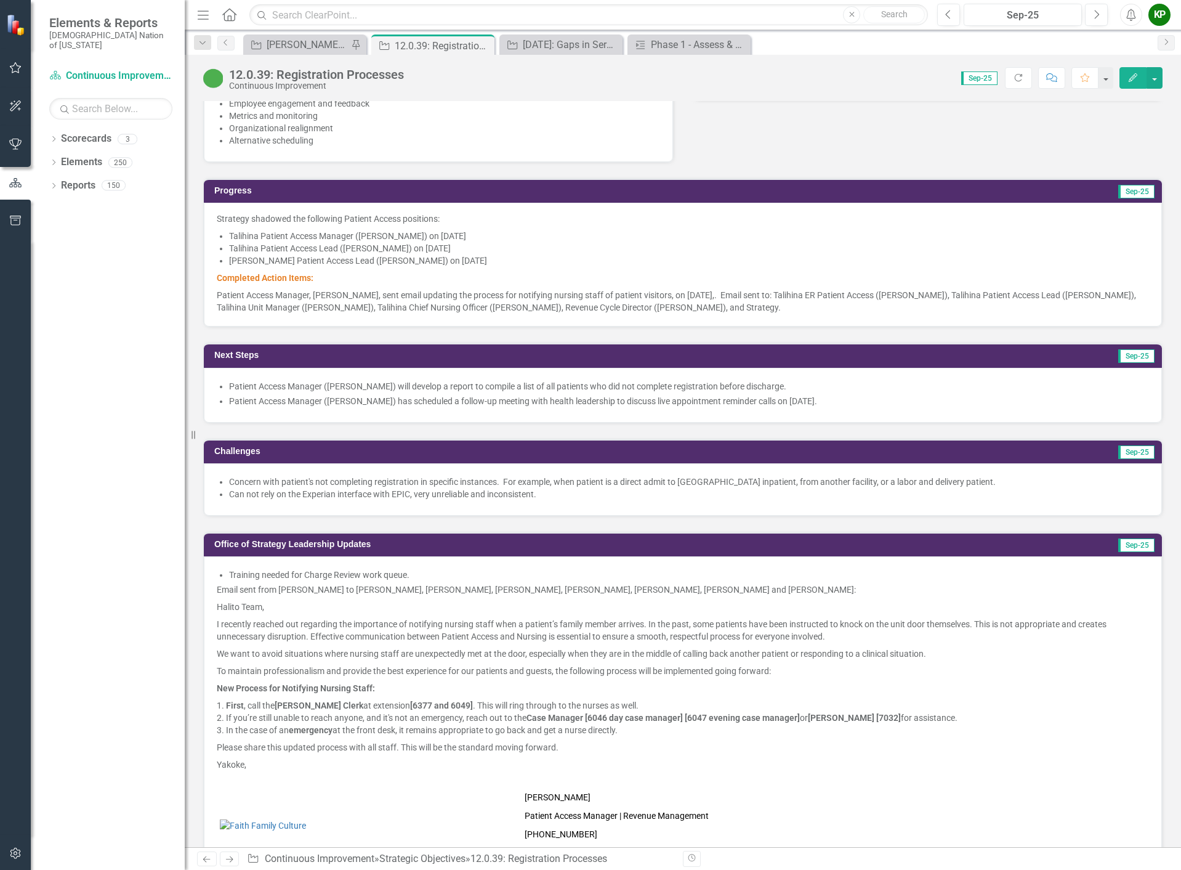
click at [506, 475] on li "Concern with patient's not completing registration in specific instances. For e…" at bounding box center [689, 481] width 920 height 12
click at [283, 510] on div "Concern with patient's not completing registration in specific instances. For e…" at bounding box center [683, 489] width 958 height 52
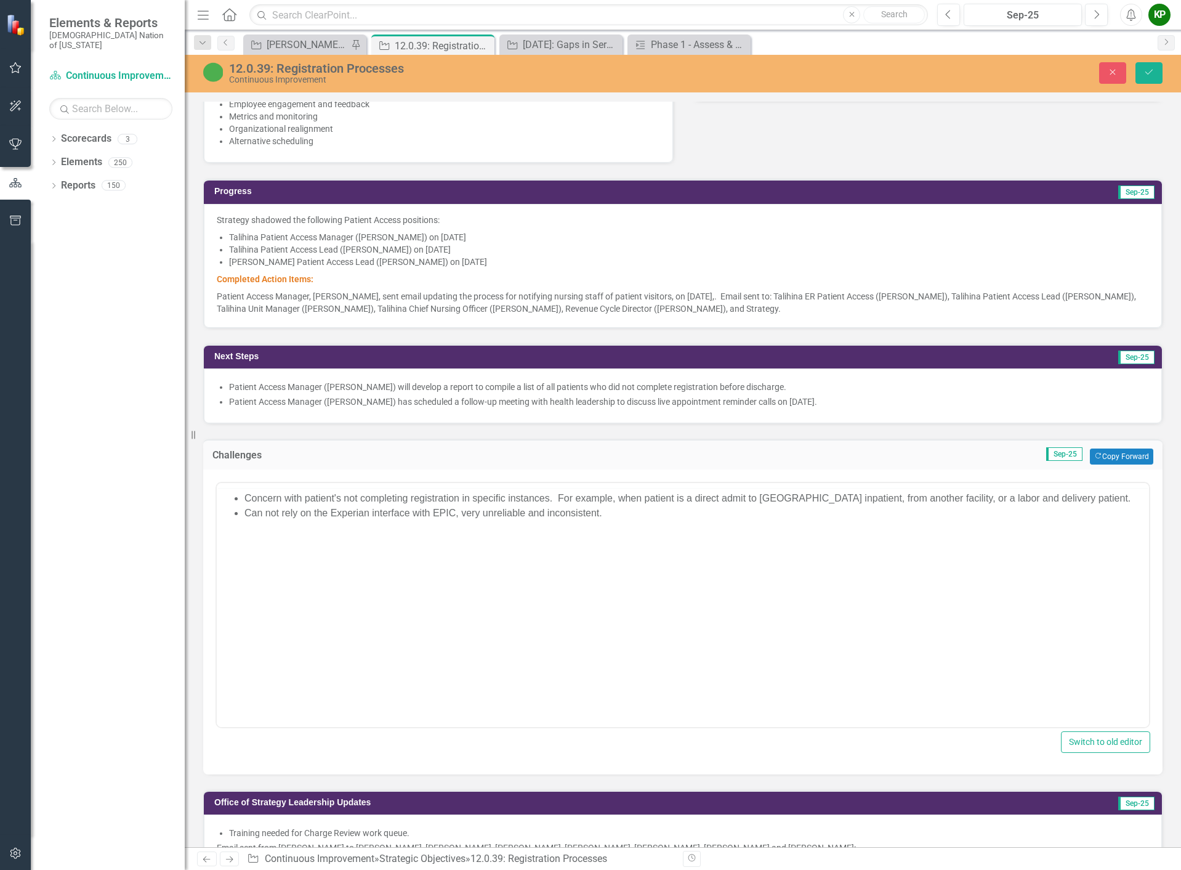
scroll to position [0, 0]
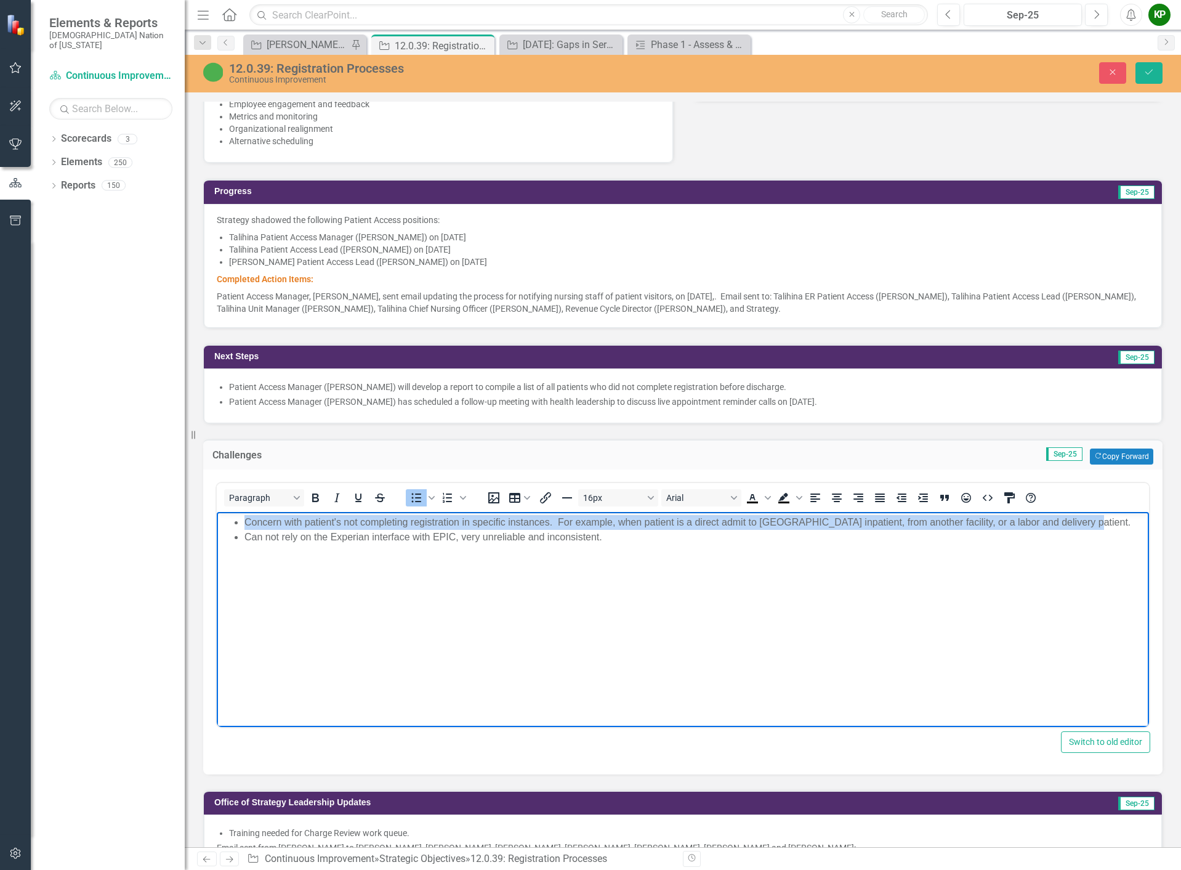
drag, startPoint x: 1070, startPoint y: 525, endPoint x: 241, endPoint y: 514, distance: 828.9
click at [241, 514] on ul "Concern with patient's not completing registration in specific instances. For e…" at bounding box center [683, 529] width 926 height 30
paste body "Rich Text Area. Press ALT-0 for help."
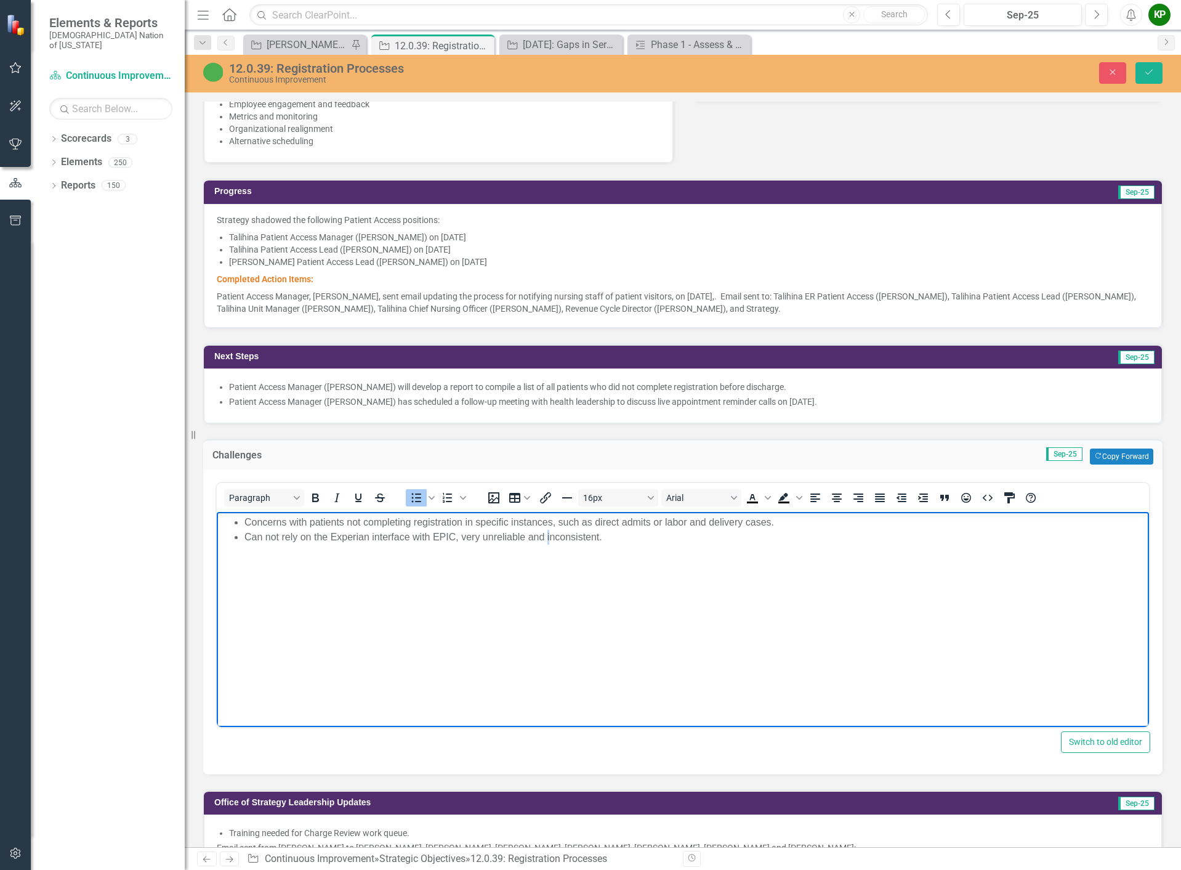
drag, startPoint x: 549, startPoint y: 585, endPoint x: 555, endPoint y: 579, distance: 8.7
click at [550, 583] on body "Concerns with patients not completing registration in specific instances, such …" at bounding box center [683, 603] width 932 height 185
drag, startPoint x: 616, startPoint y: 540, endPoint x: 246, endPoint y: 538, distance: 370.7
click at [246, 538] on li "Can not rely on the Experian interface with EPIC, very unreliable and inconsist…" at bounding box center [695, 536] width 902 height 15
click at [1139, 74] on button "Save" at bounding box center [1149, 73] width 27 height 22
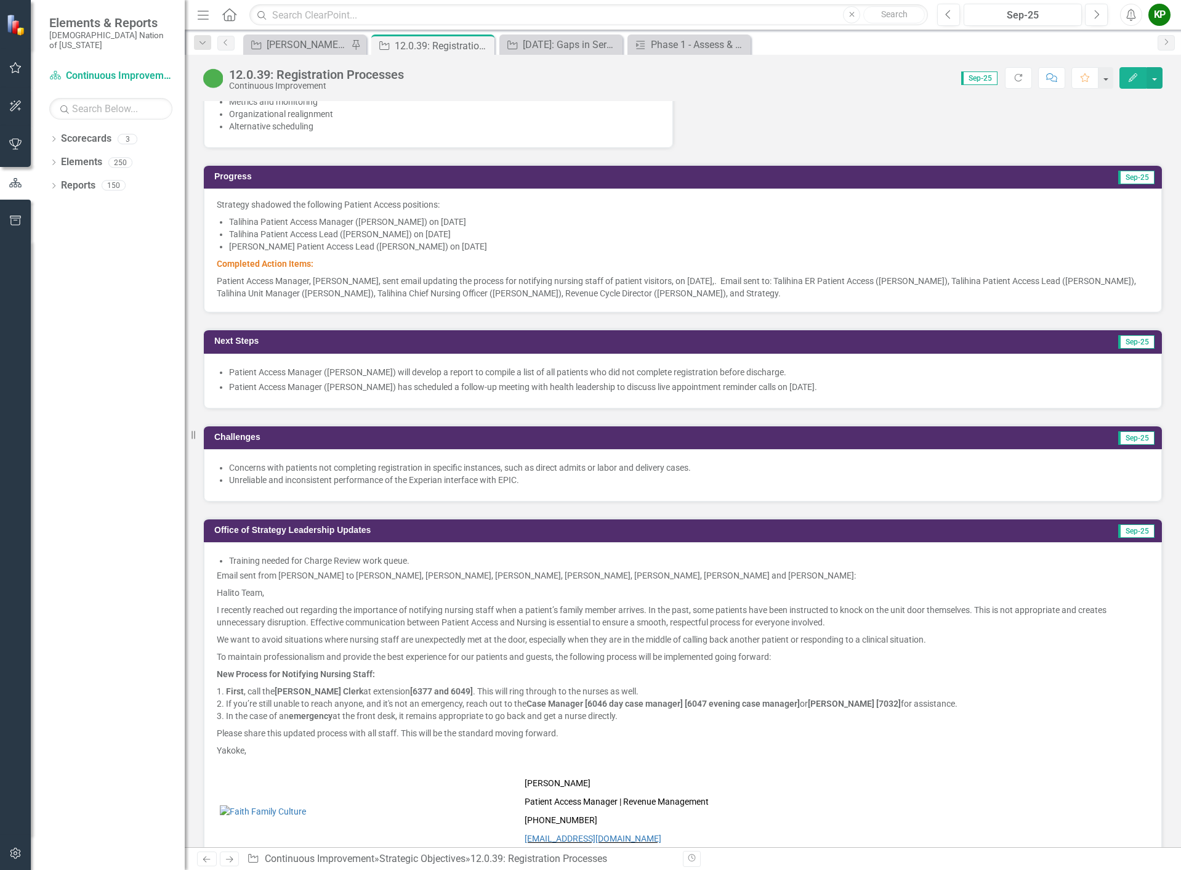
scroll to position [924, 0]
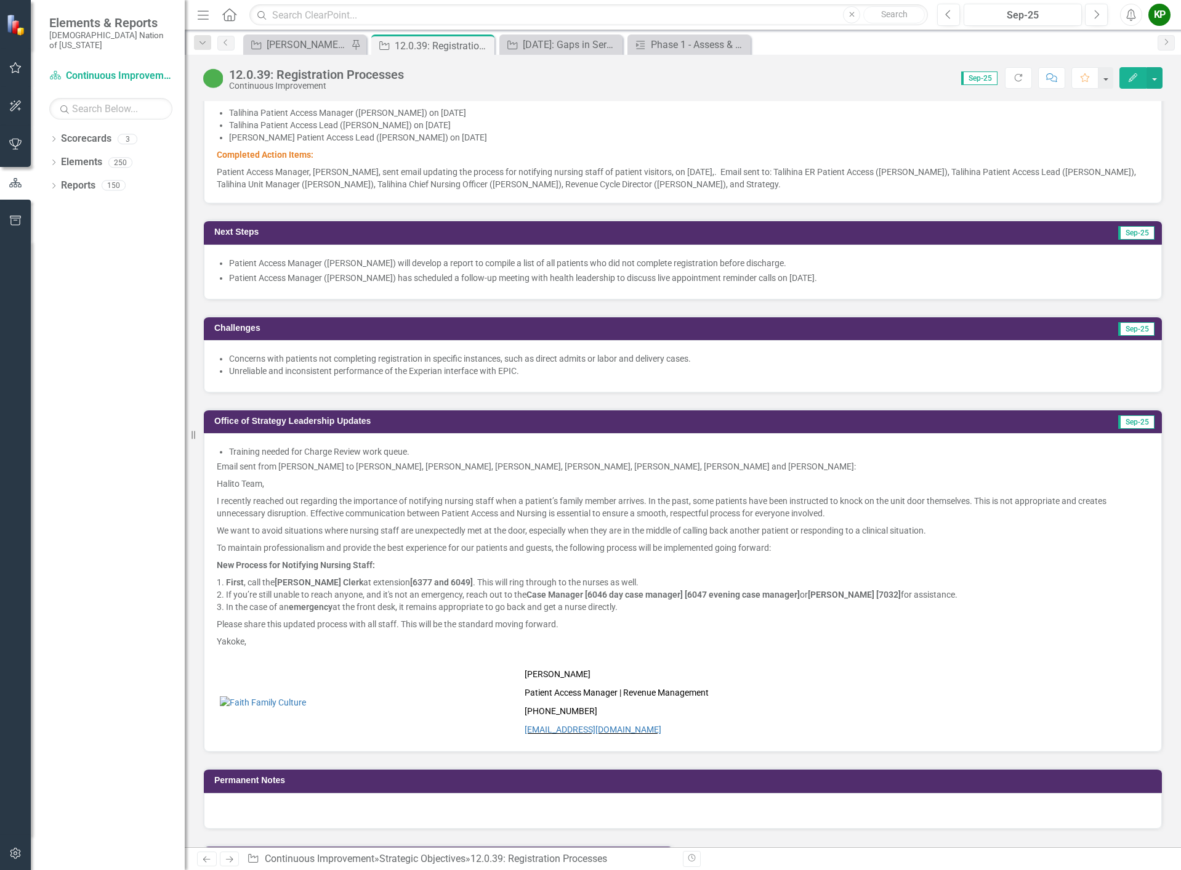
click at [259, 497] on p "I recently reached out regarding the importance of notifying nursing staff when…" at bounding box center [683, 507] width 932 height 30
click at [426, 440] on div "Training needed for Charge Review work queue. Email sent from Ashley Shaver to …" at bounding box center [683, 592] width 958 height 318
click at [423, 450] on li "Training needed for Charge Review work queue." at bounding box center [689, 451] width 920 height 12
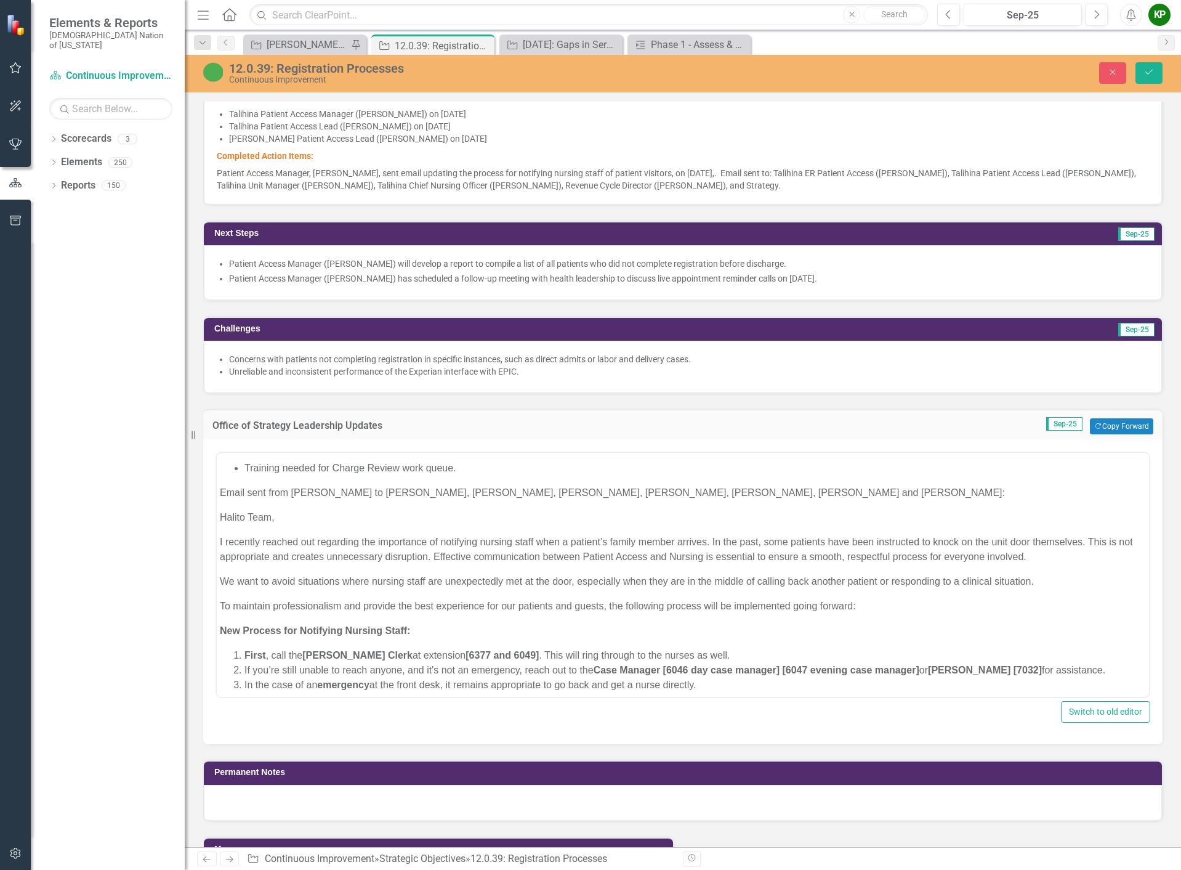
scroll to position [0, 0]
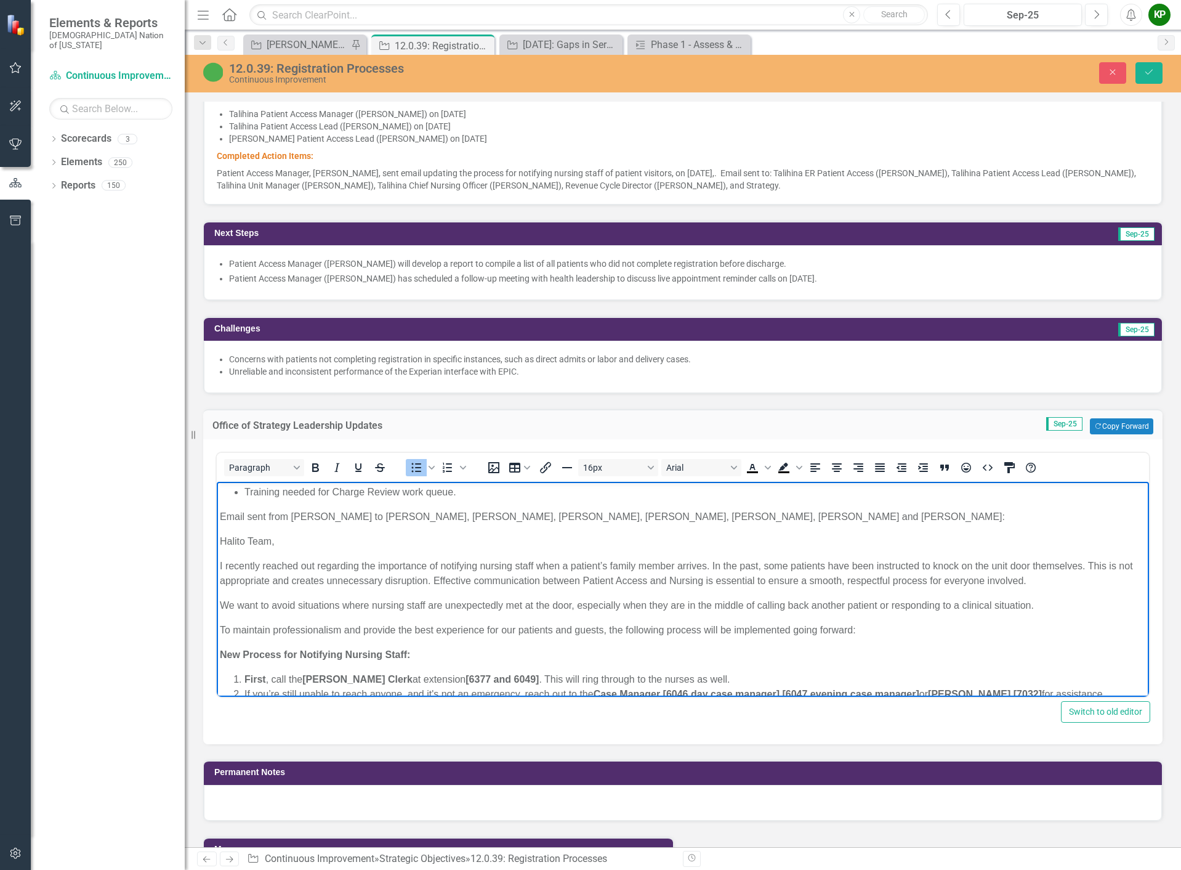
click at [455, 490] on li "Training needed for Charge Review work queue." at bounding box center [695, 492] width 902 height 15
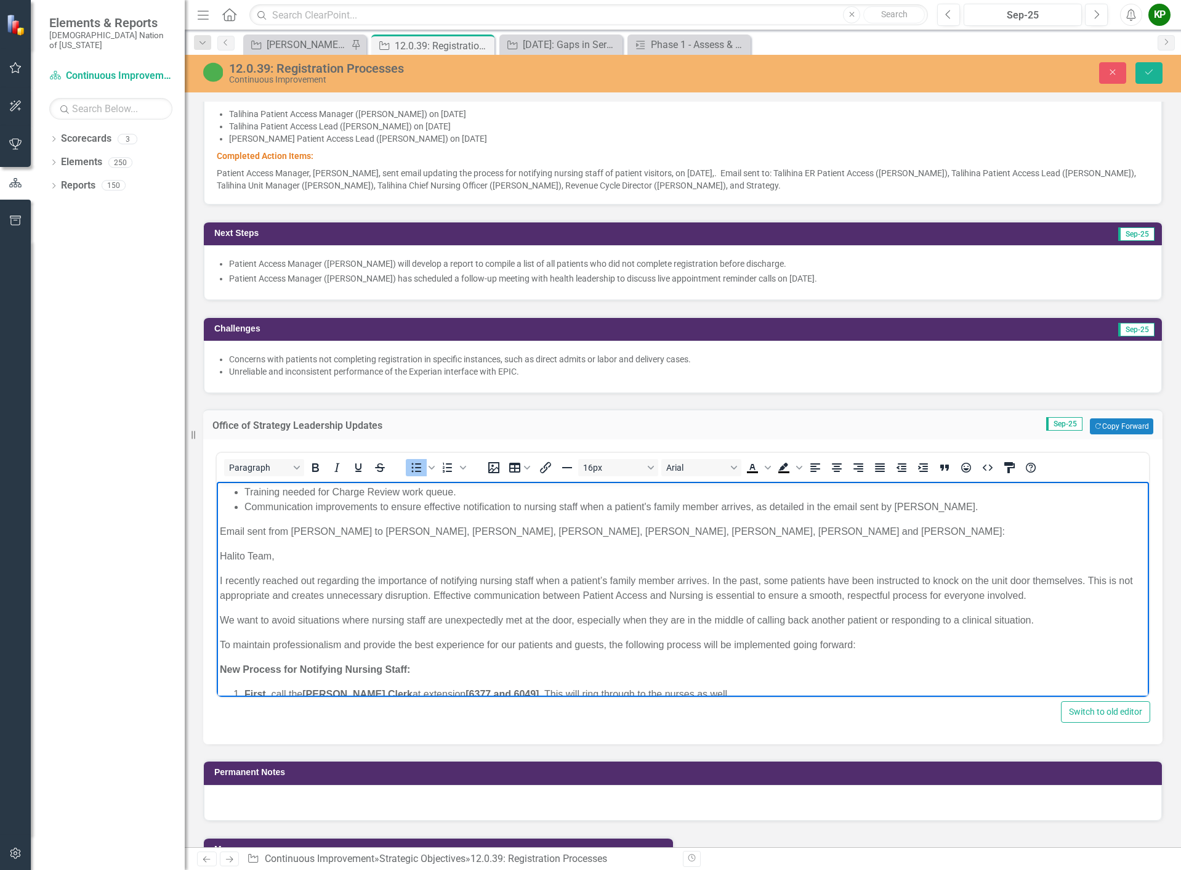
click at [244, 508] on li "Communication improvements to ensure effective notification to nursing staff wh…" at bounding box center [695, 506] width 902 height 15
click at [472, 597] on p "I recently reached out regarding the importance of notifying nursing staff when…" at bounding box center [683, 588] width 926 height 30
click at [973, 508] on li "Communication improvements to ensure effective notification to nursing staff wh…" at bounding box center [695, 506] width 902 height 15
drag, startPoint x: 369, startPoint y: 533, endPoint x: 214, endPoint y: 519, distance: 156.5
click at [217, 519] on html "Training needed for Charge Review work queue. Communication improvements to ens…" at bounding box center [683, 701] width 932 height 438
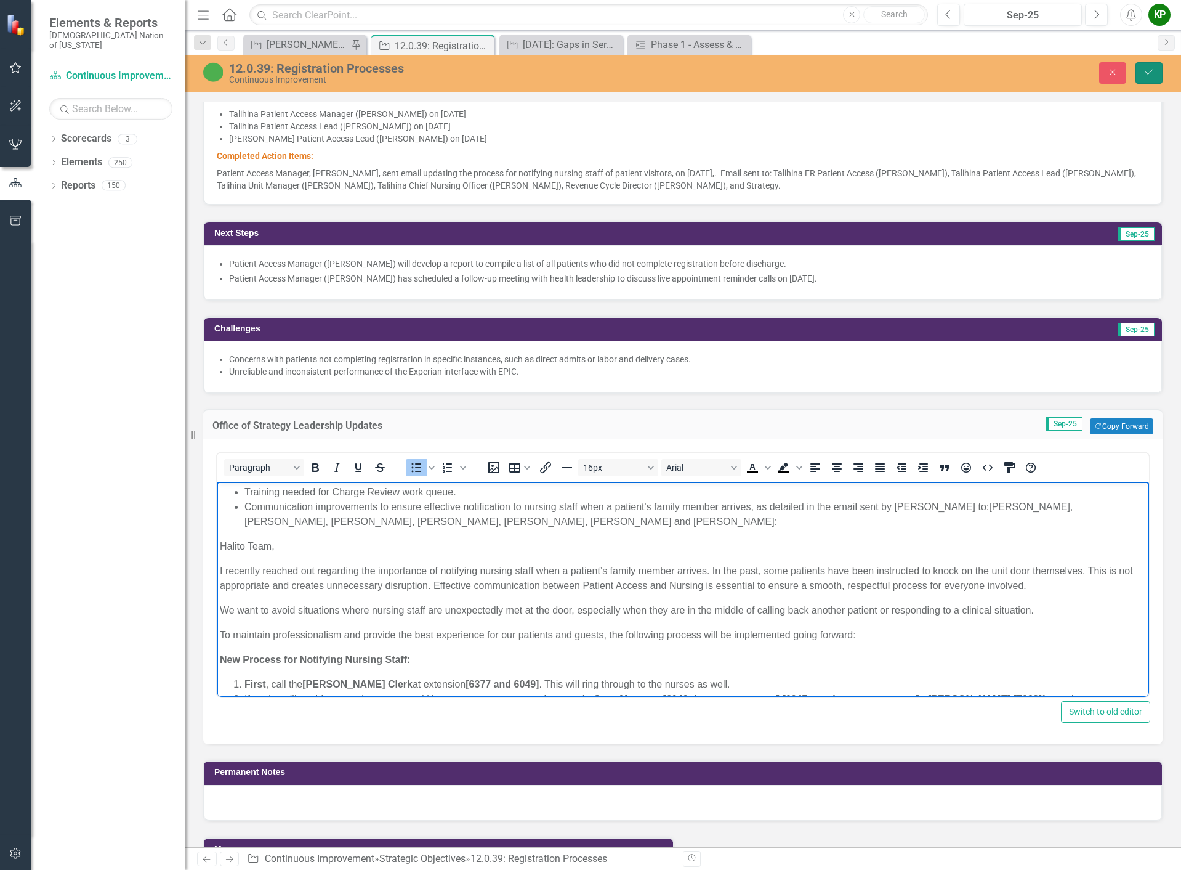
click at [1153, 76] on icon "Save" at bounding box center [1149, 72] width 11 height 9
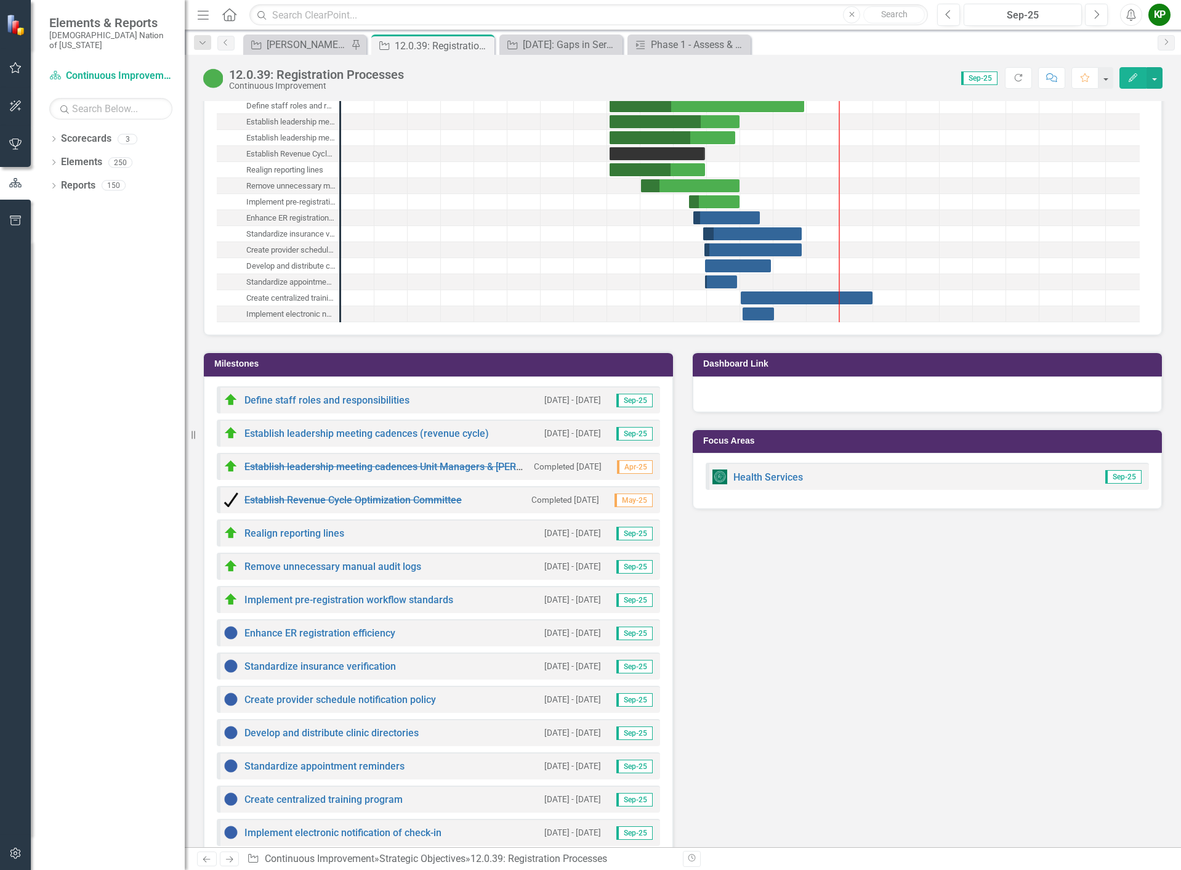
scroll to position [1909, 0]
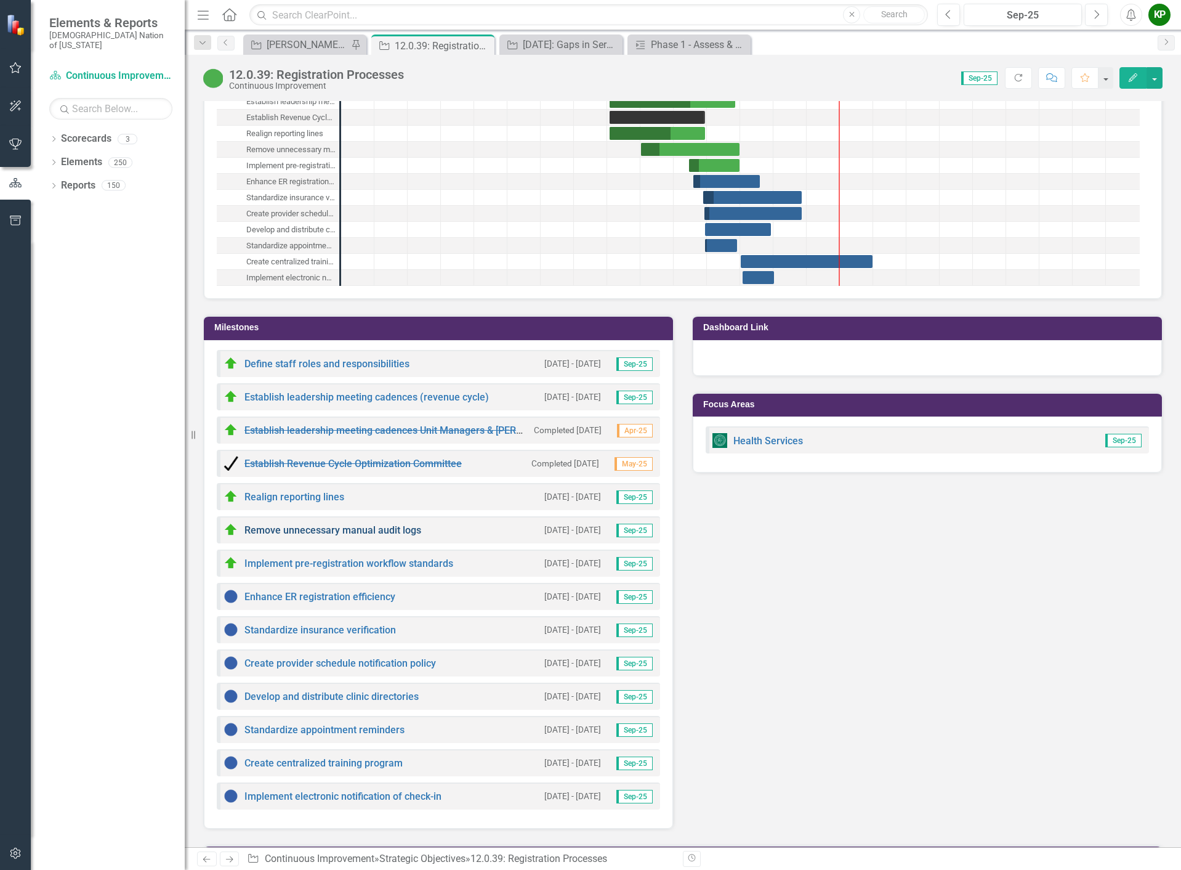
click at [323, 536] on link "Remove unnecessary manual audit logs" at bounding box center [332, 530] width 177 height 12
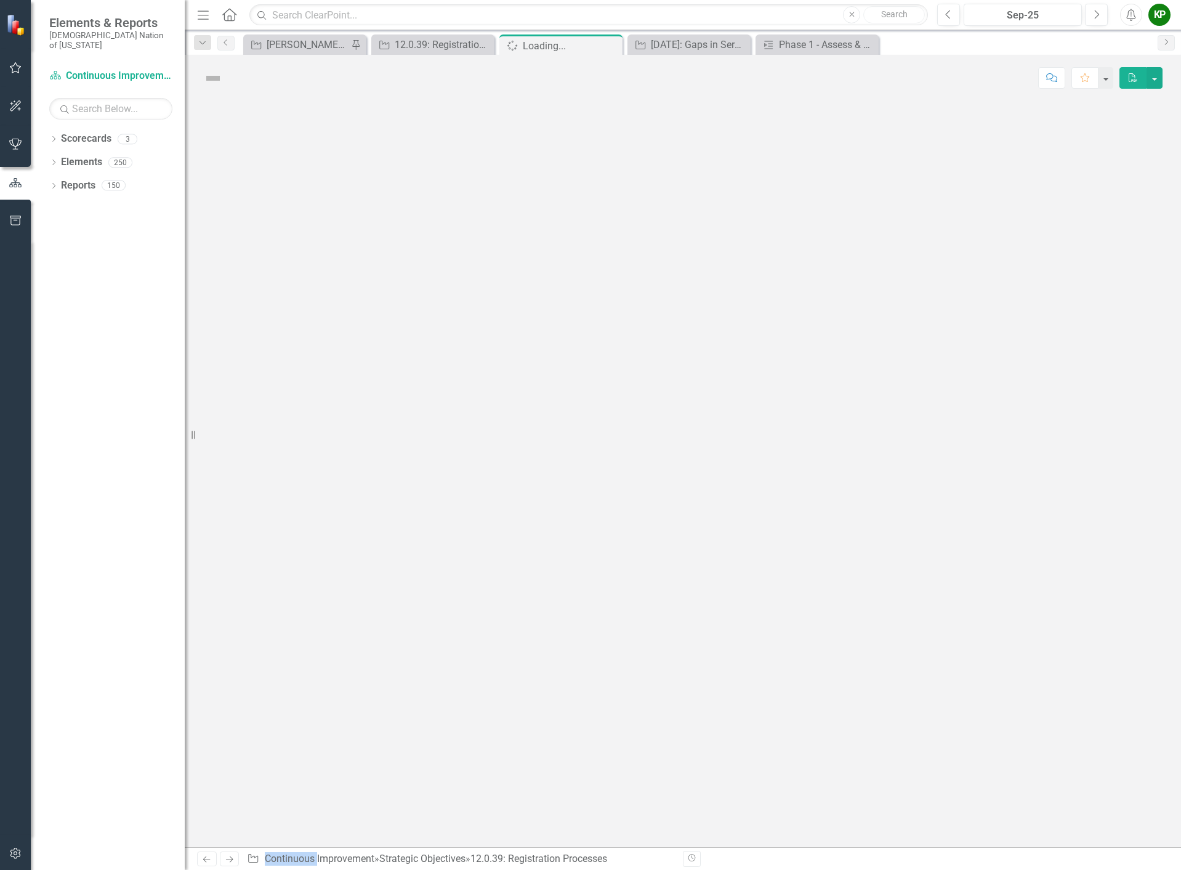
click at [323, 566] on div at bounding box center [683, 474] width 996 height 746
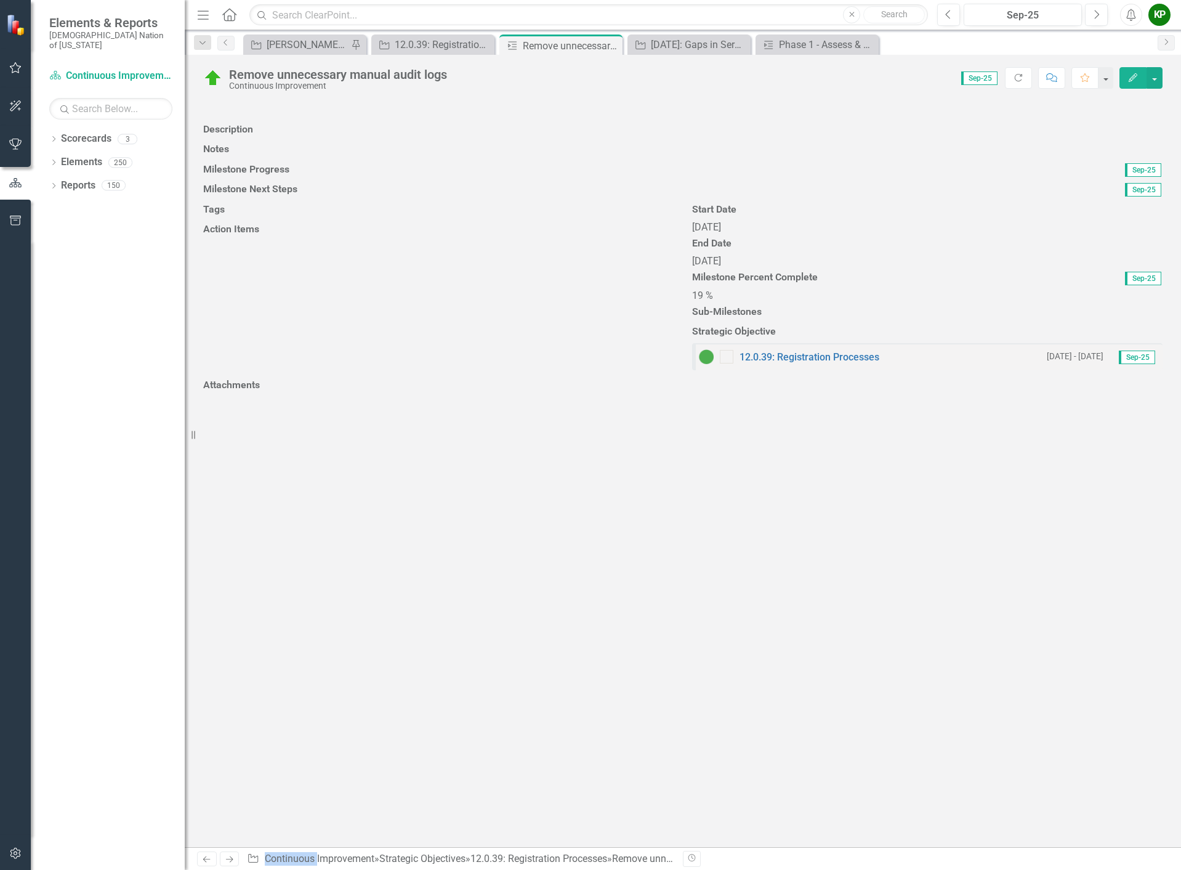
scroll to position [99, 0]
click at [209, 77] on img at bounding box center [213, 78] width 20 height 20
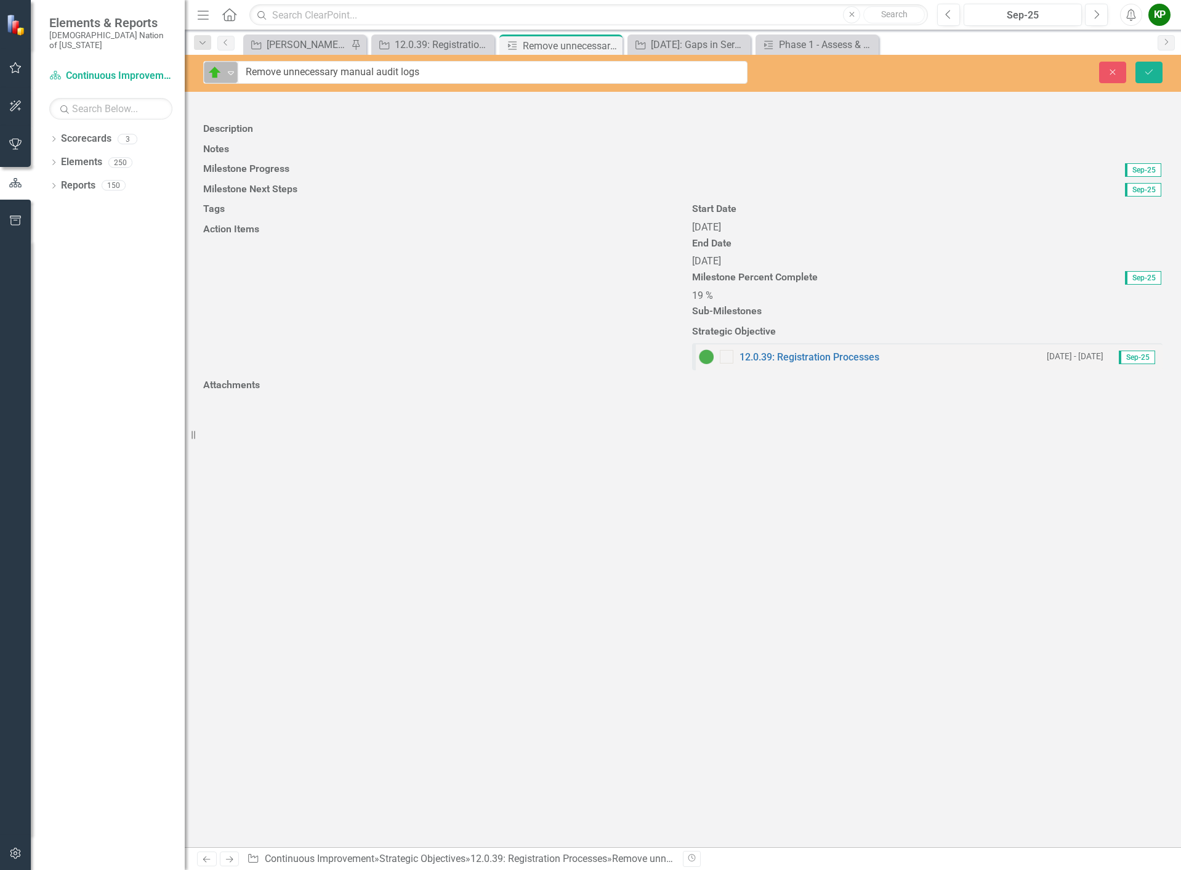
click at [225, 75] on icon "Expand" at bounding box center [231, 73] width 12 height 10
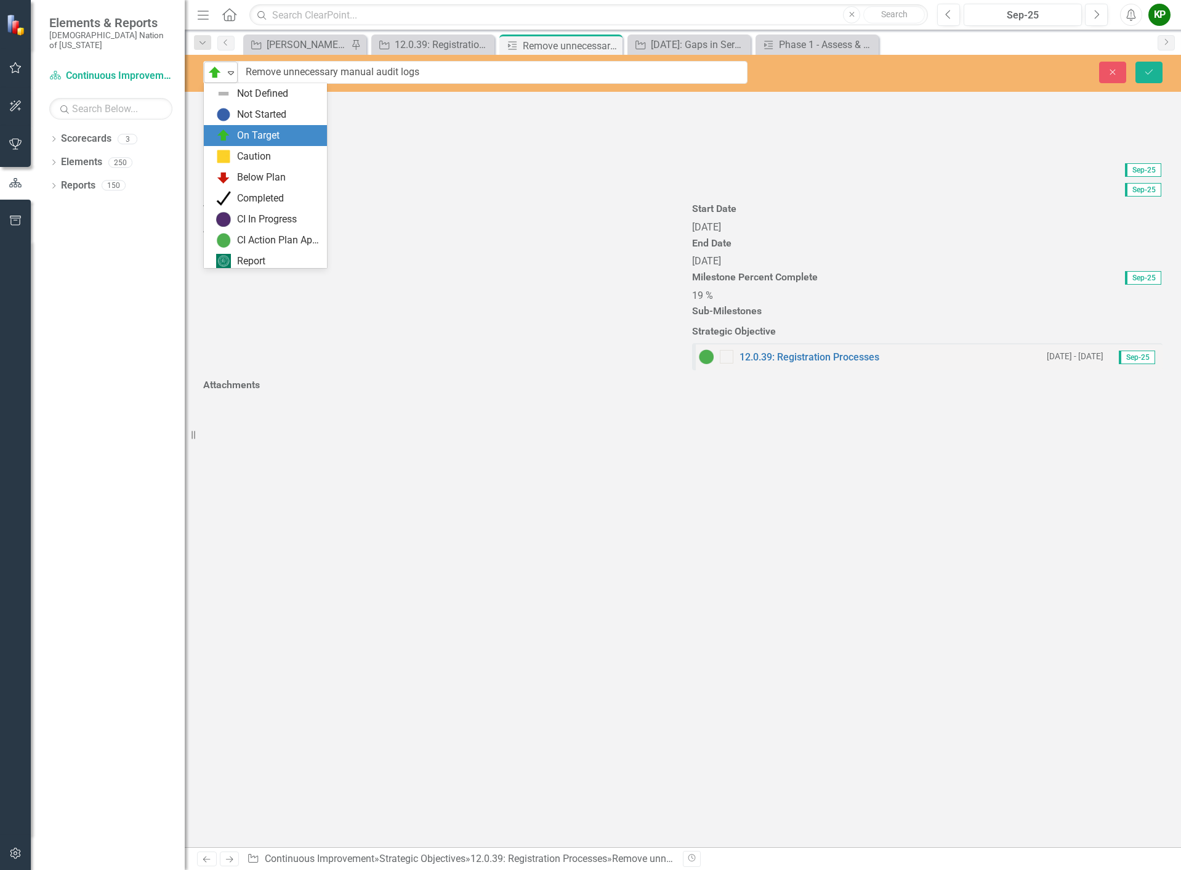
scroll to position [4, 0]
click at [243, 195] on div "Completed" at bounding box center [260, 195] width 47 height 14
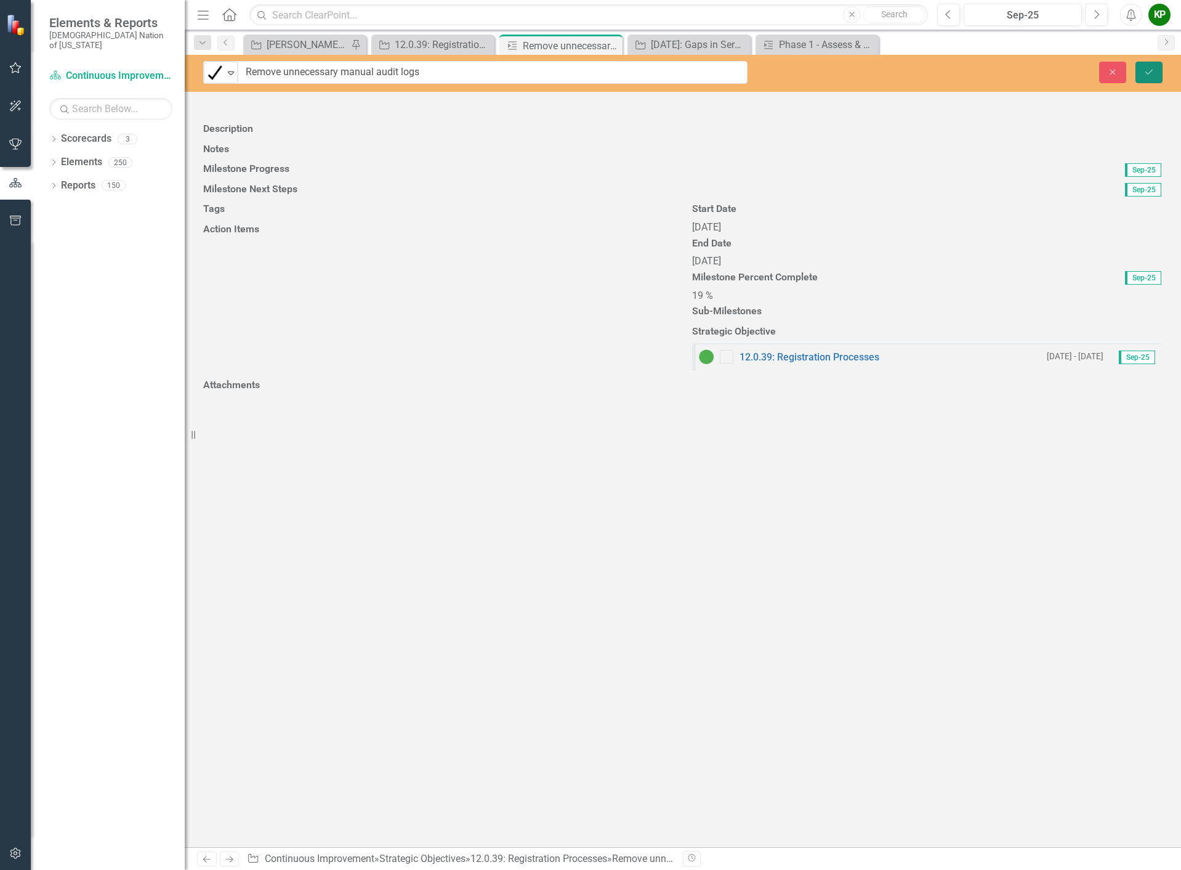
click at [1156, 78] on button "Save" at bounding box center [1149, 73] width 27 height 22
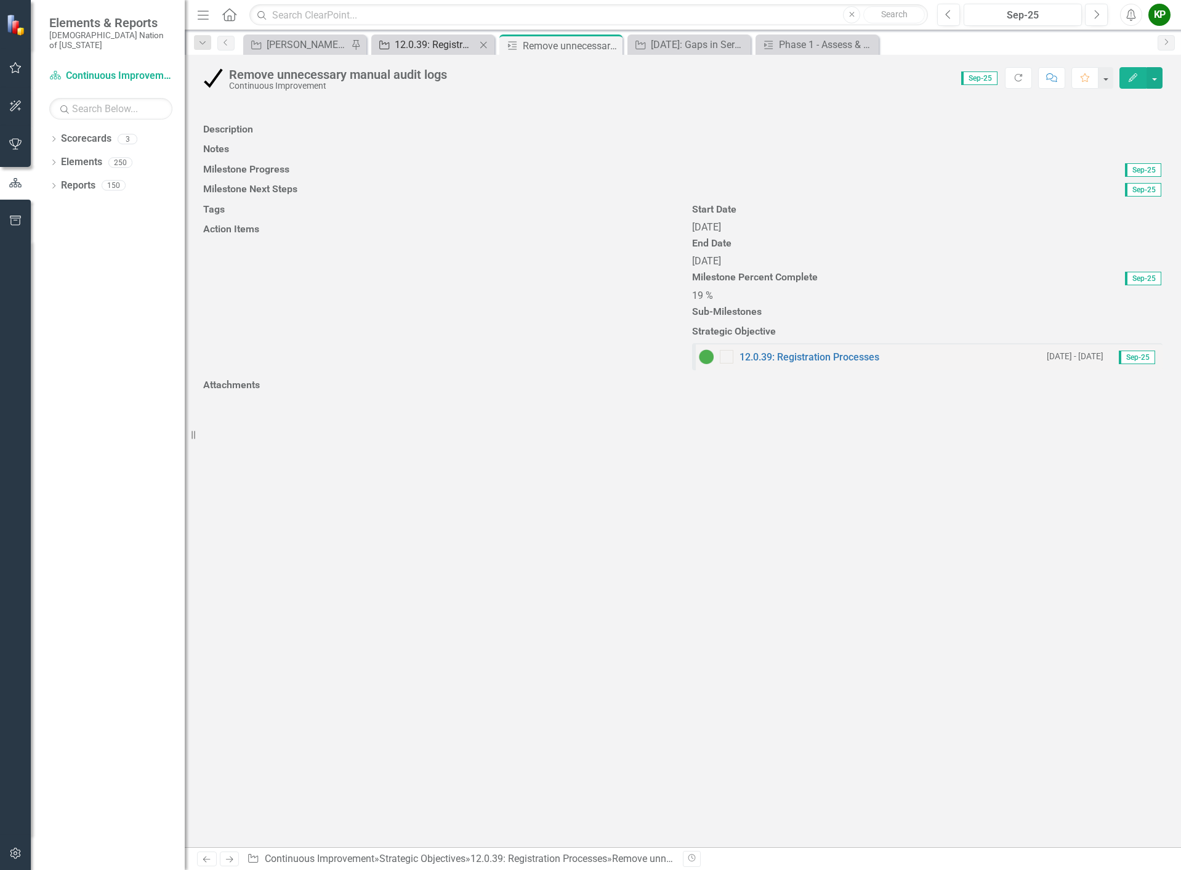
click at [448, 42] on div "12.0.39: Registration Processes" at bounding box center [435, 44] width 81 height 15
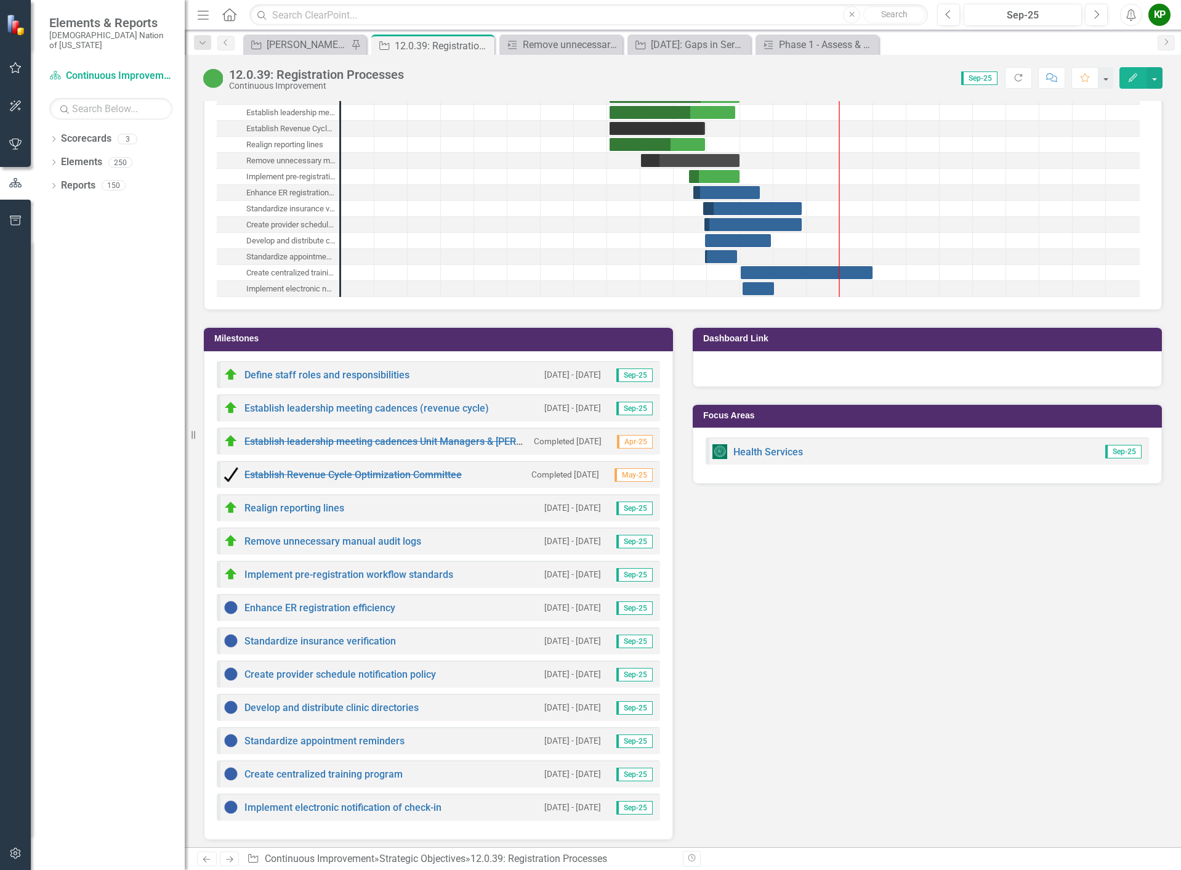
scroll to position [2014, 0]
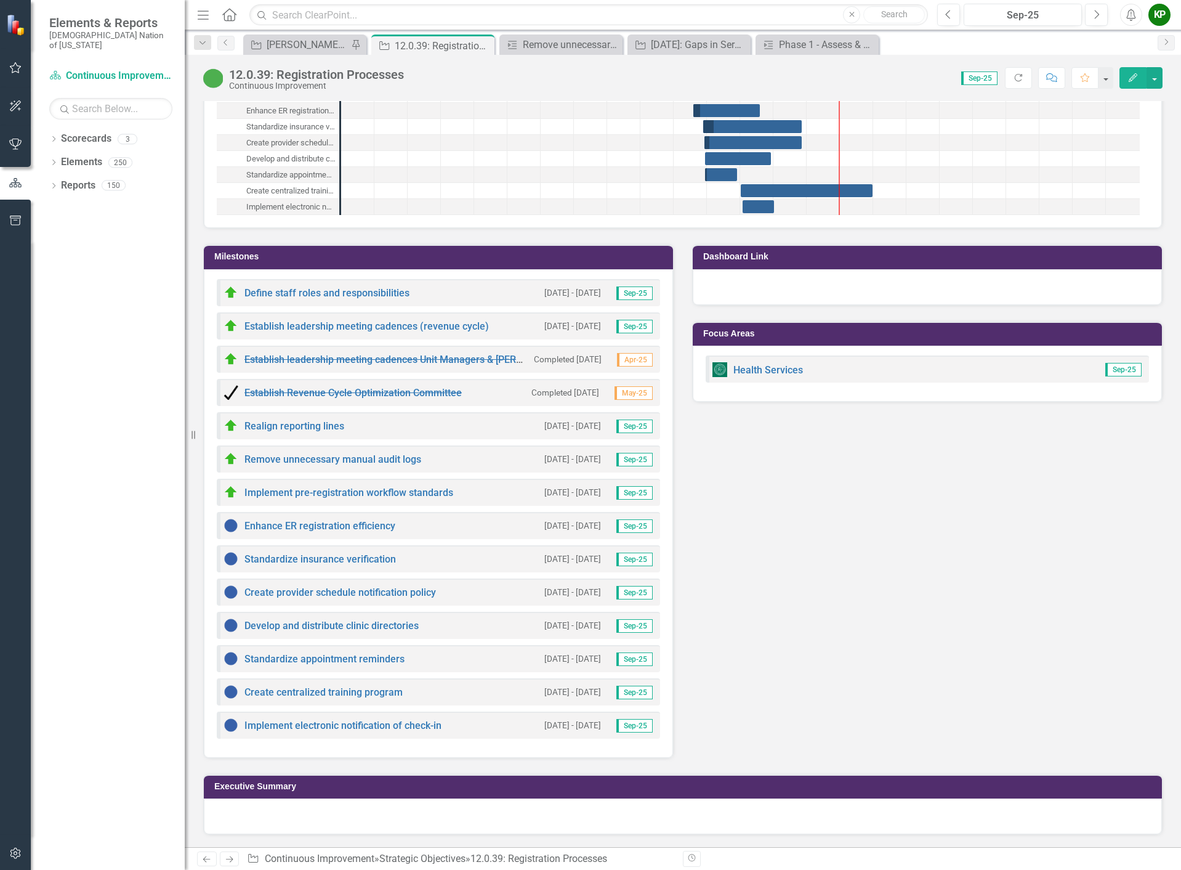
click at [337, 255] on h3 "Milestones" at bounding box center [440, 256] width 453 height 9
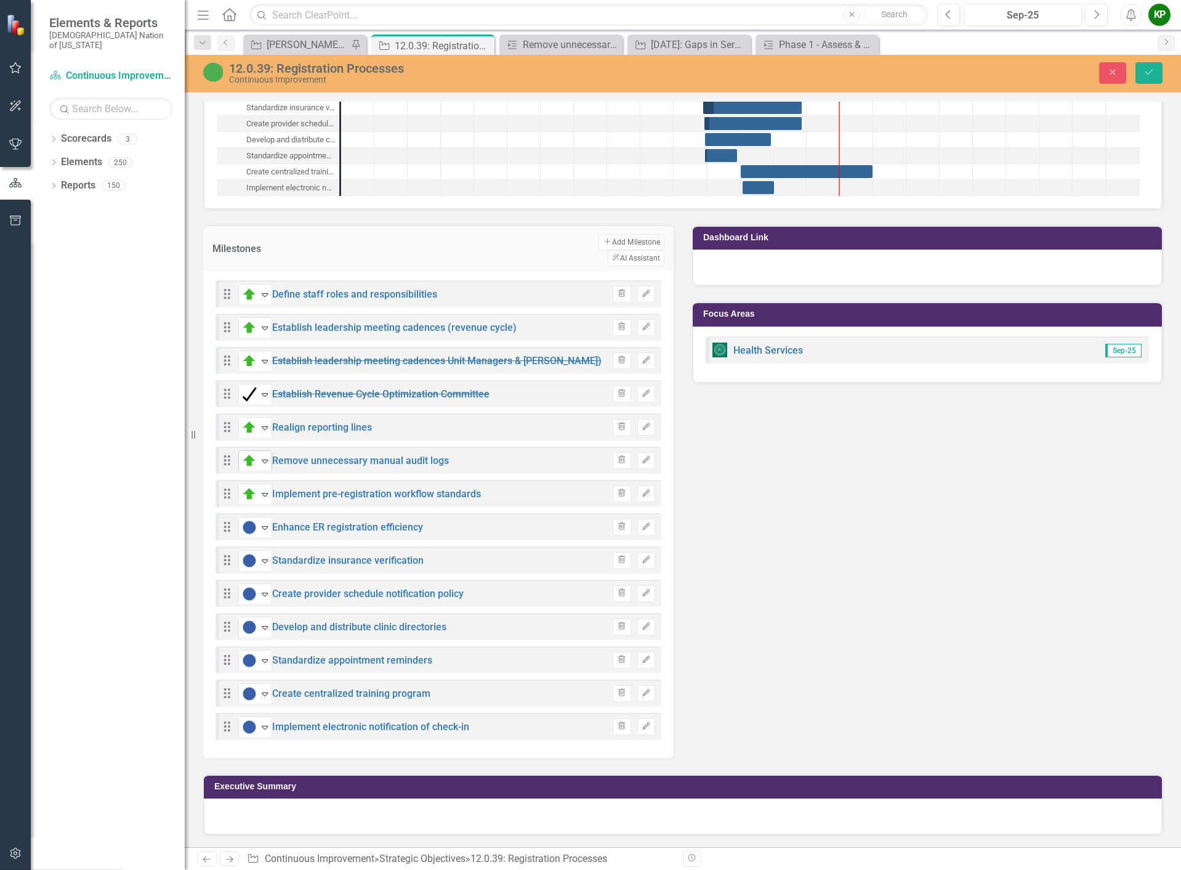
click at [262, 466] on icon "Expand" at bounding box center [265, 461] width 12 height 10
click at [1155, 71] on button "Save" at bounding box center [1149, 73] width 27 height 22
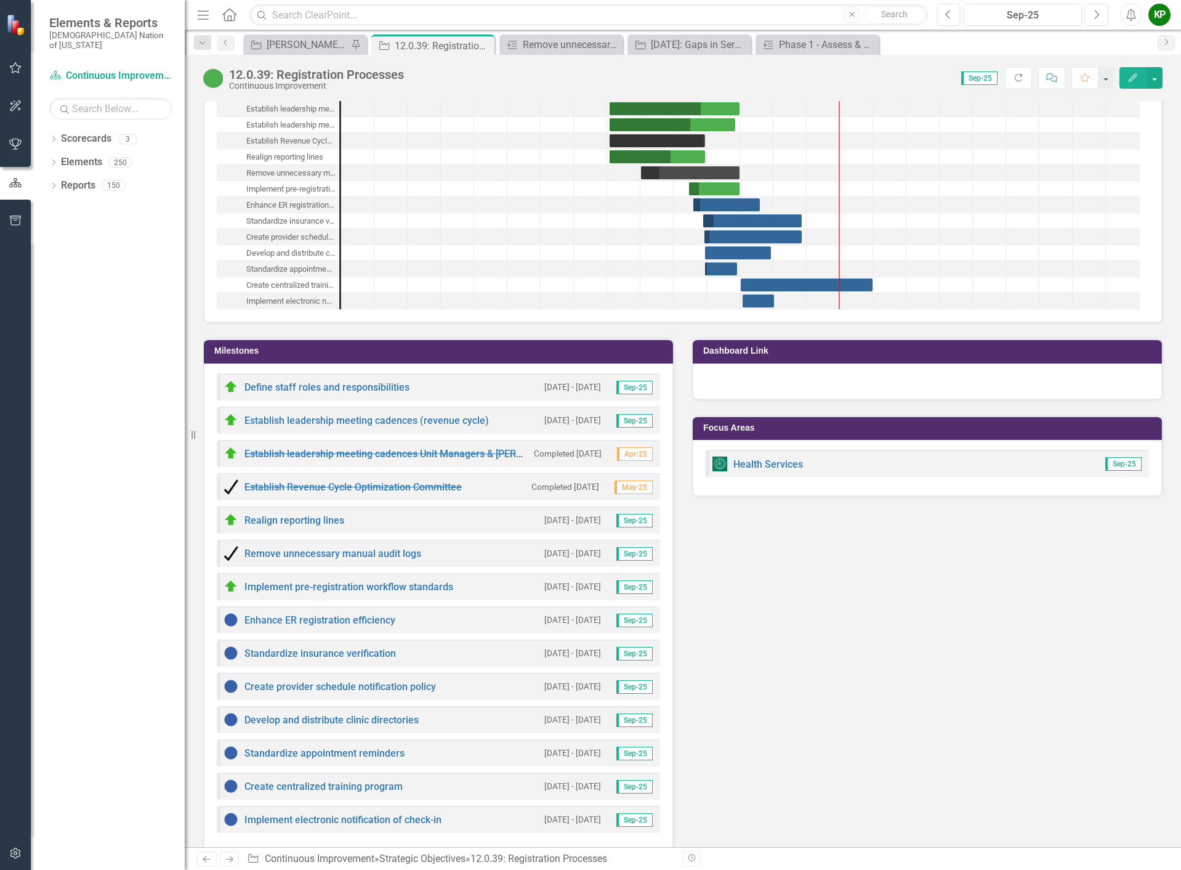
scroll to position [2014, 0]
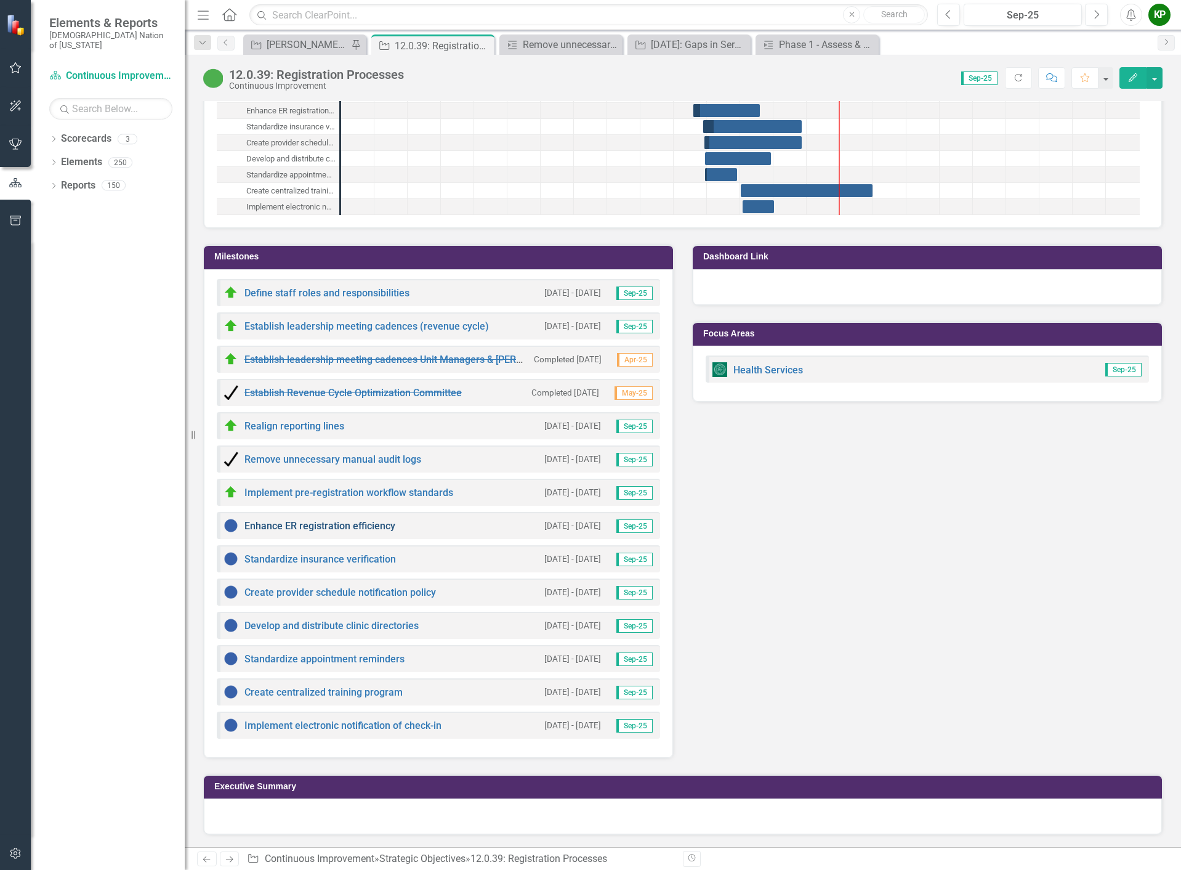
click at [311, 530] on link "Enhance ER registration efficiency" at bounding box center [319, 526] width 151 height 12
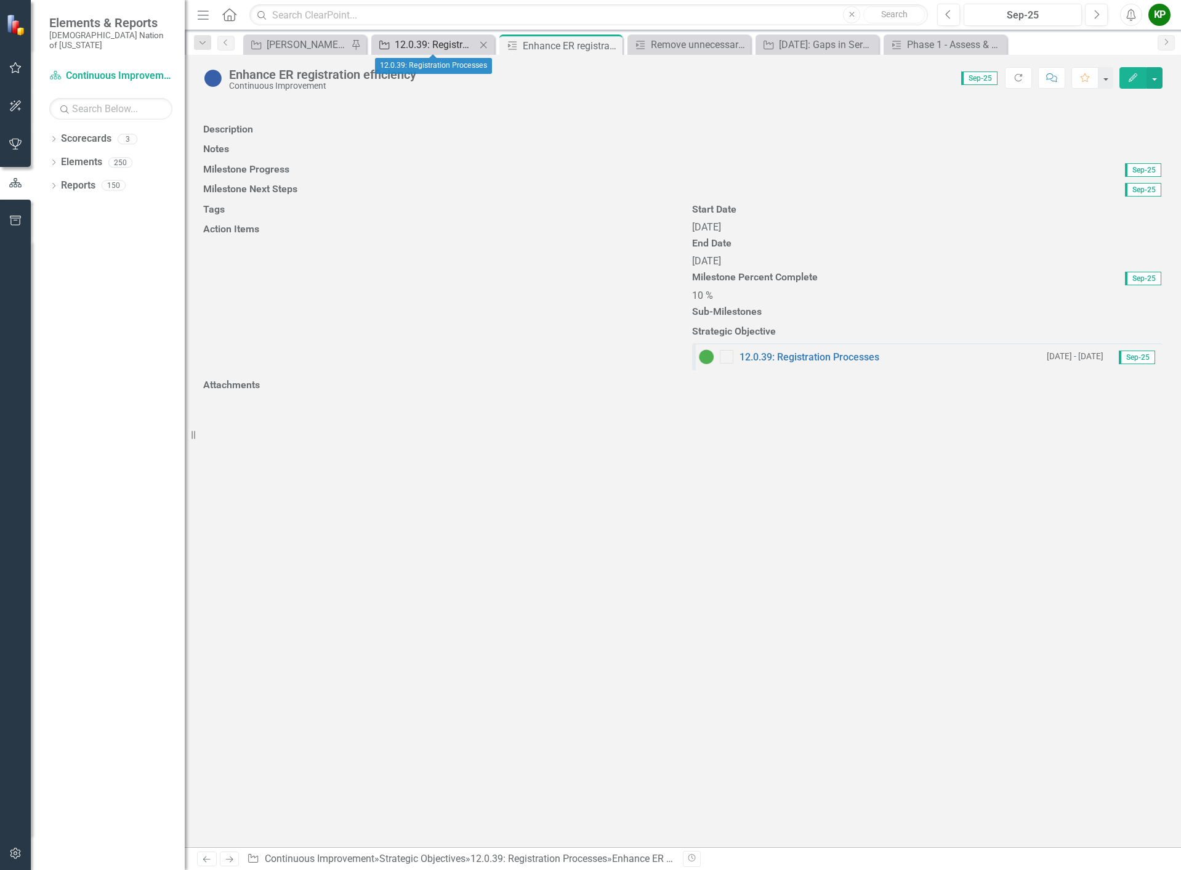
click at [433, 39] on div "12.0.39: Registration Processes" at bounding box center [435, 44] width 81 height 15
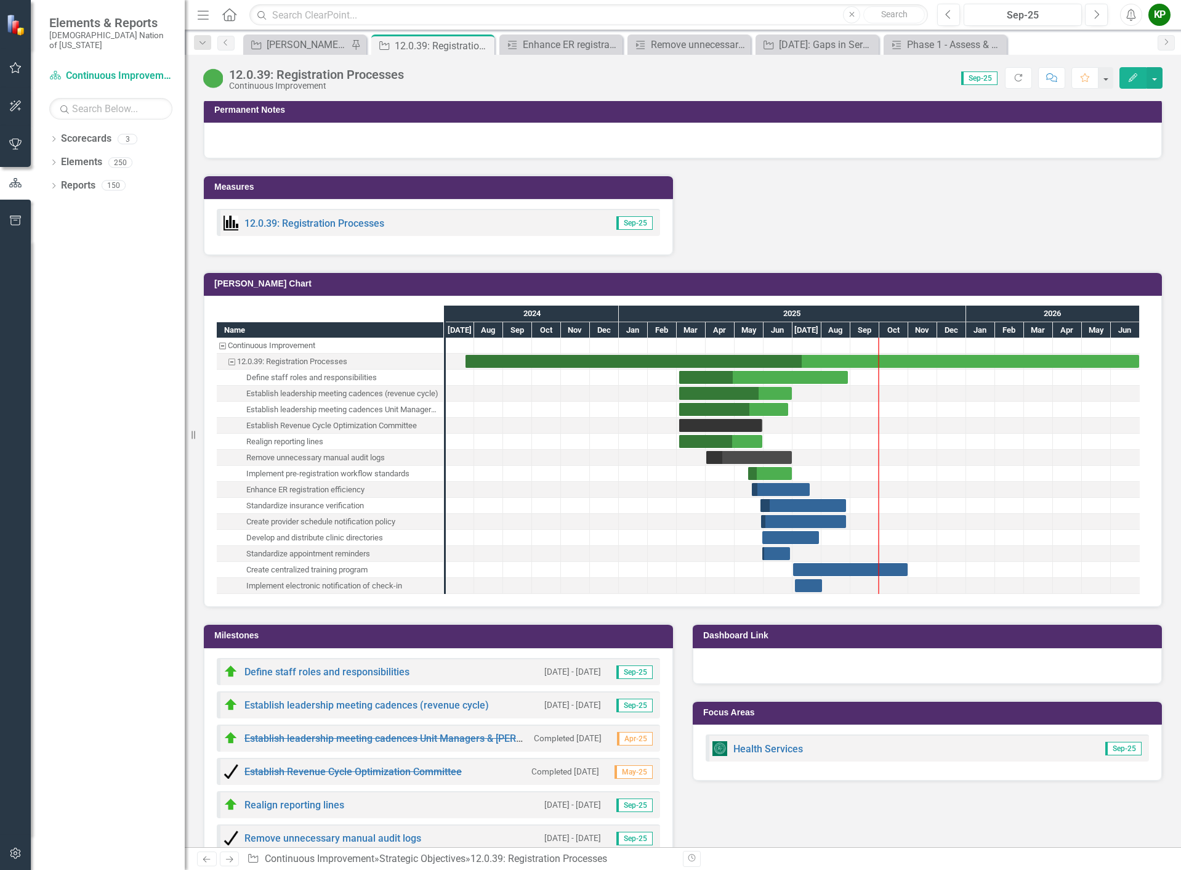
scroll to position [1971, 0]
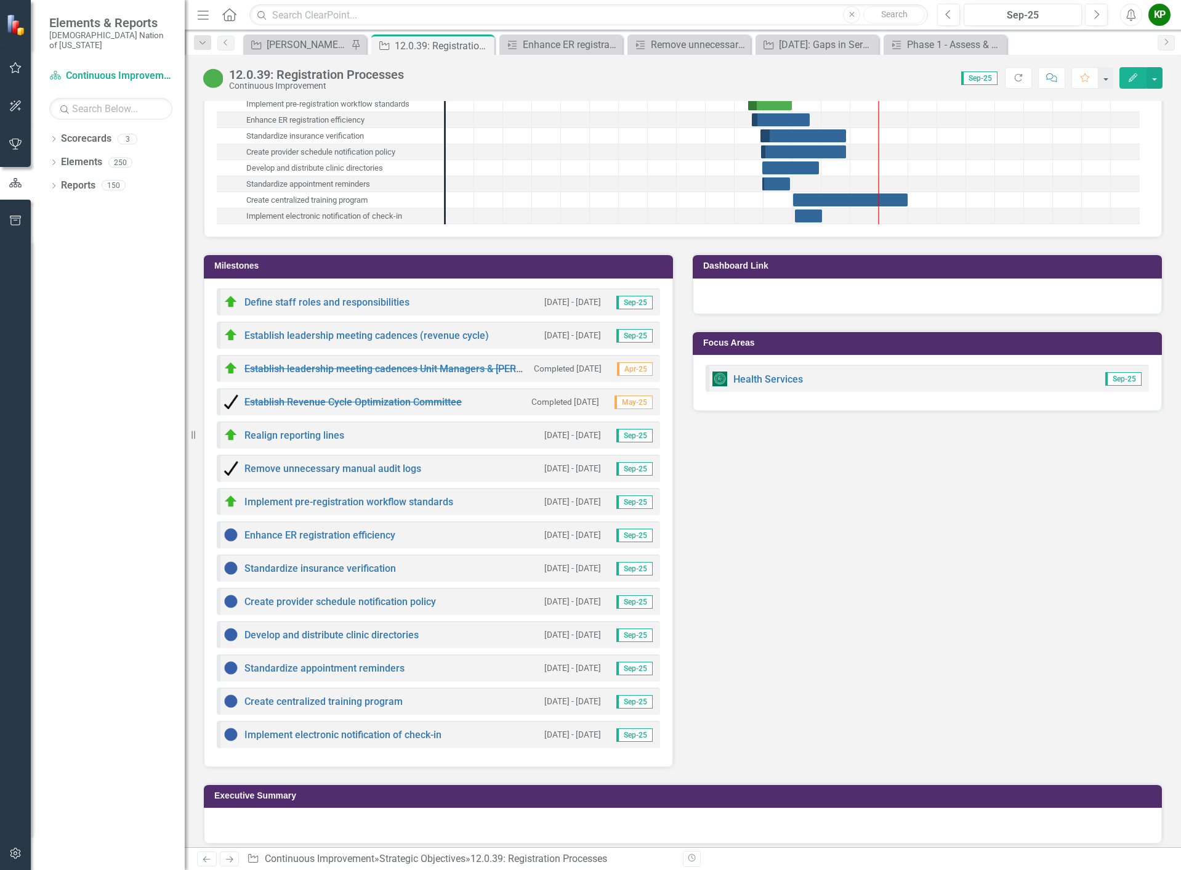
click at [400, 270] on h3 "Milestones" at bounding box center [440, 265] width 453 height 9
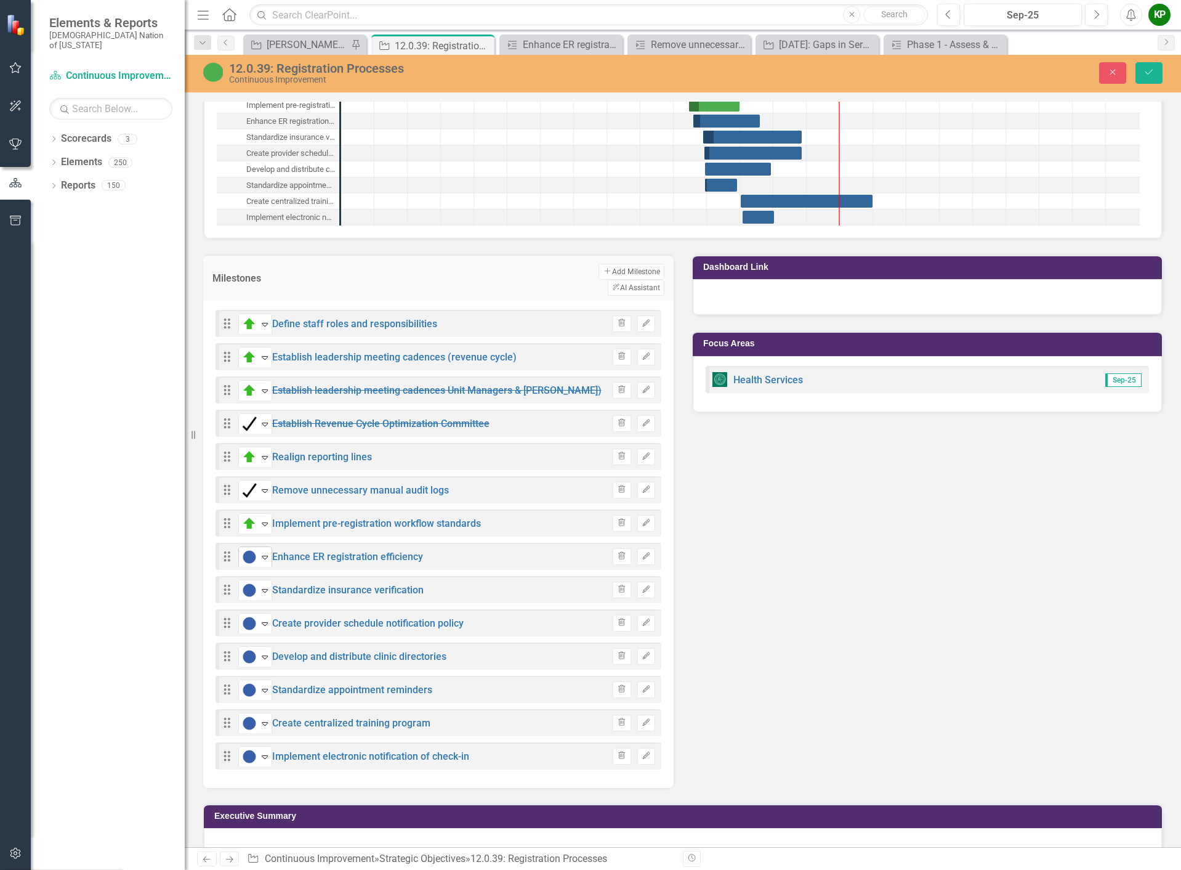
click at [264, 562] on icon "Expand" at bounding box center [265, 557] width 12 height 10
click at [265, 661] on icon "Expand" at bounding box center [265, 657] width 12 height 10
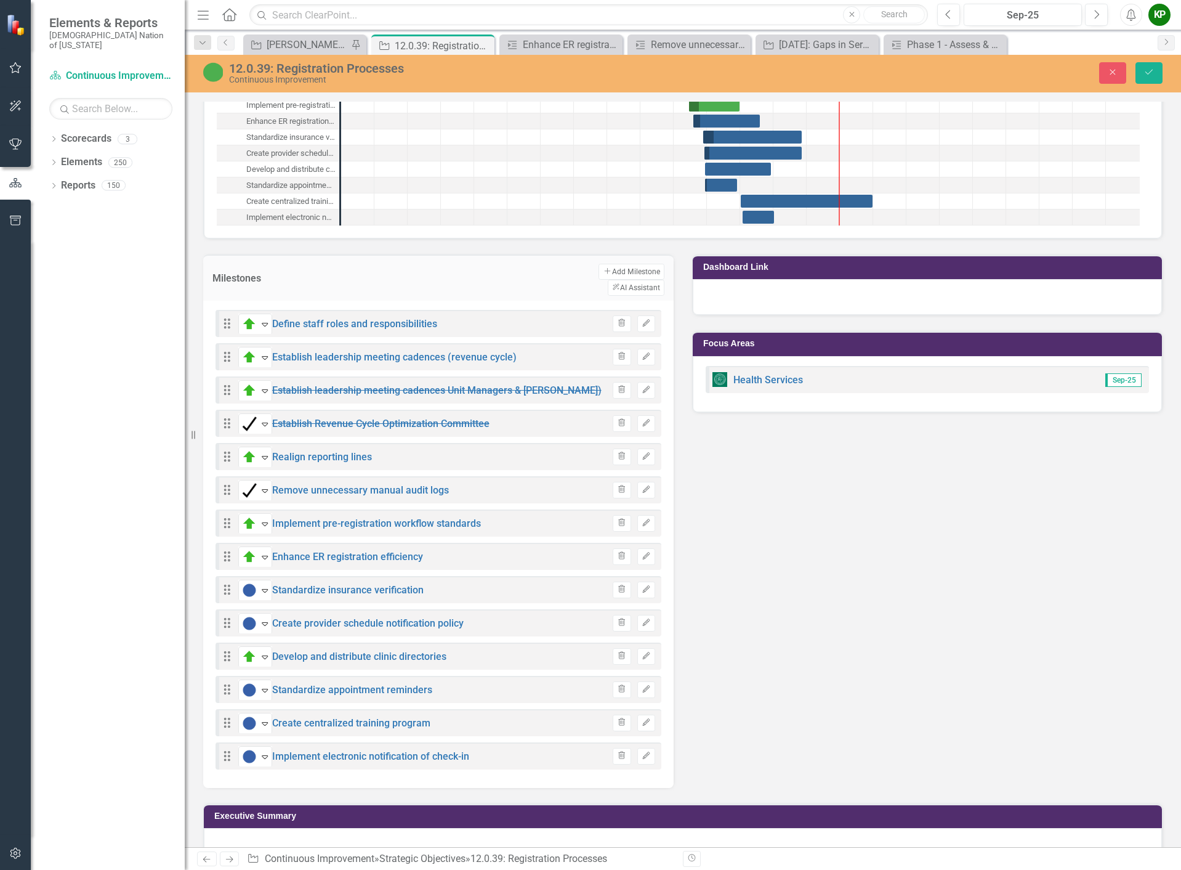
scroll to position [2019, 0]
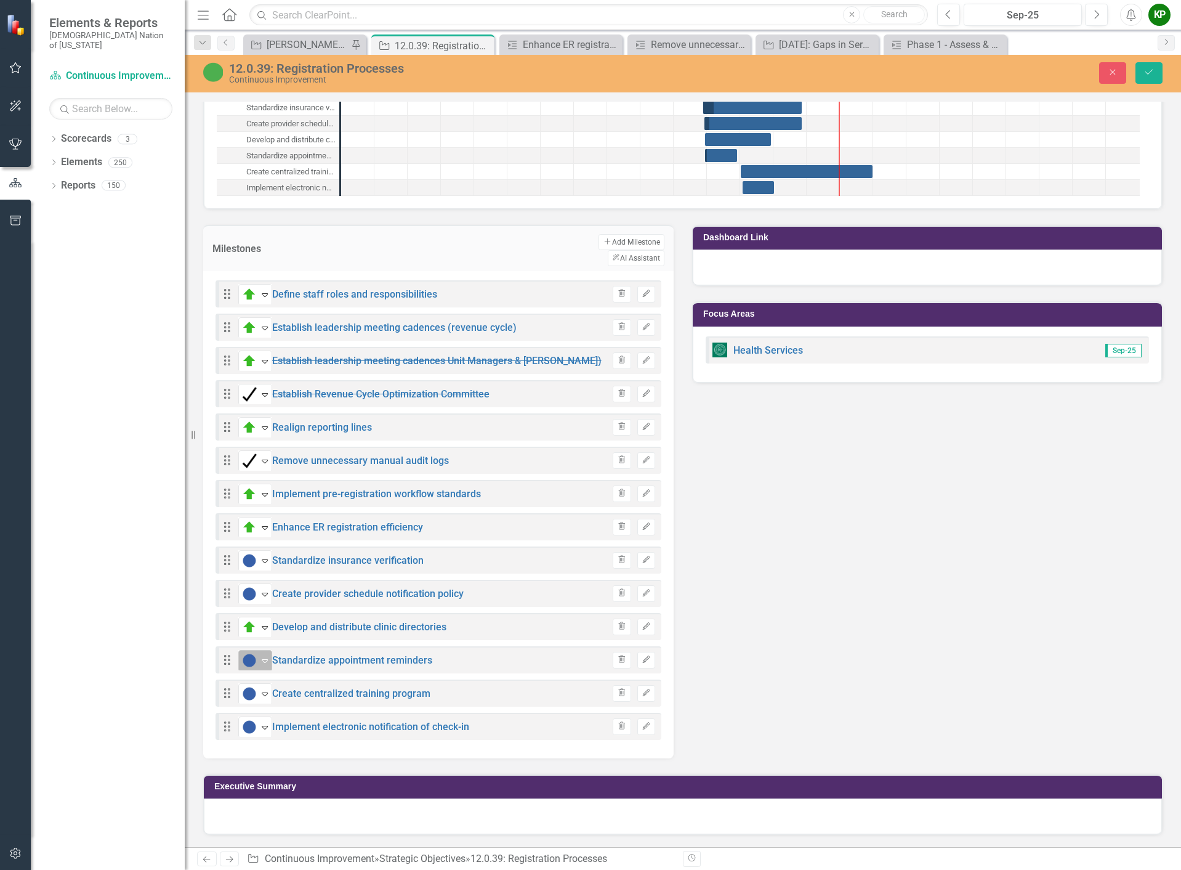
click at [265, 663] on icon at bounding box center [265, 661] width 6 height 4
click at [267, 693] on icon at bounding box center [265, 694] width 6 height 4
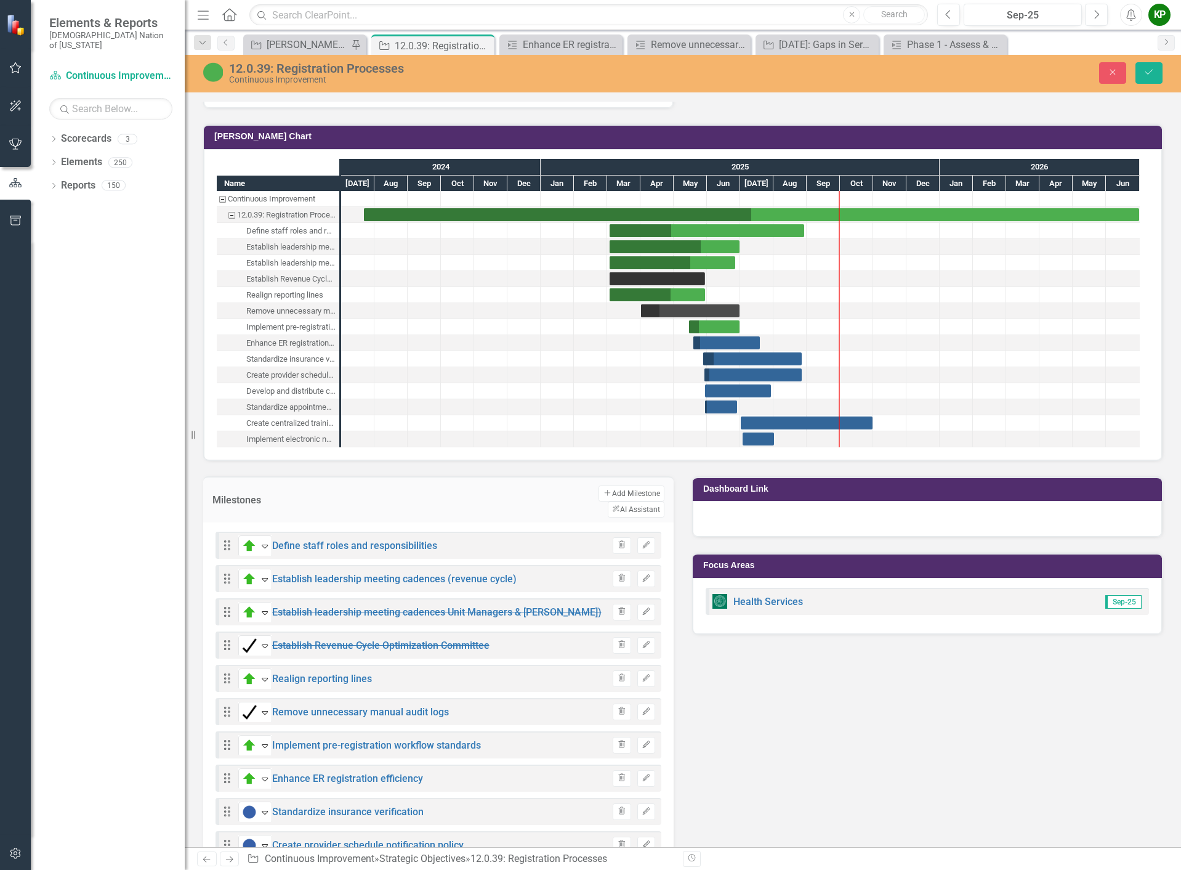
scroll to position [1711, 0]
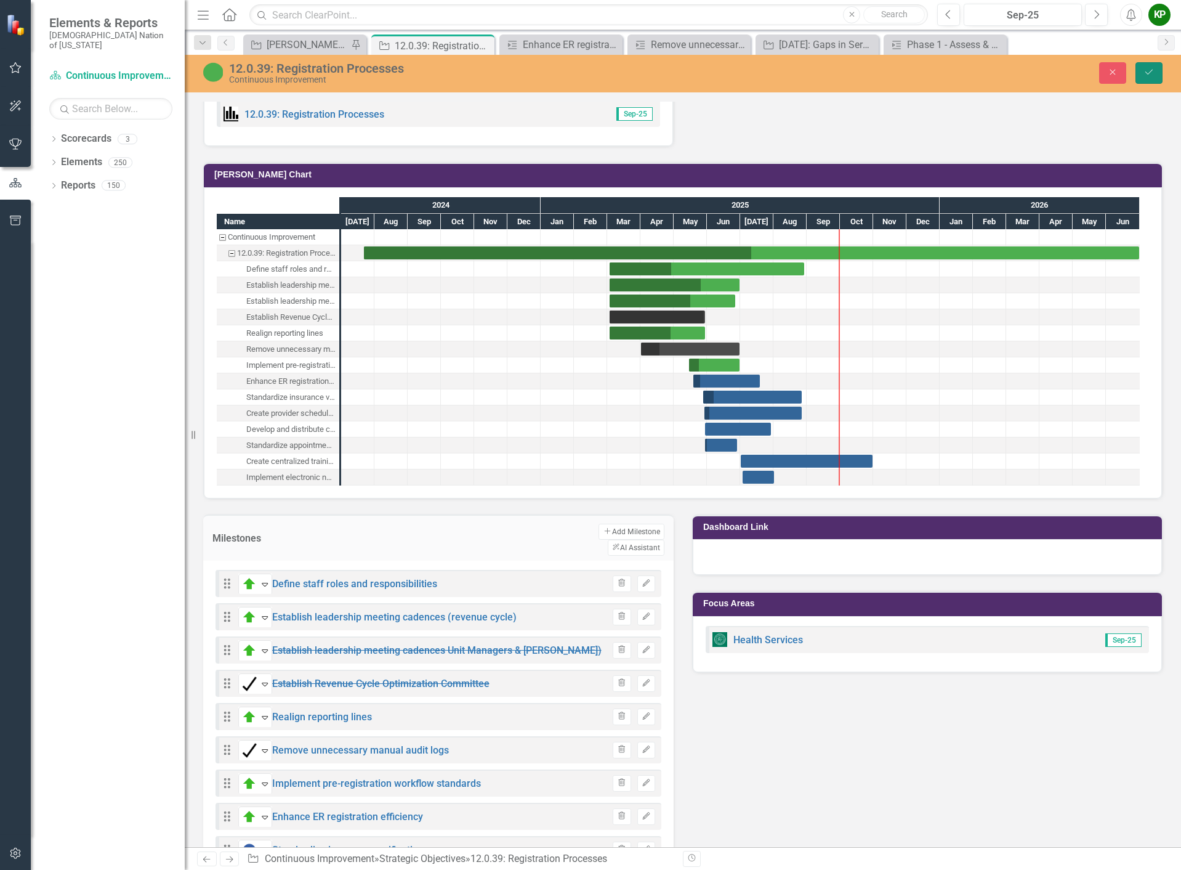
click at [1155, 72] on button "Save" at bounding box center [1149, 73] width 27 height 22
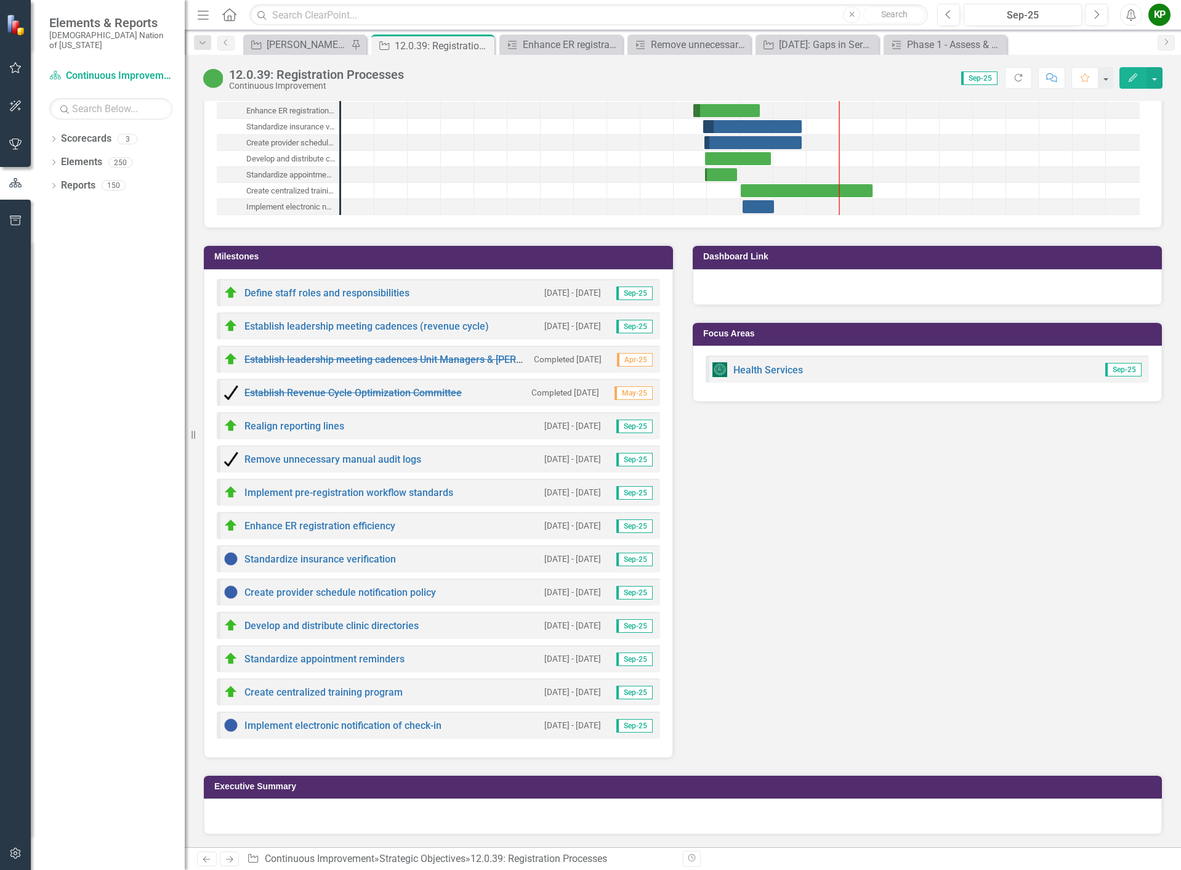
scroll to position [1953, 0]
